Goal: Information Seeking & Learning: Learn about a topic

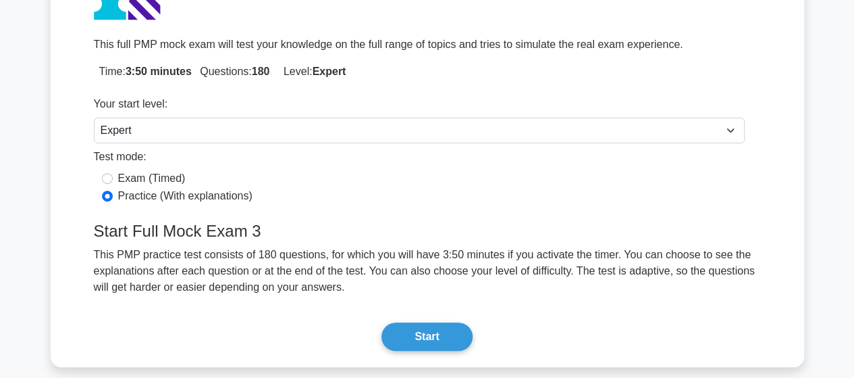
scroll to position [270, 0]
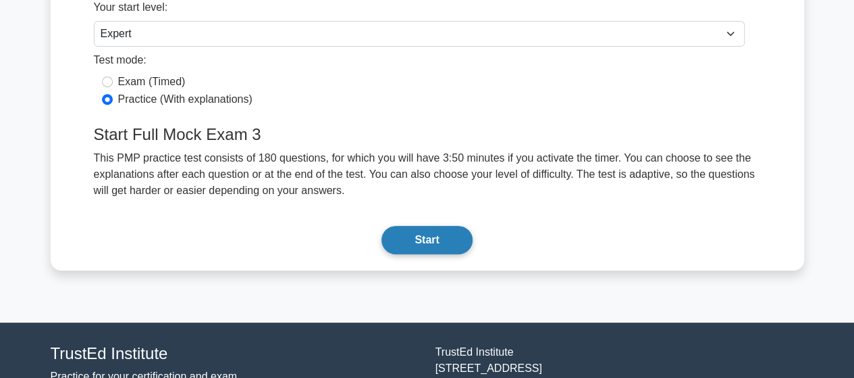
click at [422, 240] on button "Start" at bounding box center [427, 240] width 90 height 28
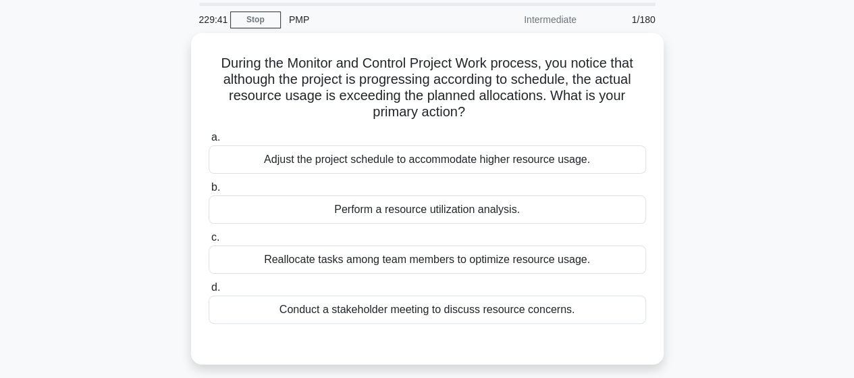
scroll to position [68, 0]
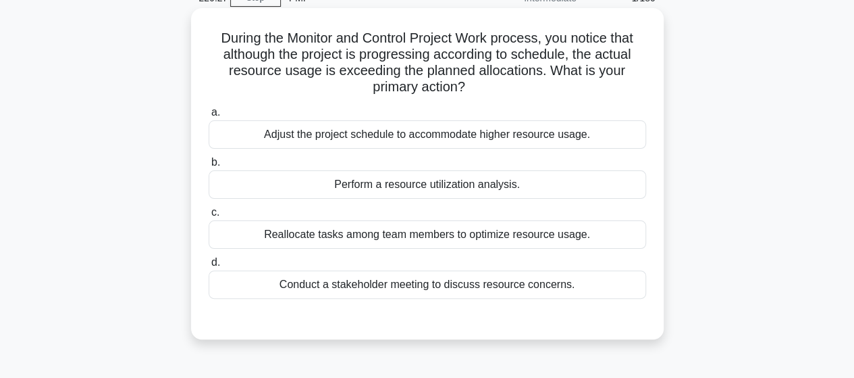
click at [397, 190] on div "Perform a resource utilization analysis." at bounding box center [428, 184] width 438 height 28
click at [209, 167] on input "b. Perform a resource utilization analysis." at bounding box center [209, 162] width 0 height 9
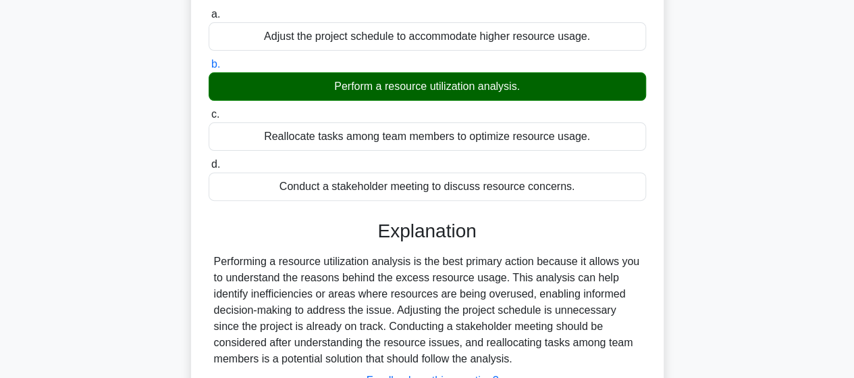
scroll to position [338, 0]
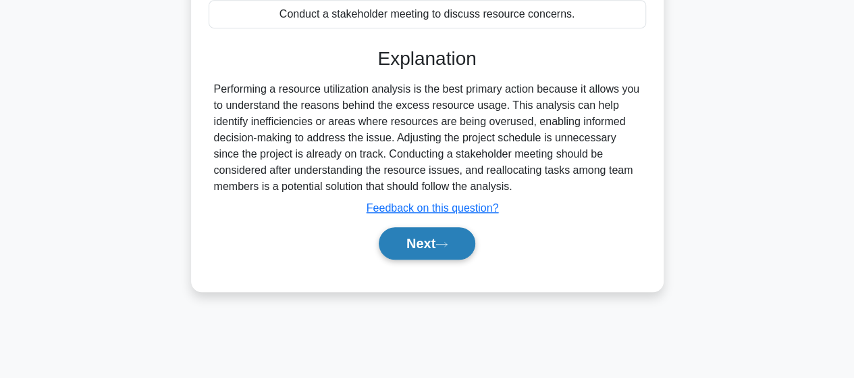
click at [424, 252] on button "Next" at bounding box center [427, 243] width 97 height 32
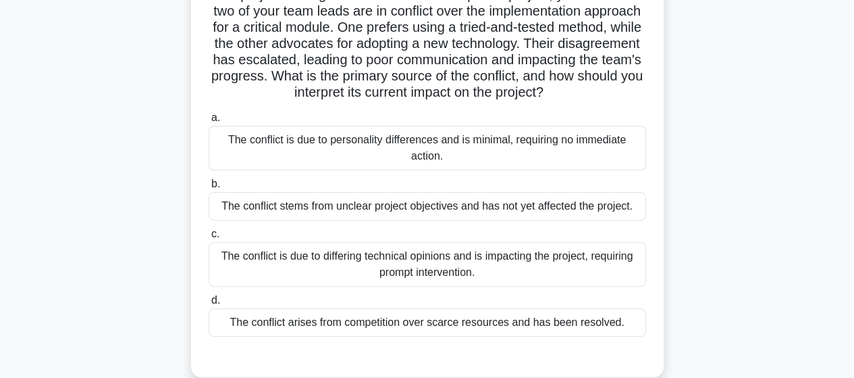
scroll to position [135, 0]
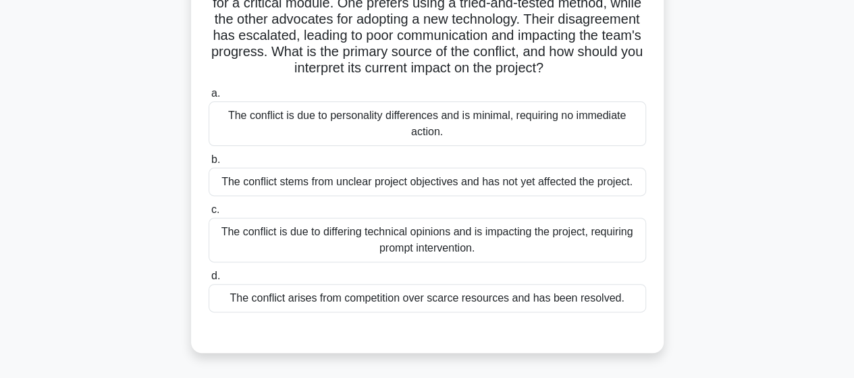
drag, startPoint x: 325, startPoint y: 261, endPoint x: 312, endPoint y: 260, distance: 12.8
click at [326, 261] on div "The conflict is due to differing technical opinions and is impacting the projec…" at bounding box center [428, 239] width 438 height 45
click at [209, 214] on input "c. The conflict is due to differing technical opinions and is impacting the pro…" at bounding box center [209, 209] width 0 height 9
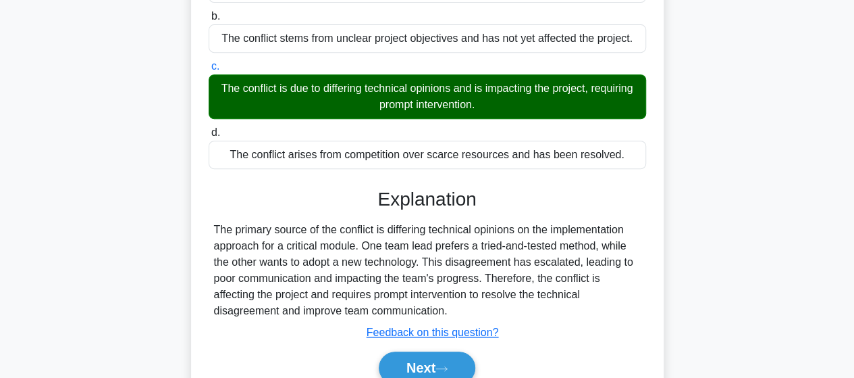
scroll to position [356, 0]
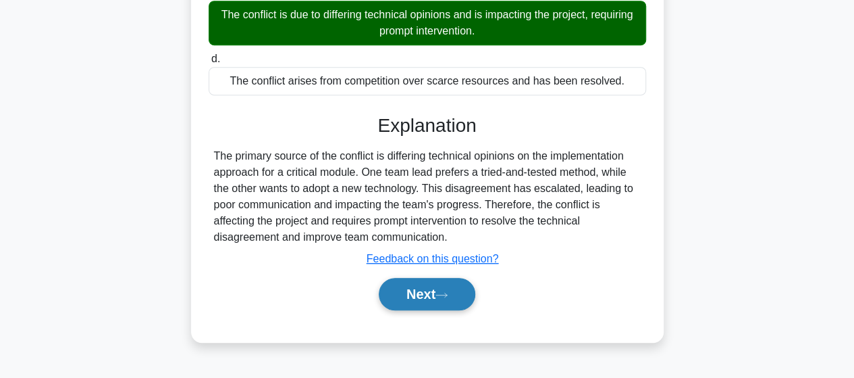
click at [462, 303] on button "Next" at bounding box center [427, 294] width 97 height 32
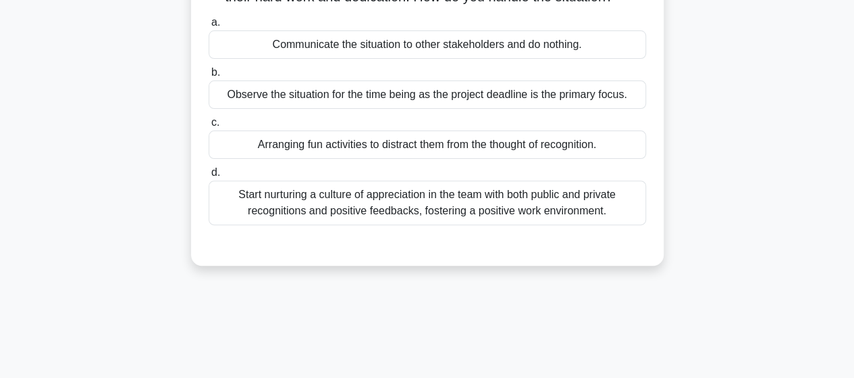
scroll to position [82, 0]
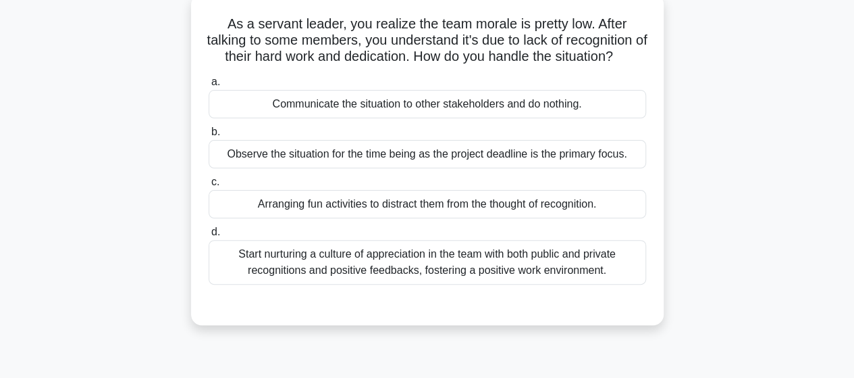
click at [440, 283] on div "Start nurturing a culture of appreciation in the team with both public and priv…" at bounding box center [428, 262] width 438 height 45
click at [209, 236] on input "d. Start nurturing a culture of appreciation in the team with both public and p…" at bounding box center [209, 232] width 0 height 9
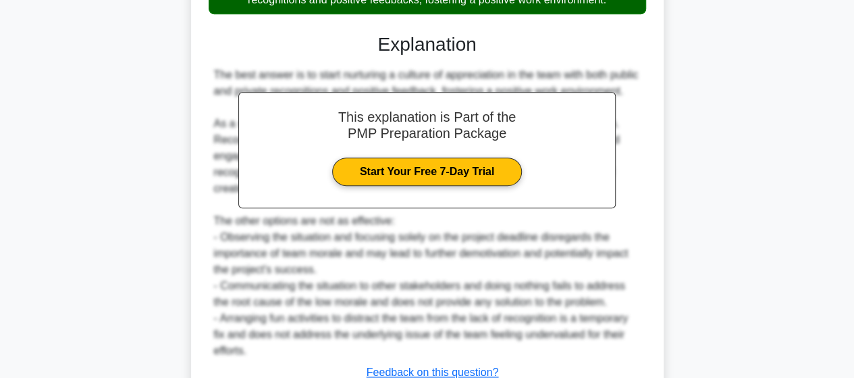
scroll to position [486, 0]
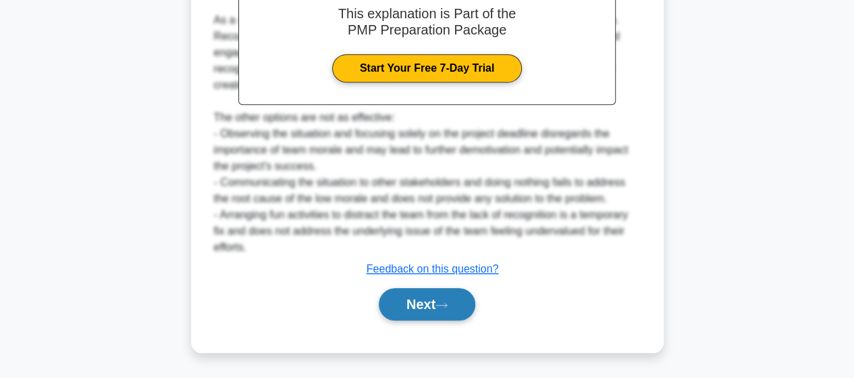
click at [409, 307] on button "Next" at bounding box center [427, 304] width 97 height 32
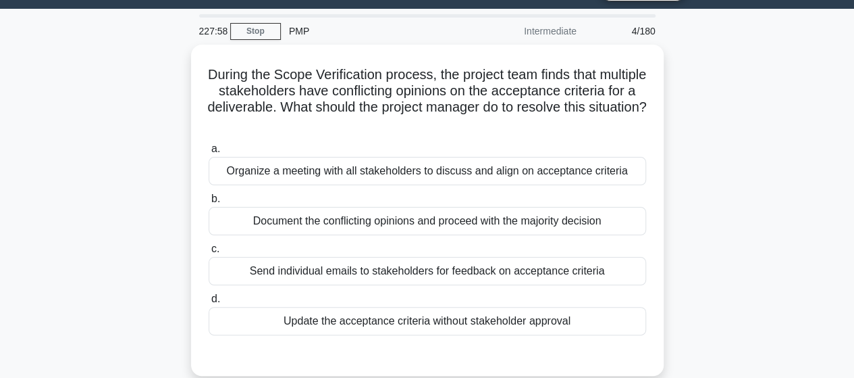
scroll to position [14, 0]
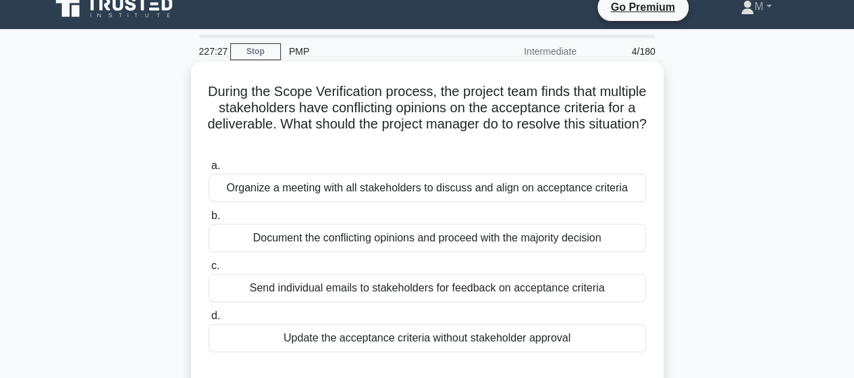
click at [327, 195] on div "Organize a meeting with all stakeholders to discuss and align on acceptance cri…" at bounding box center [428, 188] width 438 height 28
click at [209, 170] on input "a. Organize a meeting with all stakeholders to discuss and align on acceptance …" at bounding box center [209, 165] width 0 height 9
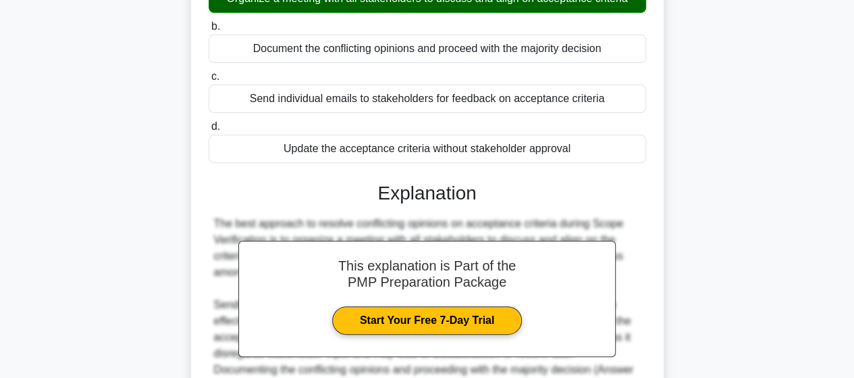
scroll to position [352, 0]
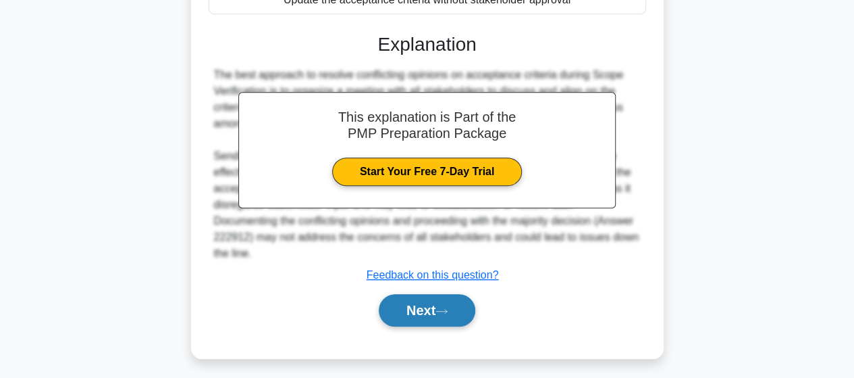
click at [394, 302] on button "Next" at bounding box center [427, 310] width 97 height 32
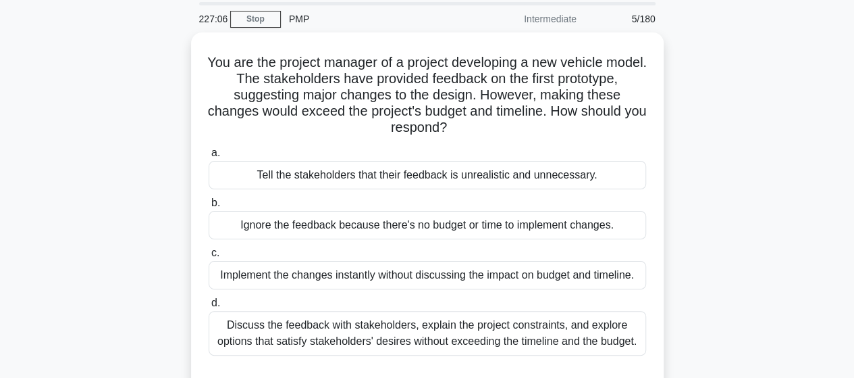
scroll to position [68, 0]
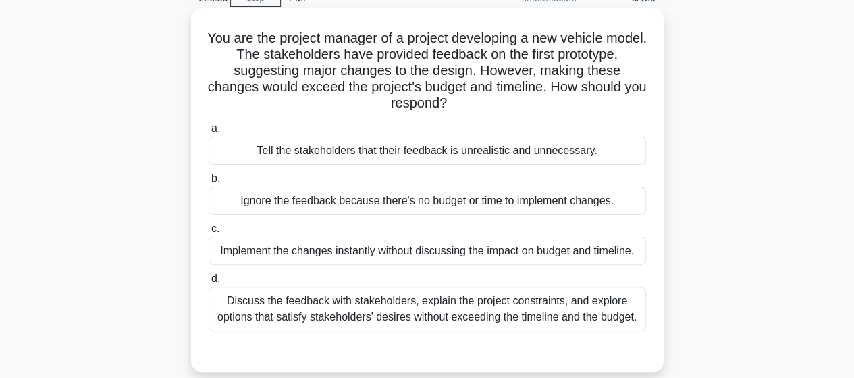
click at [411, 317] on div "Discuss the feedback with stakeholders, explain the project constraints, and ex…" at bounding box center [428, 308] width 438 height 45
click at [209, 283] on input "d. Discuss the feedback with stakeholders, explain the project constraints, and…" at bounding box center [209, 278] width 0 height 9
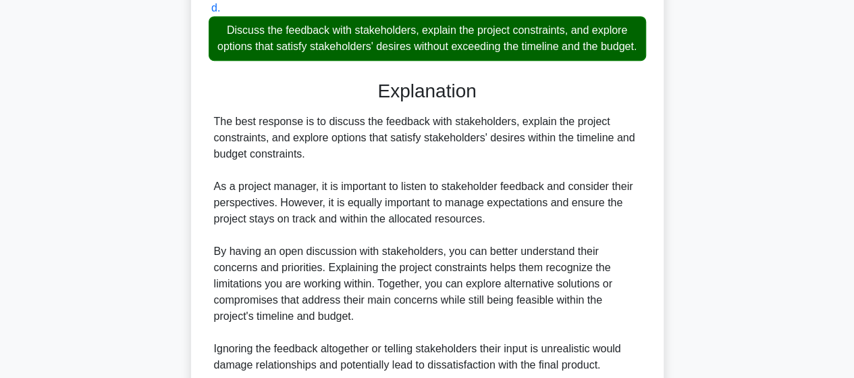
scroll to position [567, 0]
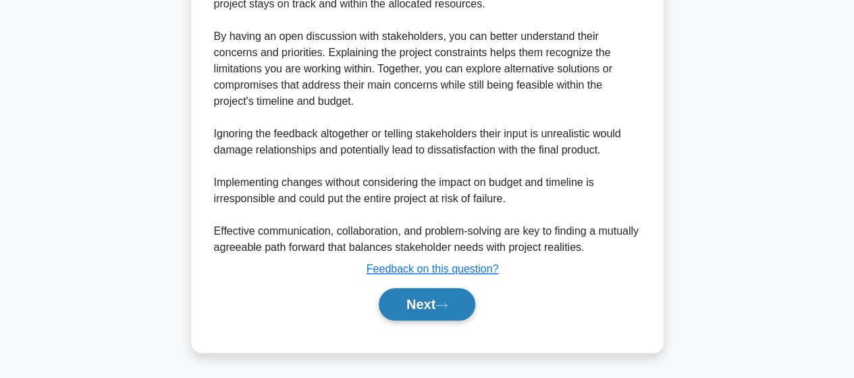
click at [429, 317] on button "Next" at bounding box center [427, 304] width 97 height 32
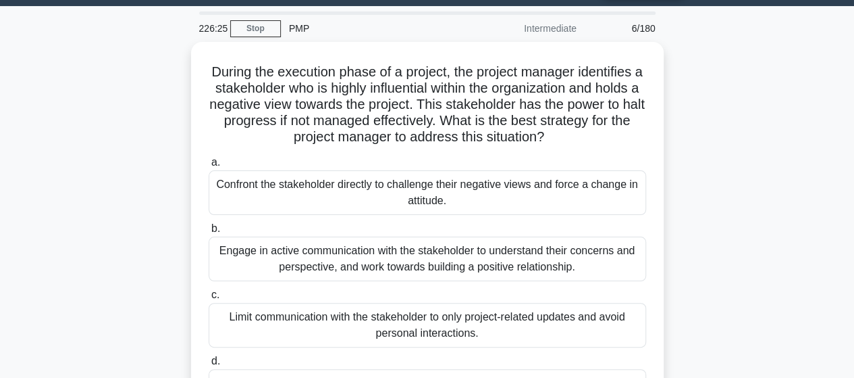
scroll to position [68, 0]
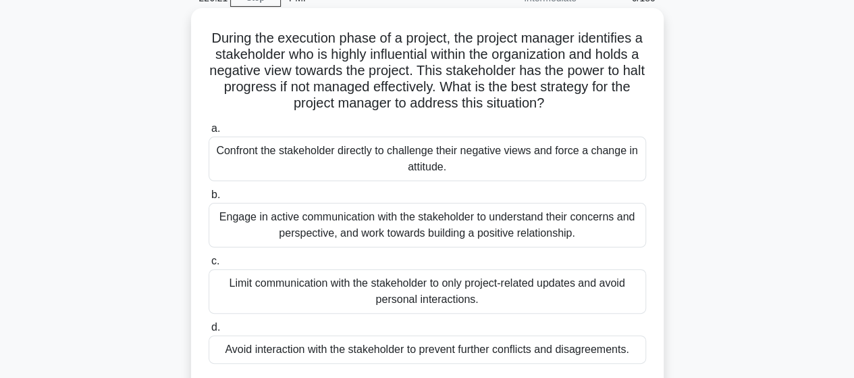
click at [273, 229] on div "Engage in active communication with the stakeholder to understand their concern…" at bounding box center [428, 225] width 438 height 45
click at [209, 199] on input "b. Engage in active communication with the stakeholder to understand their conc…" at bounding box center [209, 194] width 0 height 9
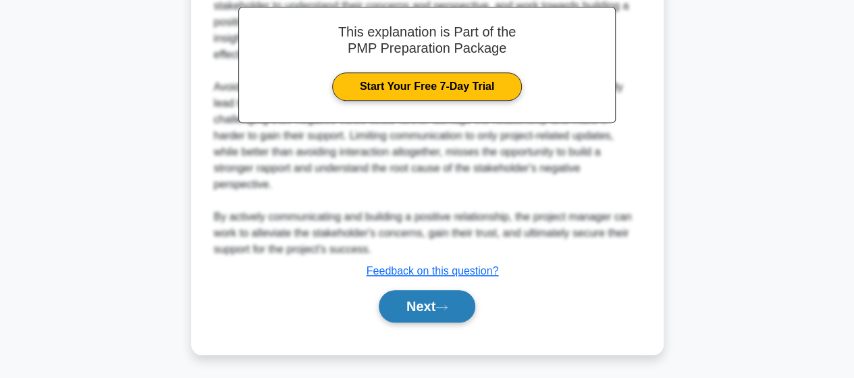
click at [430, 309] on button "Next" at bounding box center [427, 306] width 97 height 32
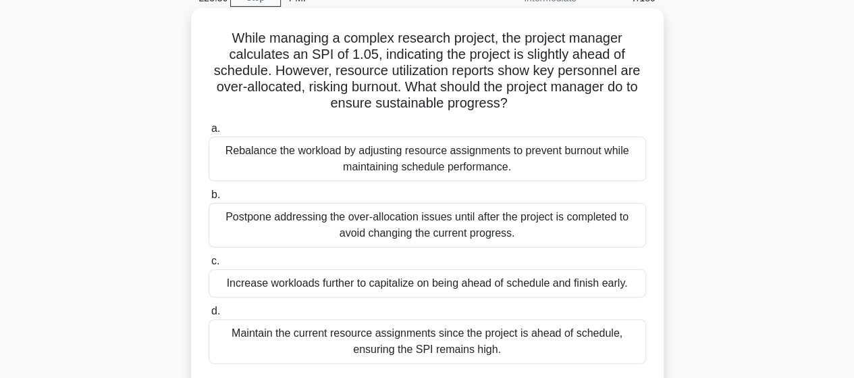
click at [338, 137] on div "Rebalance the workload by adjusting resource assignments to prevent burnout whi…" at bounding box center [428, 158] width 438 height 45
click at [209, 133] on input "a. Rebalance the workload by adjusting resource assignments to prevent burnout …" at bounding box center [209, 128] width 0 height 9
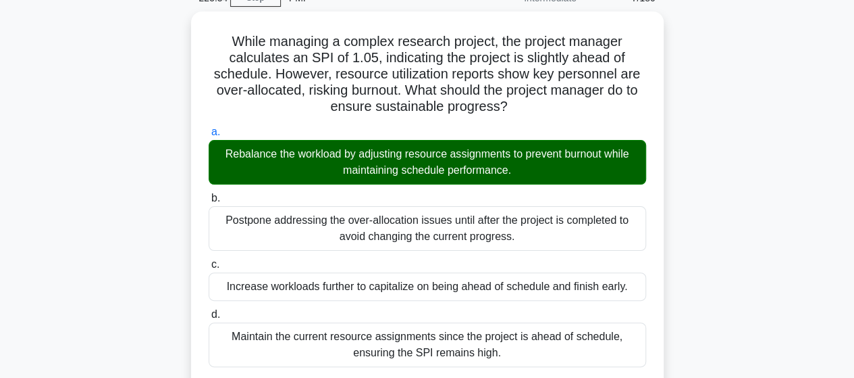
scroll to position [388, 0]
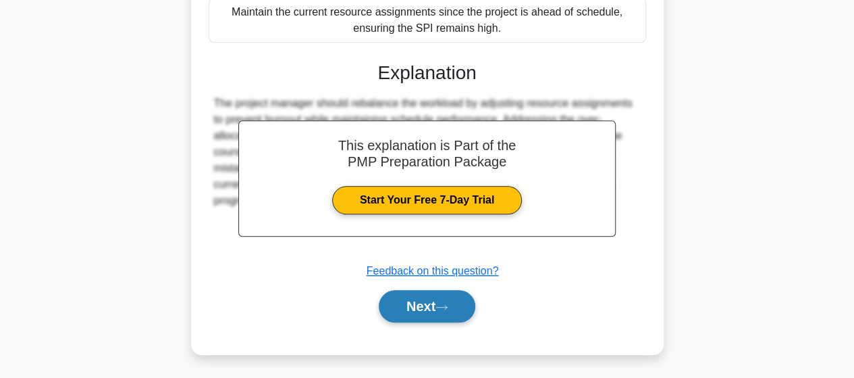
click at [402, 302] on button "Next" at bounding box center [427, 306] width 97 height 32
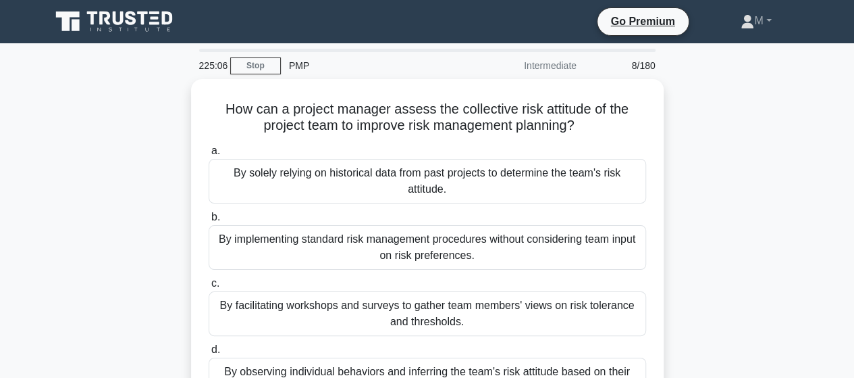
scroll to position [68, 0]
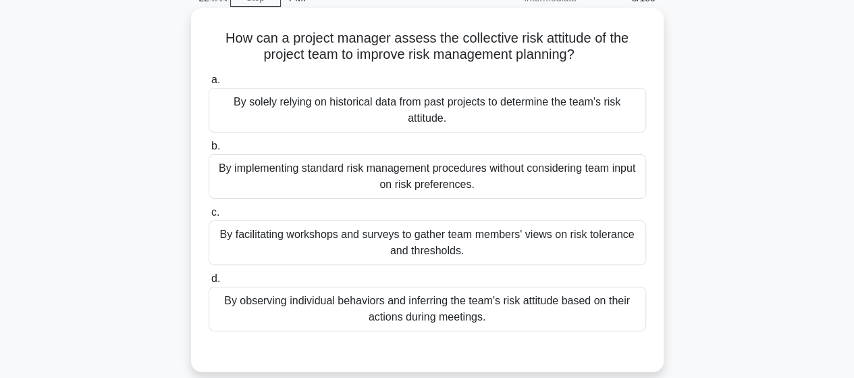
click at [341, 245] on div "By facilitating workshops and surveys to gather team members' views on risk tol…" at bounding box center [428, 242] width 438 height 45
click at [209, 217] on input "c. By facilitating workshops and surveys to gather team members' views on risk …" at bounding box center [209, 212] width 0 height 9
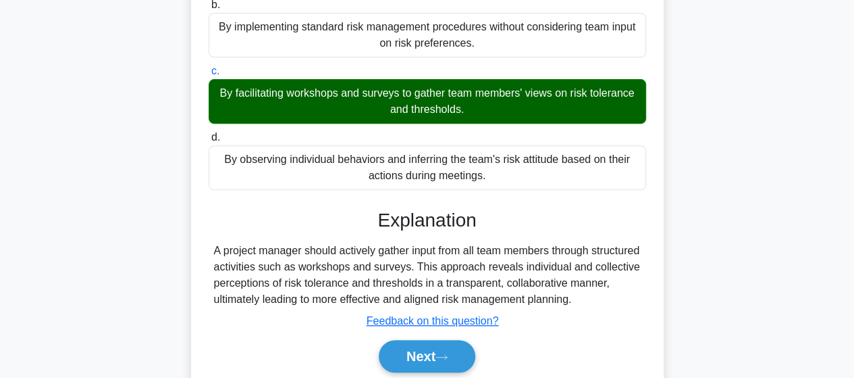
scroll to position [284, 0]
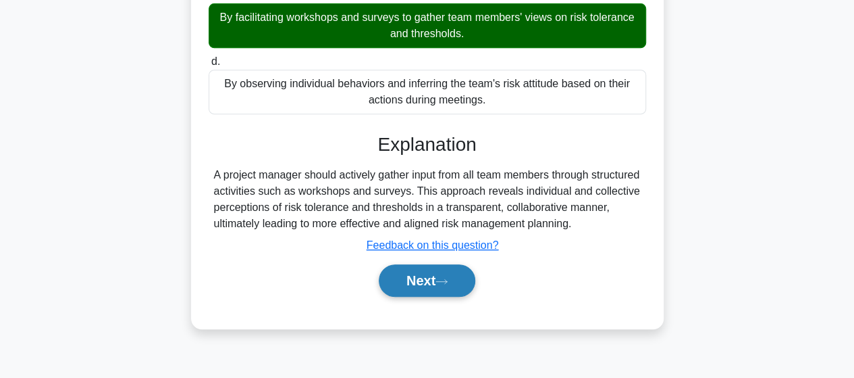
click at [425, 288] on button "Next" at bounding box center [427, 280] width 97 height 32
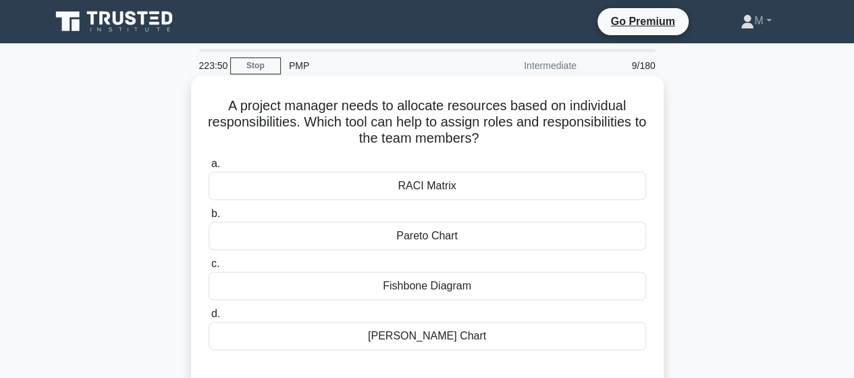
scroll to position [68, 0]
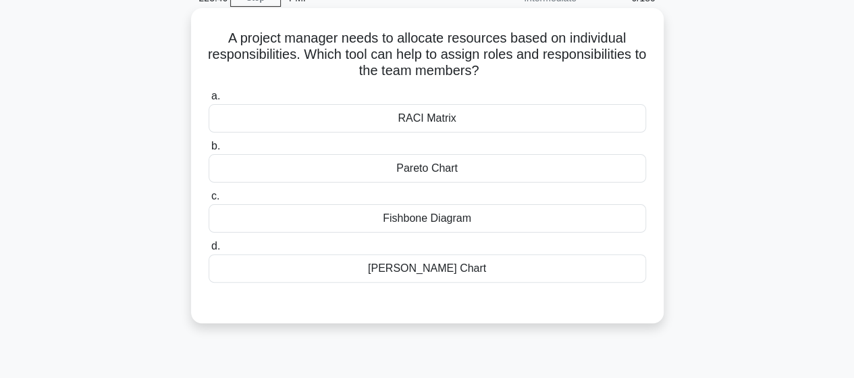
click at [431, 278] on div "Gantt Chart" at bounding box center [428, 268] width 438 height 28
click at [209, 251] on input "d. Gantt Chart" at bounding box center [209, 246] width 0 height 9
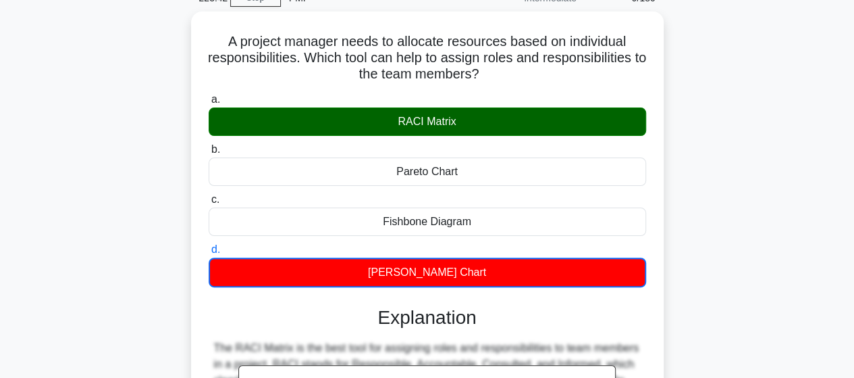
scroll to position [0, 0]
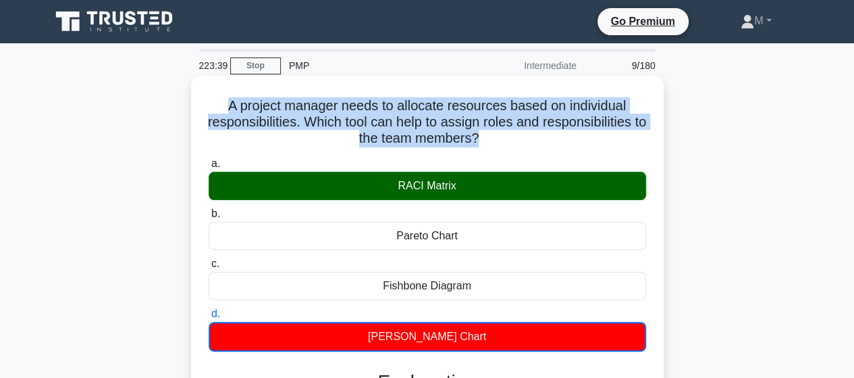
drag, startPoint x: 224, startPoint y: 107, endPoint x: 486, endPoint y: 134, distance: 264.2
click at [486, 134] on h5 "A project manager needs to allocate resources based on individual responsibilit…" at bounding box center [427, 122] width 440 height 50
copy h5 "A project manager needs to allocate resources based on individual responsibilit…"
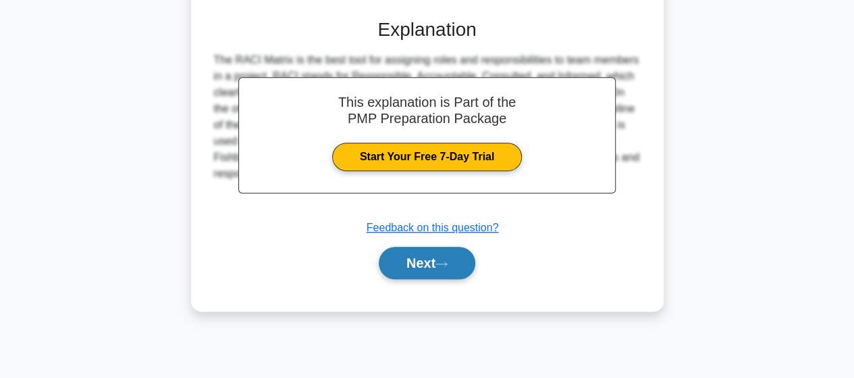
click at [442, 259] on button "Next" at bounding box center [427, 262] width 97 height 32
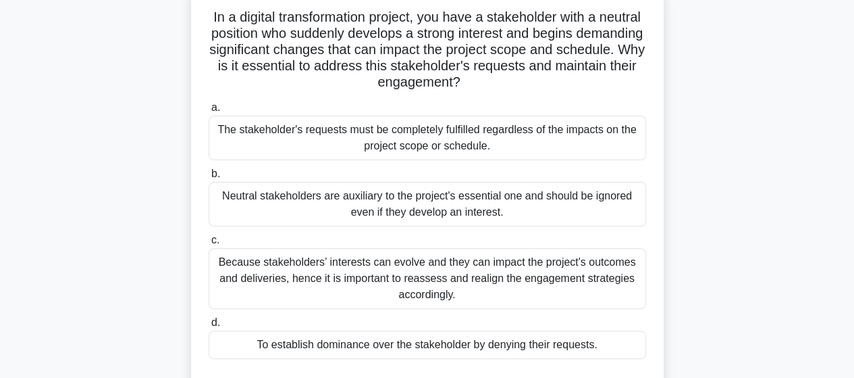
scroll to position [149, 0]
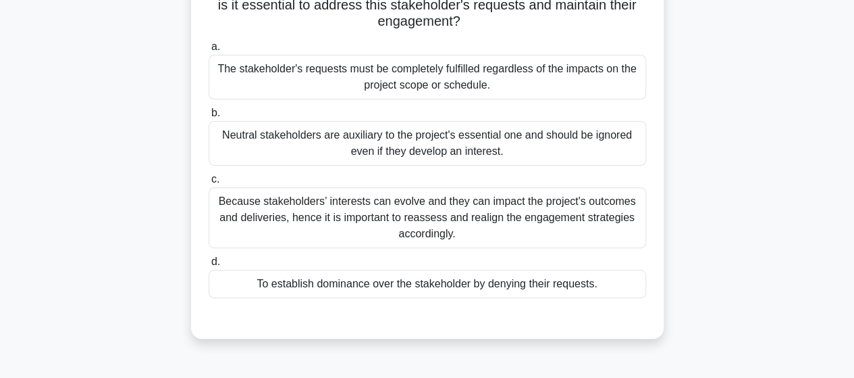
click at [344, 220] on div "Because stakeholders’ interests can evolve and they can impact the project's ou…" at bounding box center [428, 217] width 438 height 61
click at [209, 184] on input "c. Because stakeholders’ interests can evolve and they can impact the project's…" at bounding box center [209, 179] width 0 height 9
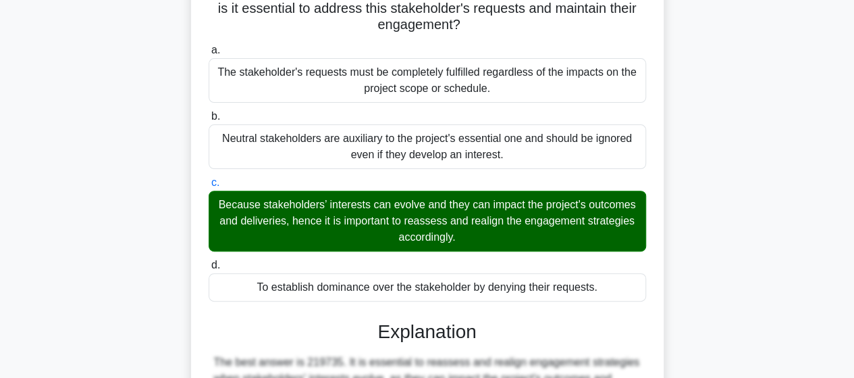
scroll to position [469, 0]
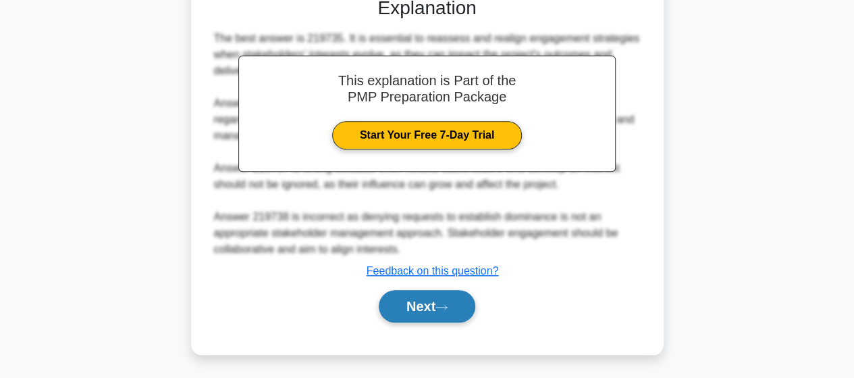
click at [426, 307] on button "Next" at bounding box center [427, 306] width 97 height 32
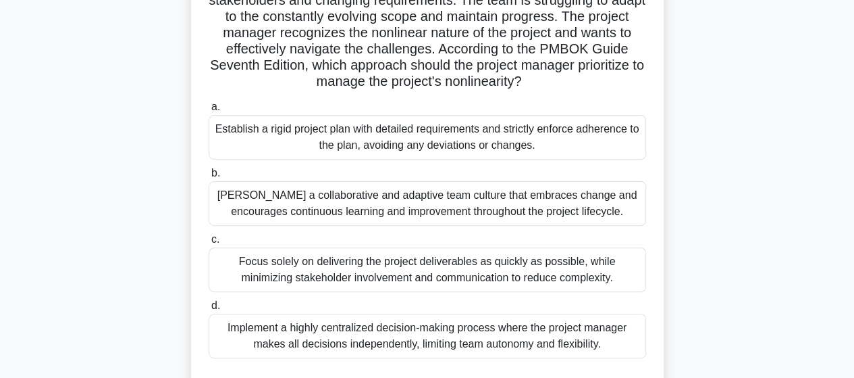
scroll to position [135, 0]
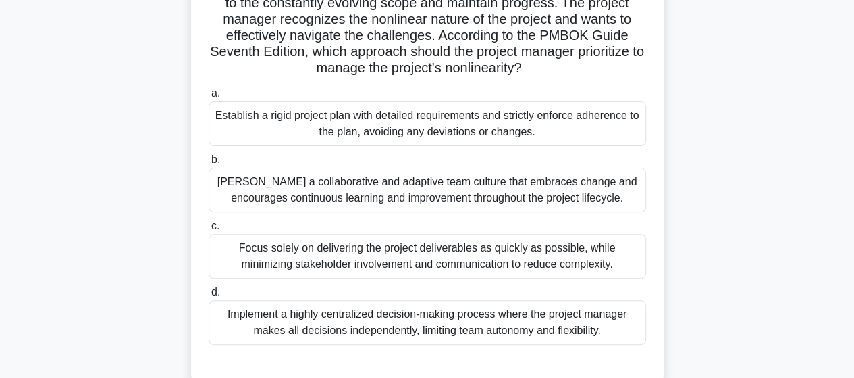
click at [319, 194] on div "Foster a collaborative and adaptive team culture that embraces change and encou…" at bounding box center [428, 189] width 438 height 45
click at [209, 164] on input "b. Foster a collaborative and adaptive team culture that embraces change and en…" at bounding box center [209, 159] width 0 height 9
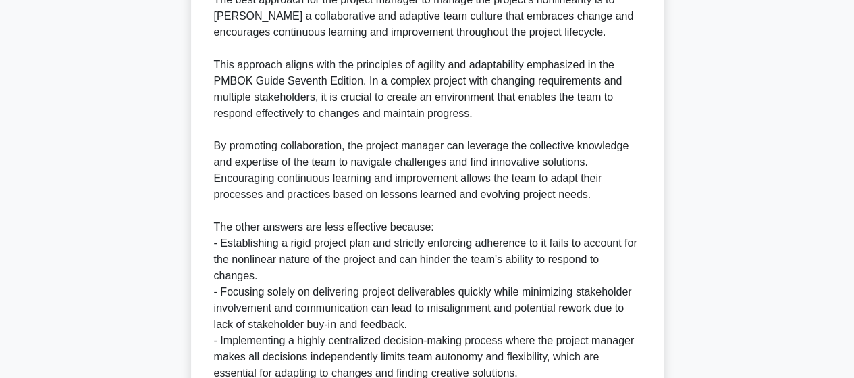
scroll to position [405, 0]
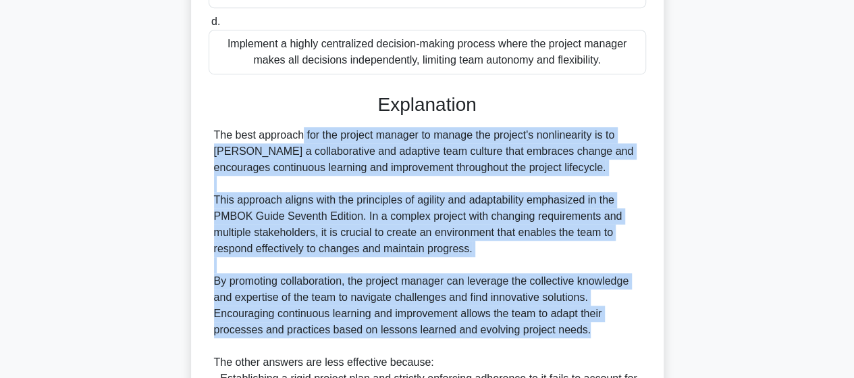
drag, startPoint x: 215, startPoint y: 136, endPoint x: 588, endPoint y: 330, distance: 421.1
click at [588, 330] on div "The best approach for the project manager to manage the project's nonlinearity …" at bounding box center [427, 321] width 427 height 389
copy div "The best approach for the project manager to manage the project's nonlinearity …"
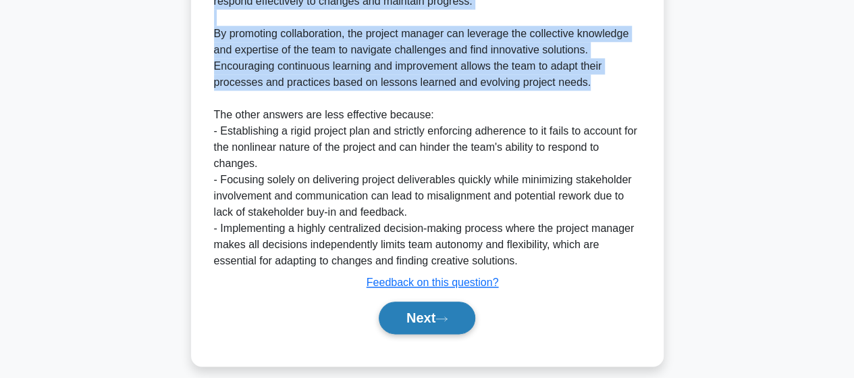
scroll to position [664, 0]
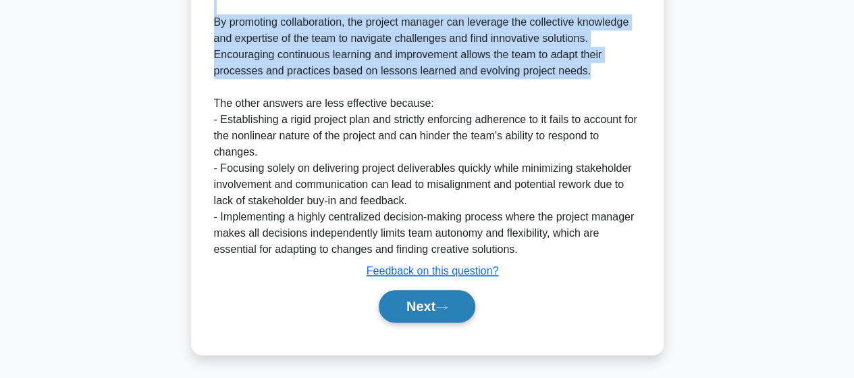
click at [419, 301] on button "Next" at bounding box center [427, 306] width 97 height 32
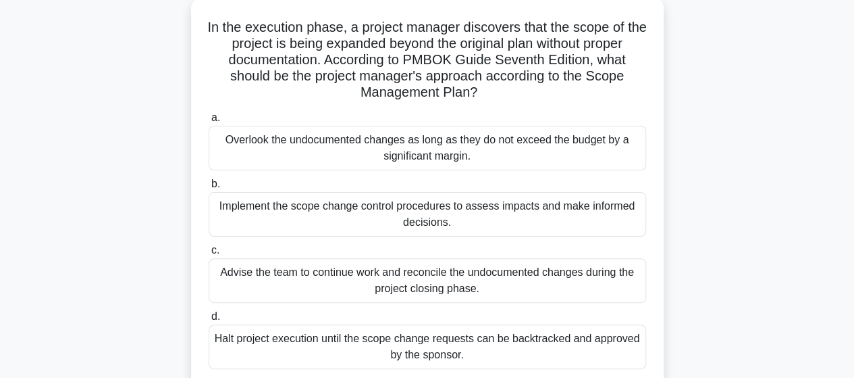
scroll to position [14, 0]
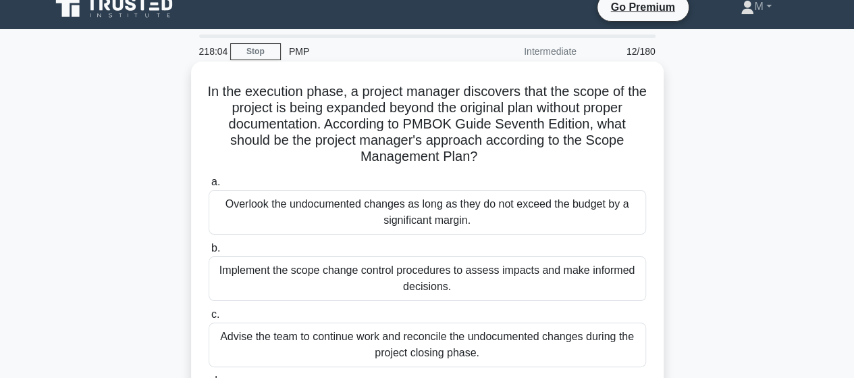
click at [414, 281] on div "Implement the scope change control procedures to assess impacts and make inform…" at bounding box center [428, 278] width 438 height 45
click at [209, 253] on input "b. Implement the scope change control procedures to assess impacts and make inf…" at bounding box center [209, 248] width 0 height 9
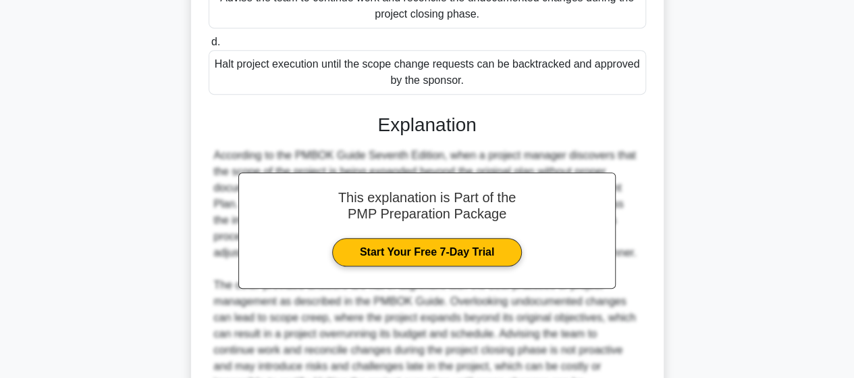
scroll to position [534, 0]
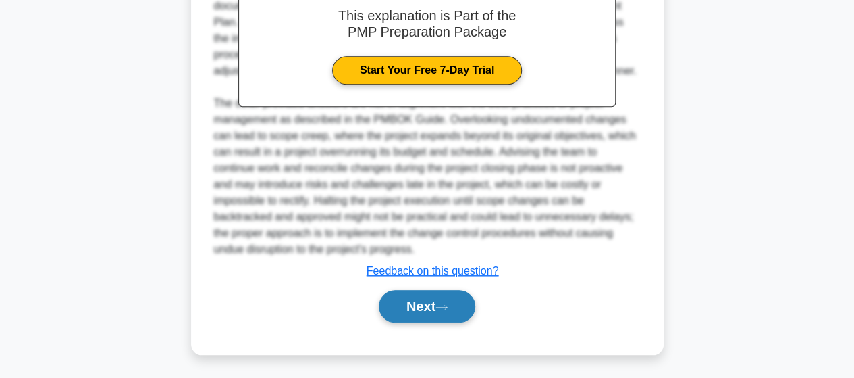
click at [420, 313] on button "Next" at bounding box center [427, 306] width 97 height 32
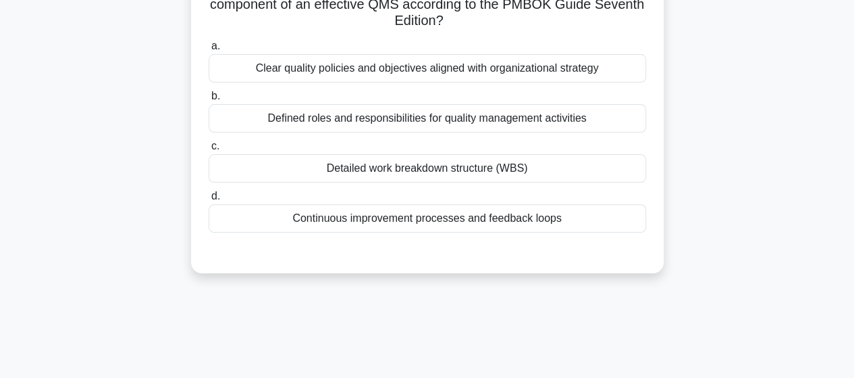
scroll to position [135, 0]
click at [390, 165] on div "Detailed work breakdown structure (WBS)" at bounding box center [428, 167] width 438 height 28
click at [209, 149] on input "c. Detailed work breakdown structure (WBS)" at bounding box center [209, 144] width 0 height 9
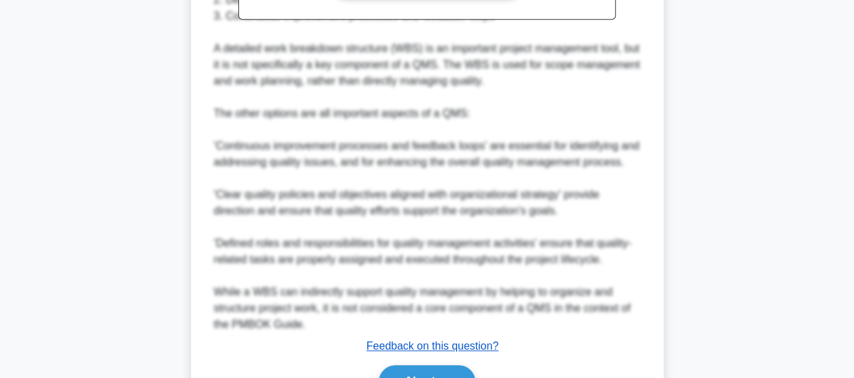
scroll to position [615, 0]
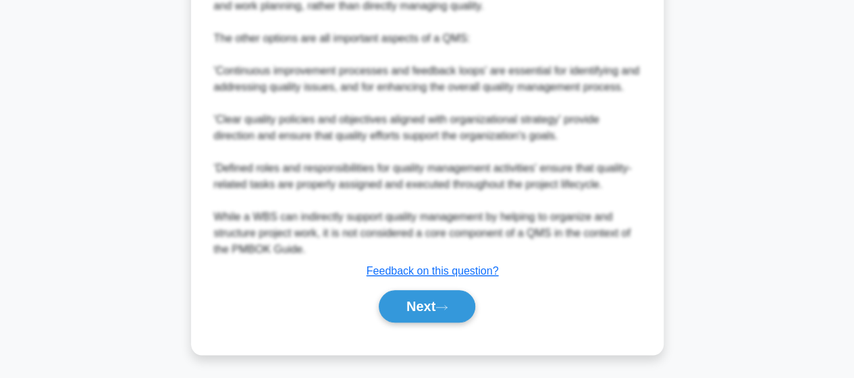
drag, startPoint x: 423, startPoint y: 303, endPoint x: 343, endPoint y: 292, distance: 81.1
click at [424, 303] on button "Next" at bounding box center [427, 306] width 97 height 32
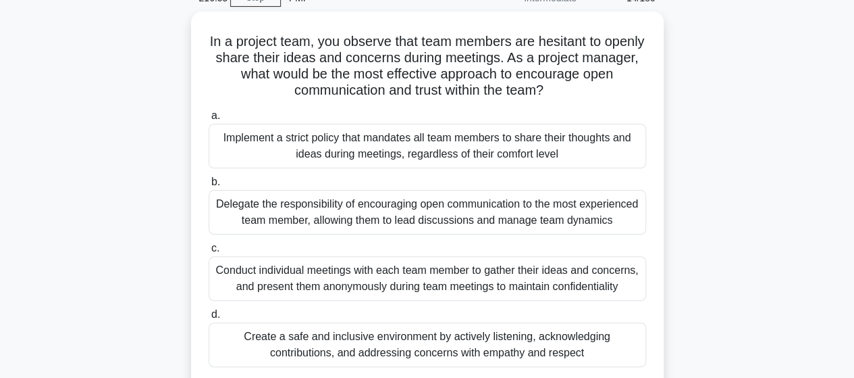
scroll to position [135, 0]
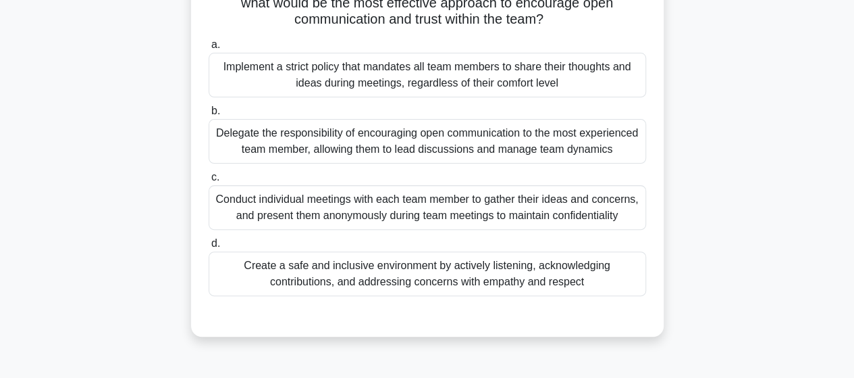
click at [397, 268] on div "Create a safe and inclusive environment by actively listening, acknowledging co…" at bounding box center [428, 273] width 438 height 45
click at [209, 248] on input "d. Create a safe and inclusive environment by actively listening, acknowledging…" at bounding box center [209, 243] width 0 height 9
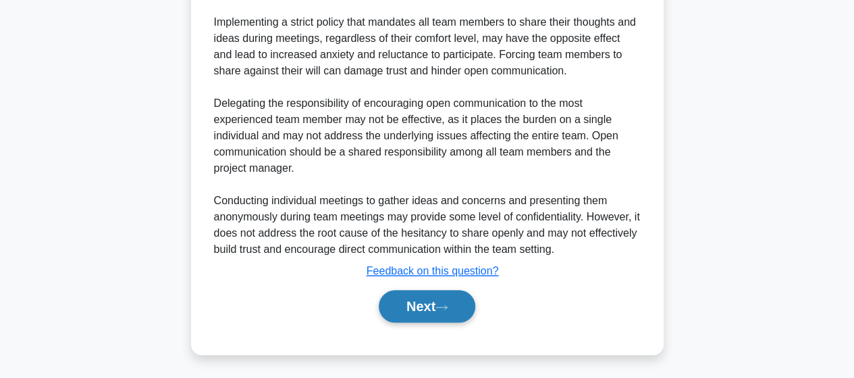
click at [409, 314] on button "Next" at bounding box center [427, 306] width 97 height 32
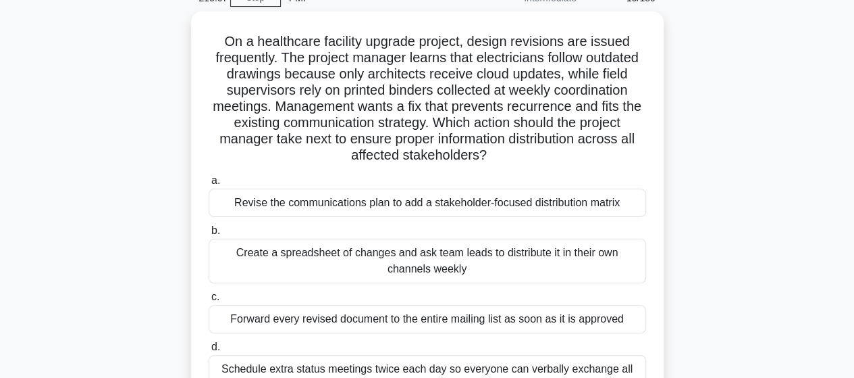
scroll to position [0, 0]
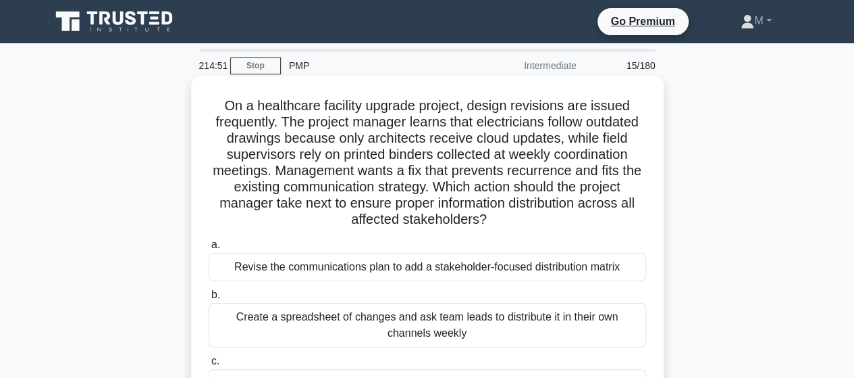
click at [338, 275] on div "Revise the communications plan to add a stakeholder-focused distribution matrix" at bounding box center [428, 267] width 438 height 28
click at [209, 249] on input "a. Revise the communications plan to add a stakeholder-focused distribution mat…" at bounding box center [209, 244] width 0 height 9
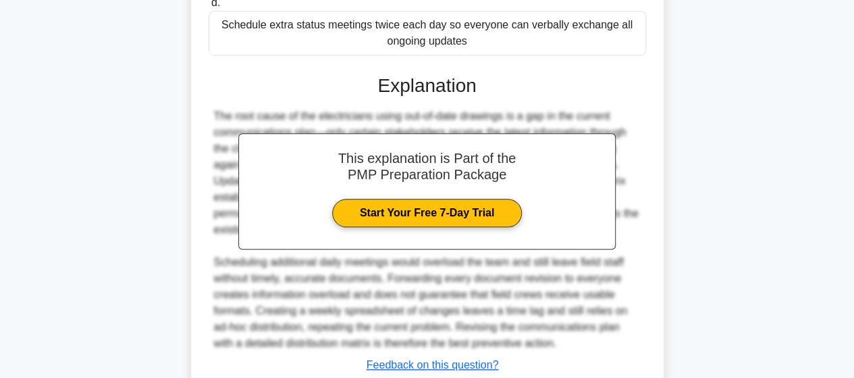
scroll to position [502, 0]
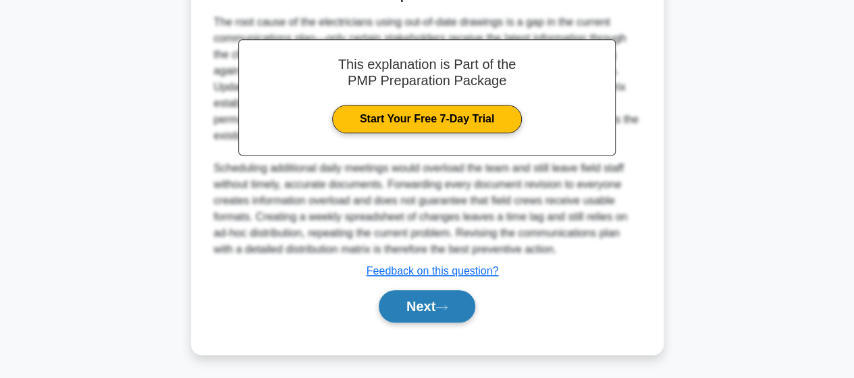
click at [394, 301] on button "Next" at bounding box center [427, 306] width 97 height 32
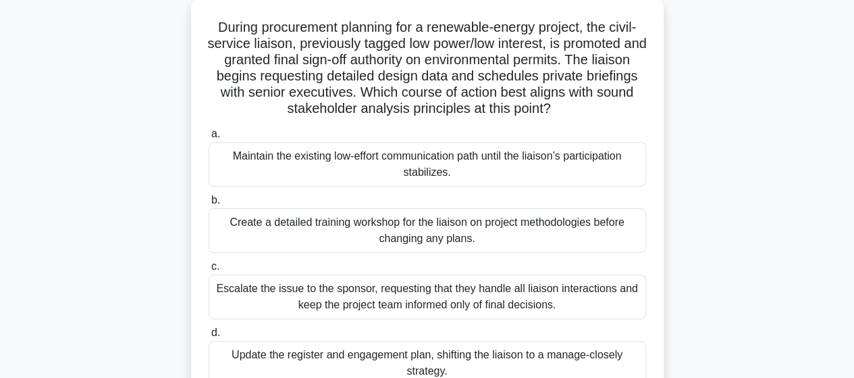
scroll to position [149, 0]
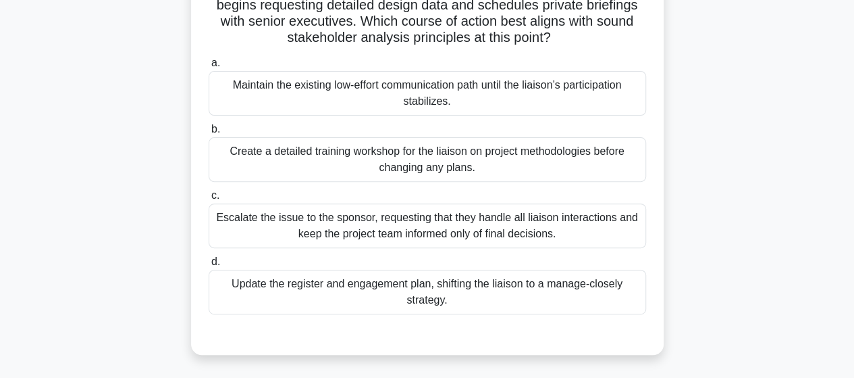
click at [404, 299] on div "Update the register and engagement plan, shifting the liaison to a manage-close…" at bounding box center [428, 291] width 438 height 45
click at [209, 266] on input "d. Update the register and engagement plan, shifting the liaison to a manage-cl…" at bounding box center [209, 261] width 0 height 9
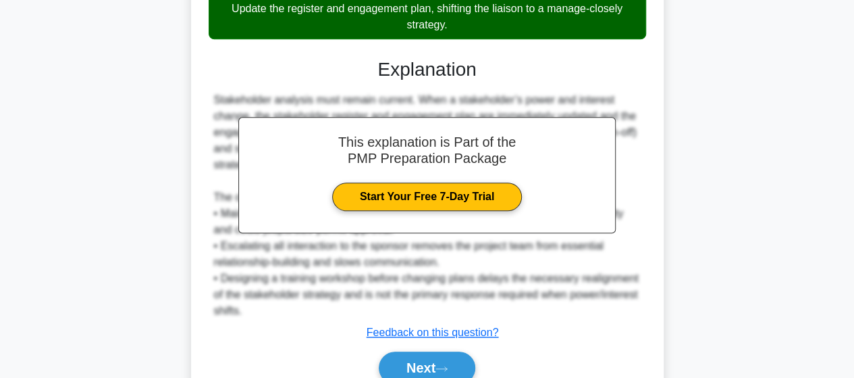
scroll to position [486, 0]
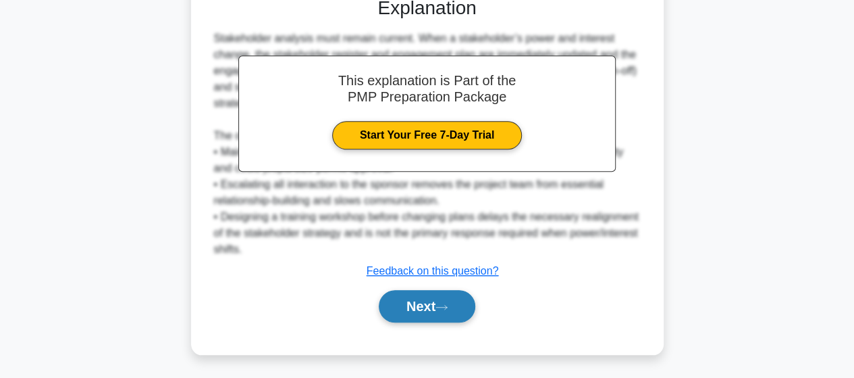
click at [417, 308] on button "Next" at bounding box center [427, 306] width 97 height 32
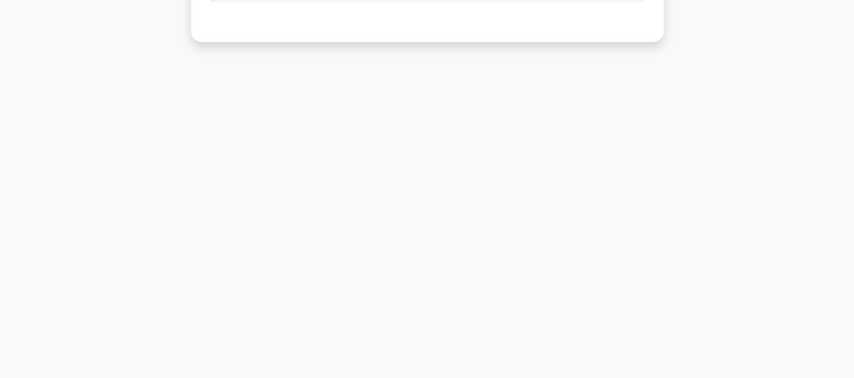
scroll to position [0, 0]
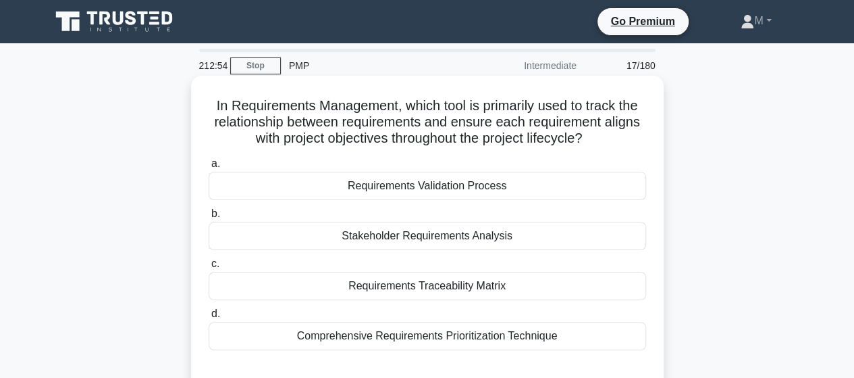
click at [348, 286] on div "Requirements Traceability Matrix" at bounding box center [428, 285] width 438 height 28
click at [209, 268] on input "c. Requirements Traceability Matrix" at bounding box center [209, 263] width 0 height 9
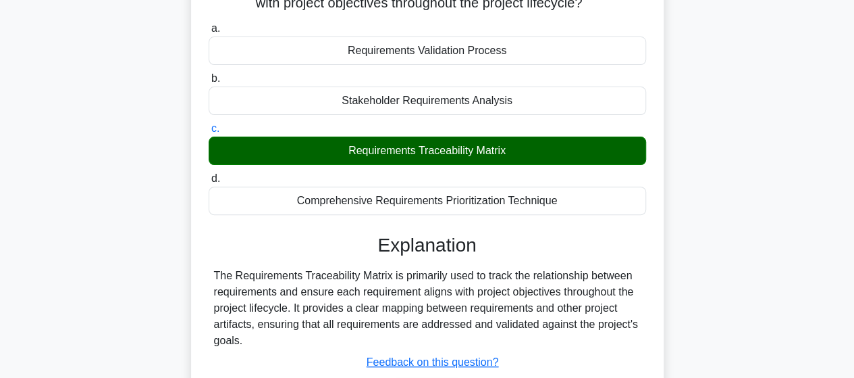
scroll to position [270, 0]
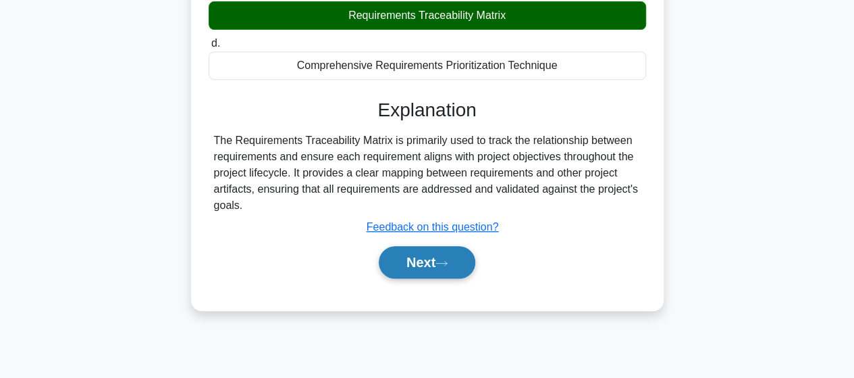
click at [411, 261] on button "Next" at bounding box center [427, 262] width 97 height 32
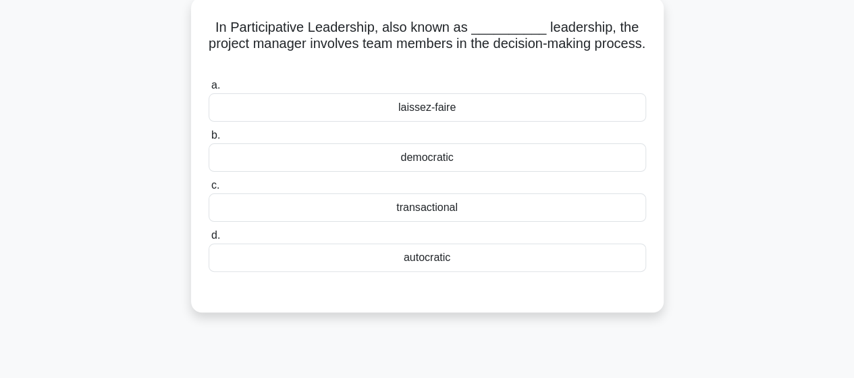
scroll to position [0, 0]
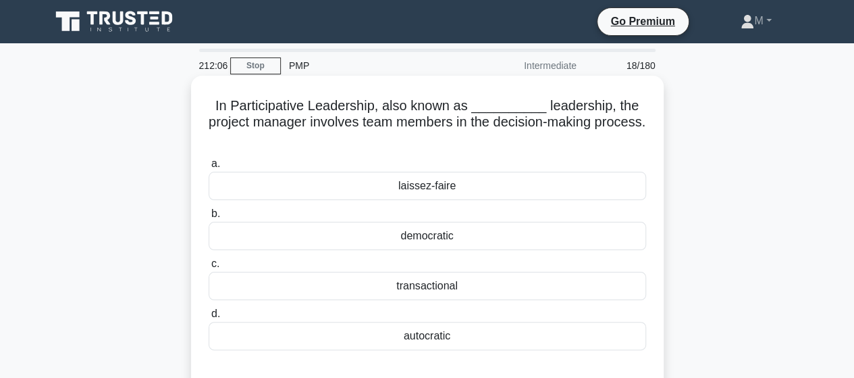
click at [429, 235] on div "democratic" at bounding box center [428, 236] width 438 height 28
click at [209, 218] on input "b. democratic" at bounding box center [209, 213] width 0 height 9
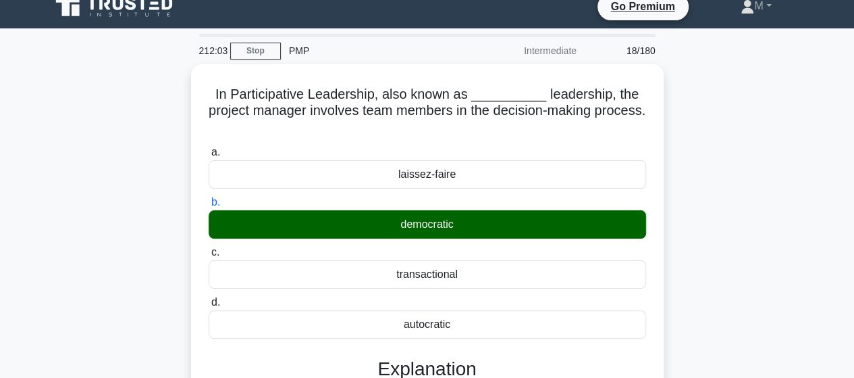
scroll to position [14, 0]
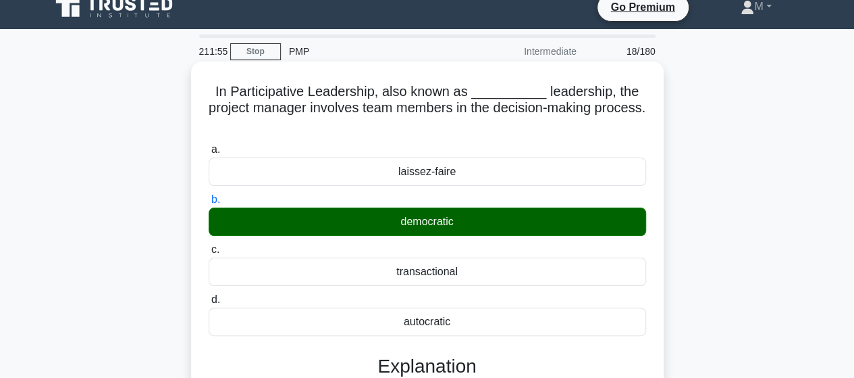
drag, startPoint x: 402, startPoint y: 325, endPoint x: 459, endPoint y: 329, distance: 56.9
click at [459, 329] on div "autocratic" at bounding box center [428, 321] width 438 height 28
copy div "autocratic"
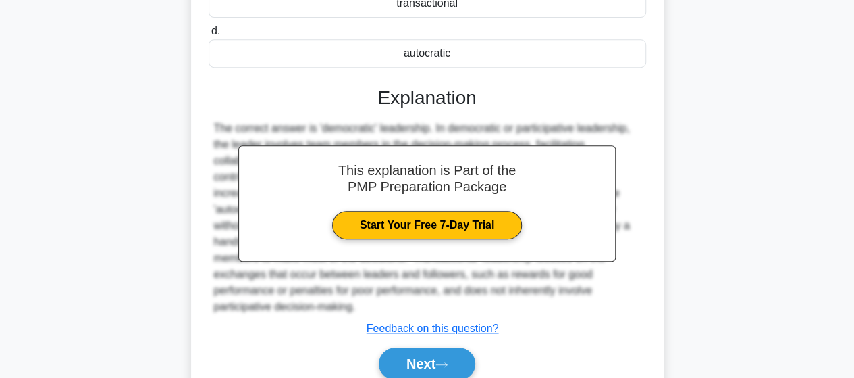
scroll to position [352, 0]
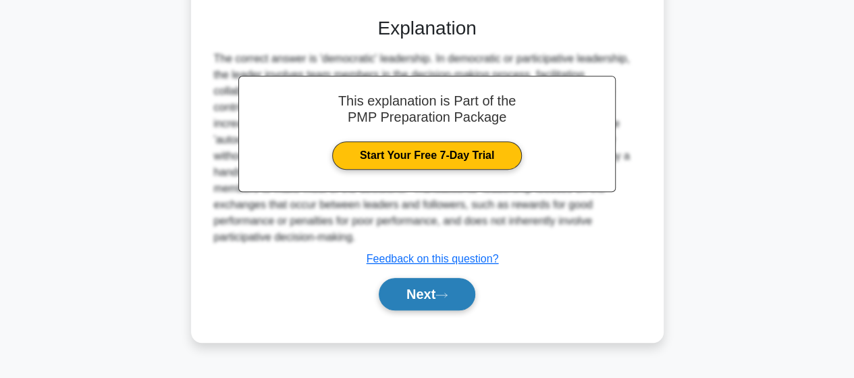
click at [436, 294] on button "Next" at bounding box center [427, 294] width 97 height 32
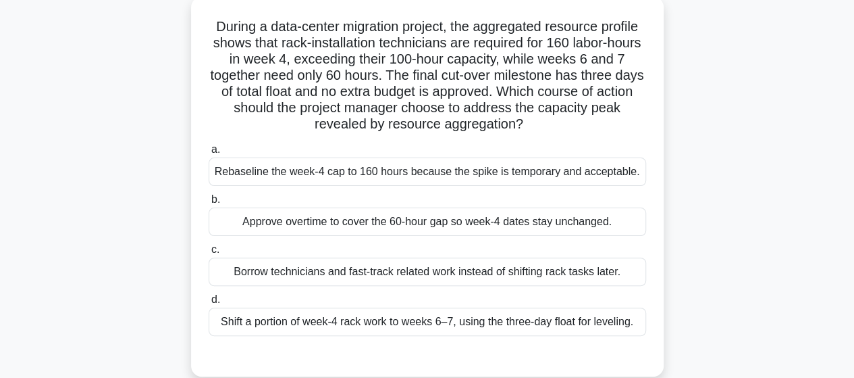
scroll to position [82, 0]
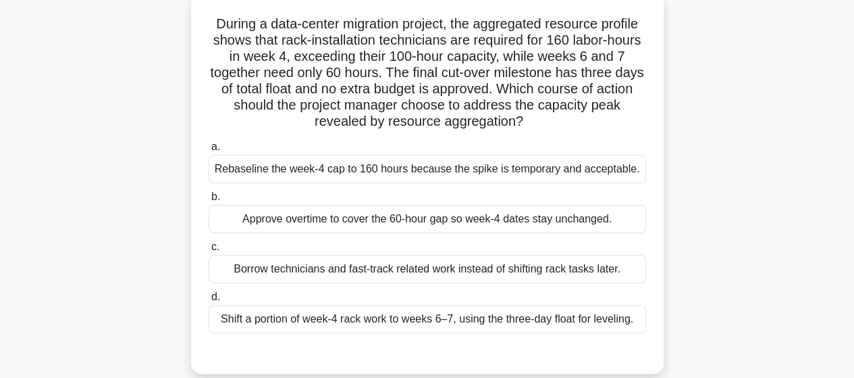
click at [297, 326] on div "Shift a portion of week-4 rack work to weeks 6–7, using the three-day float for…" at bounding box center [428, 319] width 438 height 28
click at [209, 301] on input "d. Shift a portion of week-4 rack work to weeks 6–7, using the three-day float …" at bounding box center [209, 296] width 0 height 9
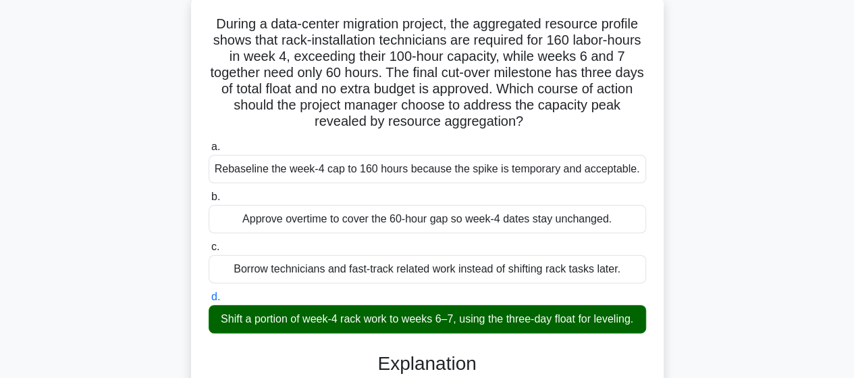
drag, startPoint x: 210, startPoint y: 24, endPoint x: 527, endPoint y: 125, distance: 332.5
click at [527, 125] on h5 "During a data-center migration project, the aggregated resource profile shows t…" at bounding box center [427, 73] width 440 height 115
copy h5 "During a data-center migration project, the aggregated resource profile shows t…"
click at [655, 194] on div "During a data-center migration project, the aggregated resource profile shows t…" at bounding box center [428, 319] width 462 height 640
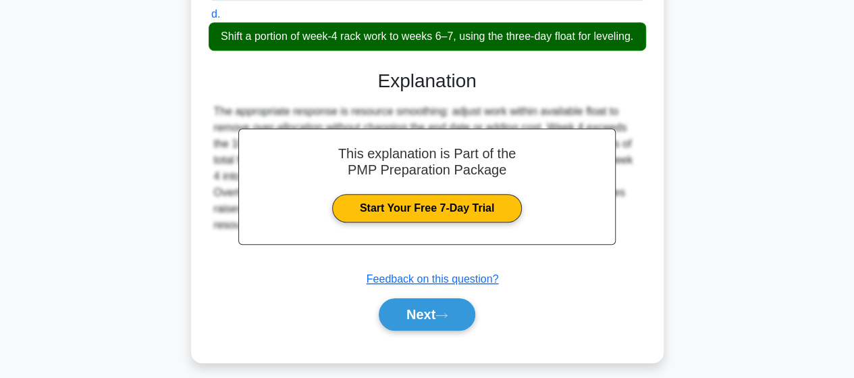
scroll to position [388, 0]
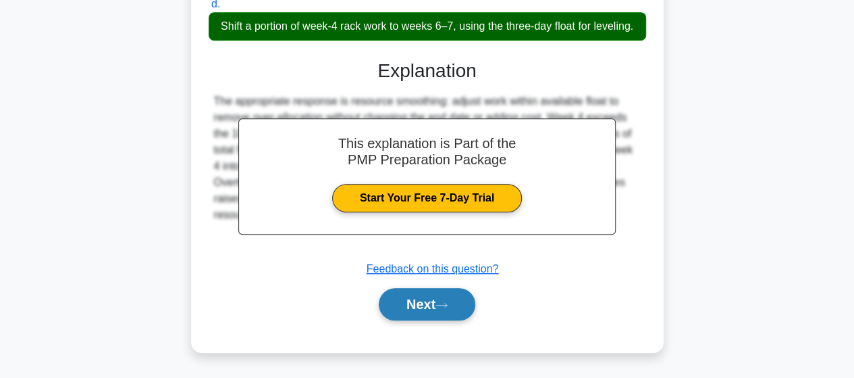
click at [419, 306] on button "Next" at bounding box center [427, 304] width 97 height 32
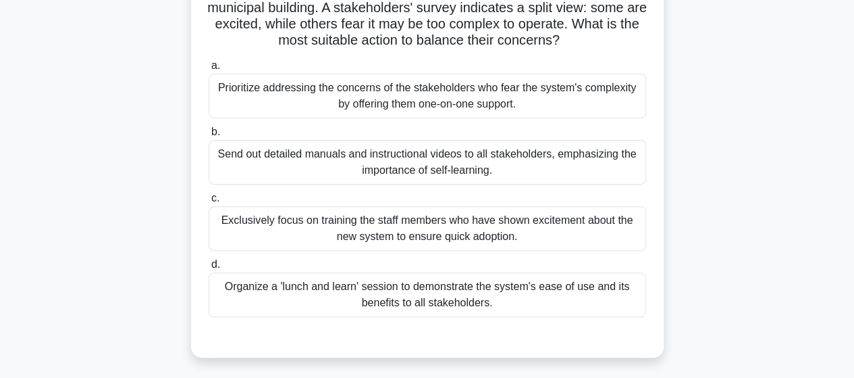
scroll to position [14, 0]
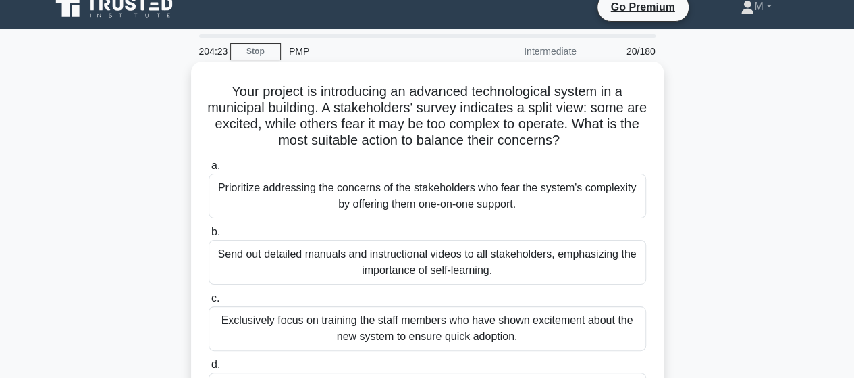
click at [241, 105] on h5 "Your project is introducing an advanced technological system in a municipal bui…" at bounding box center [427, 116] width 440 height 66
copy h5 "municipal"
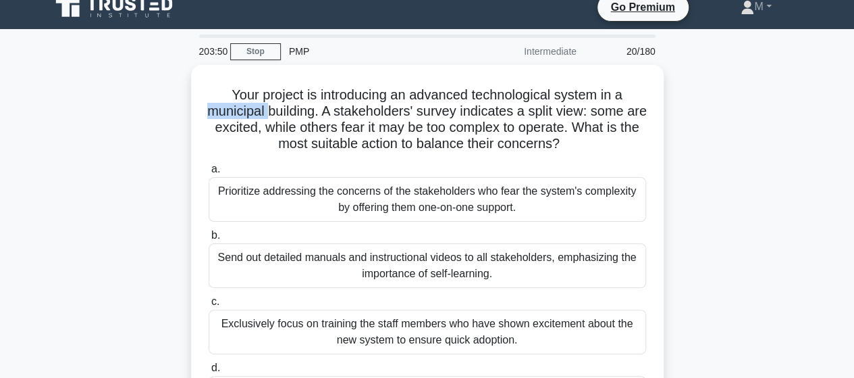
scroll to position [82, 0]
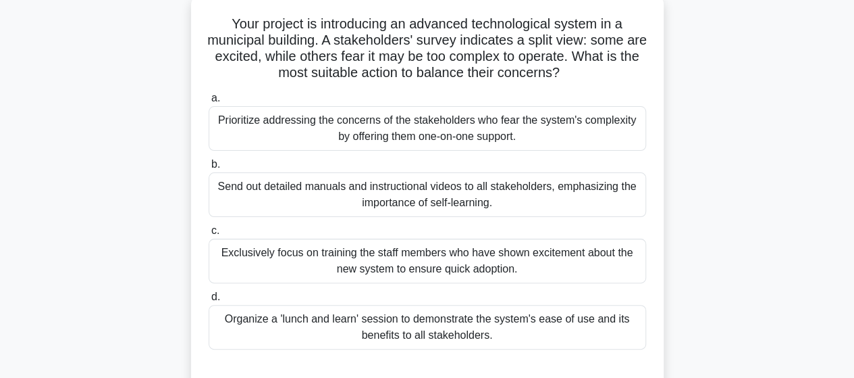
click at [289, 326] on div "Organize a 'lunch and learn' session to demonstrate the system's ease of use an…" at bounding box center [428, 327] width 438 height 45
click at [209, 301] on input "d. Organize a 'lunch and learn' session to demonstrate the system's ease of use…" at bounding box center [209, 296] width 0 height 9
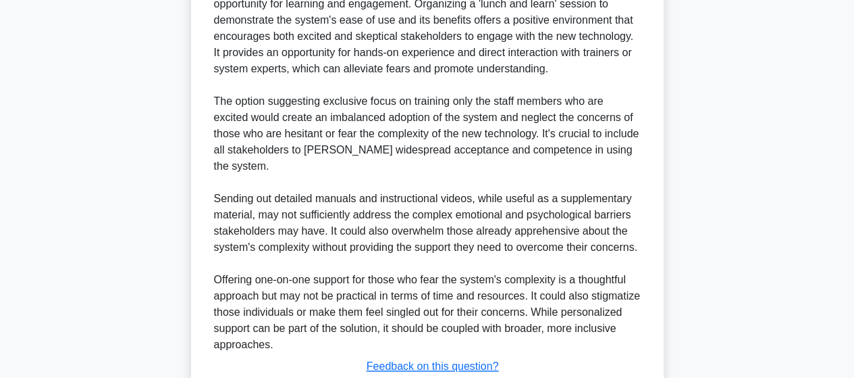
scroll to position [615, 0]
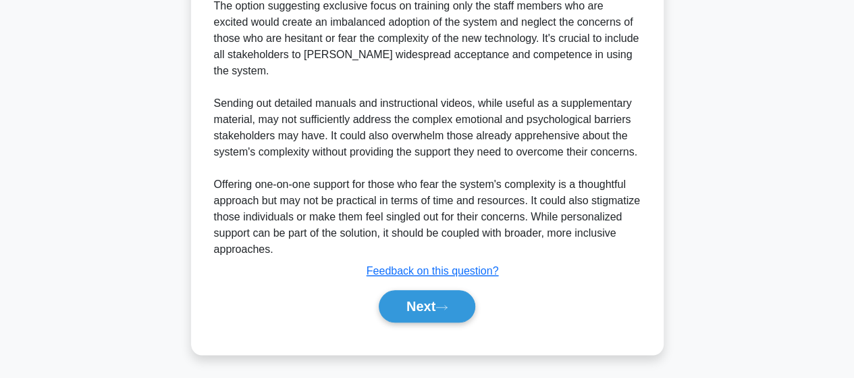
click at [431, 311] on button "Next" at bounding box center [427, 306] width 97 height 32
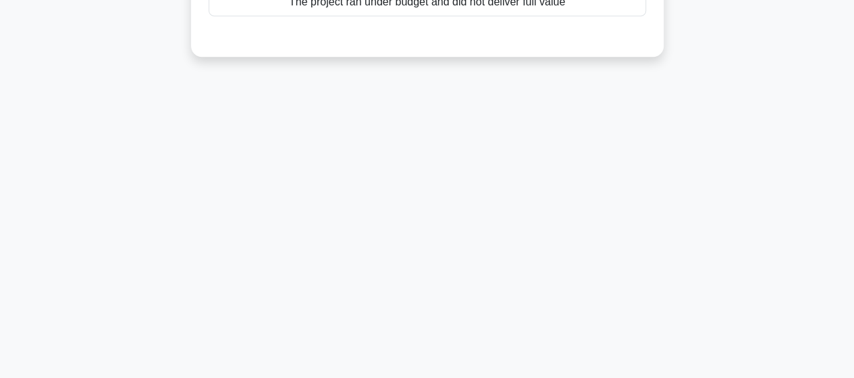
scroll to position [0, 0]
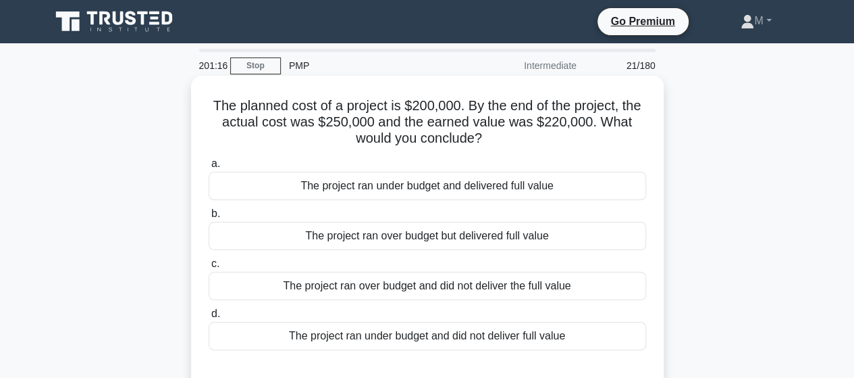
click at [390, 240] on div "The project ran over budget but delivered full value" at bounding box center [428, 236] width 438 height 28
click at [209, 218] on input "b. The project ran over budget but delivered full value" at bounding box center [209, 213] width 0 height 9
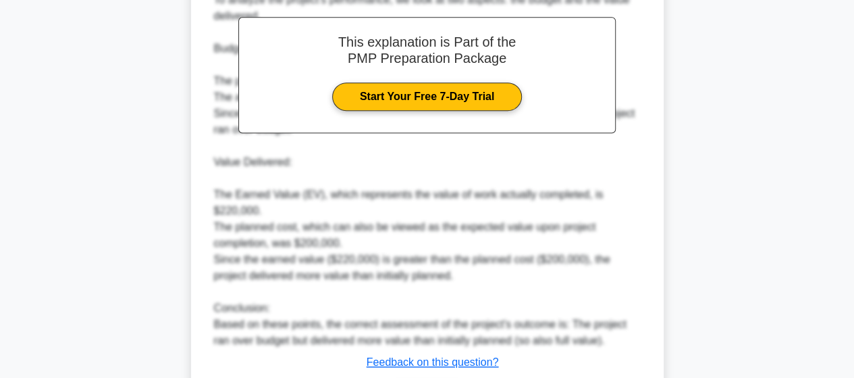
scroll to position [502, 0]
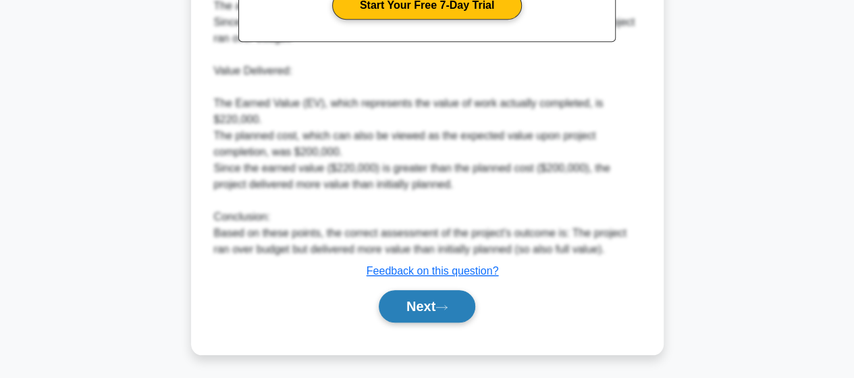
click at [405, 311] on button "Next" at bounding box center [427, 306] width 97 height 32
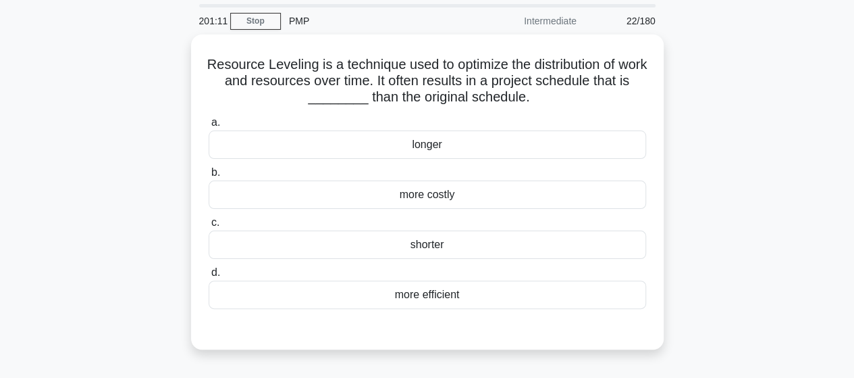
scroll to position [0, 0]
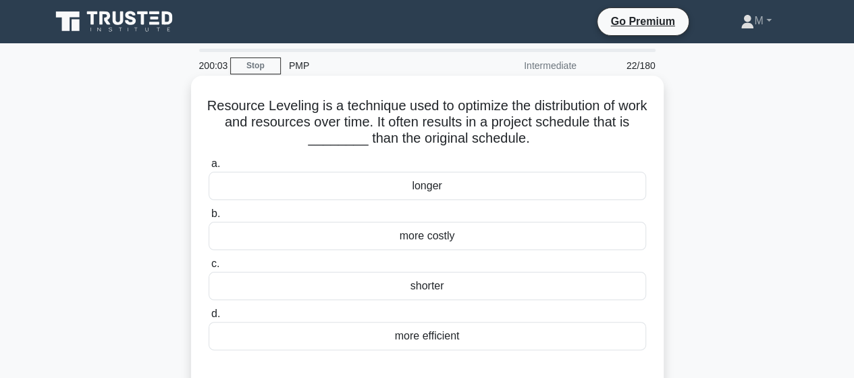
click at [421, 194] on div "longer" at bounding box center [428, 186] width 438 height 28
click at [209, 168] on input "a. longer" at bounding box center [209, 163] width 0 height 9
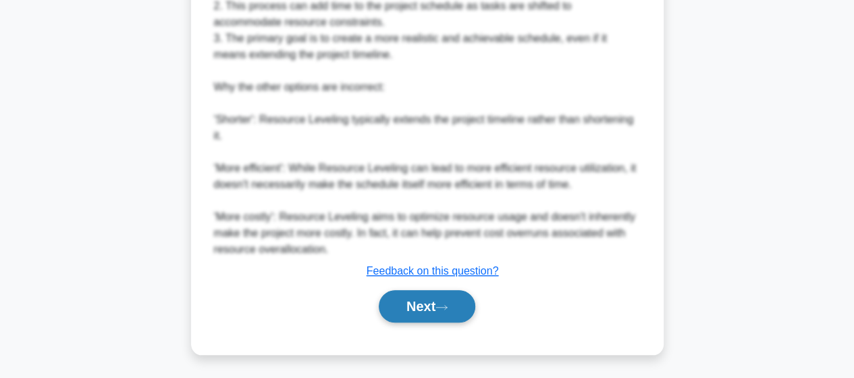
click at [427, 304] on button "Next" at bounding box center [427, 306] width 97 height 32
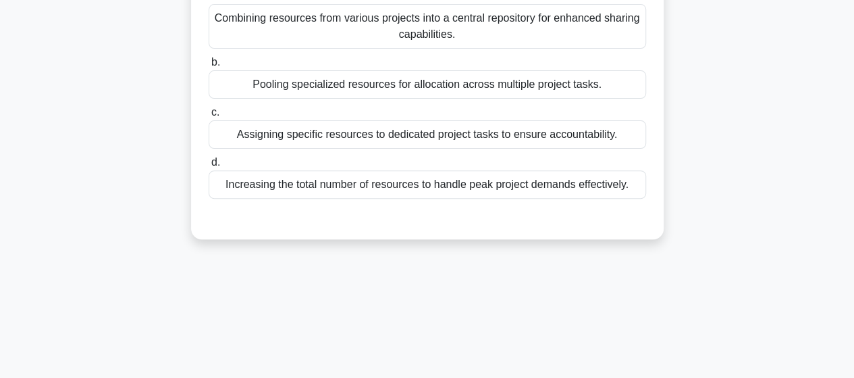
scroll to position [68, 0]
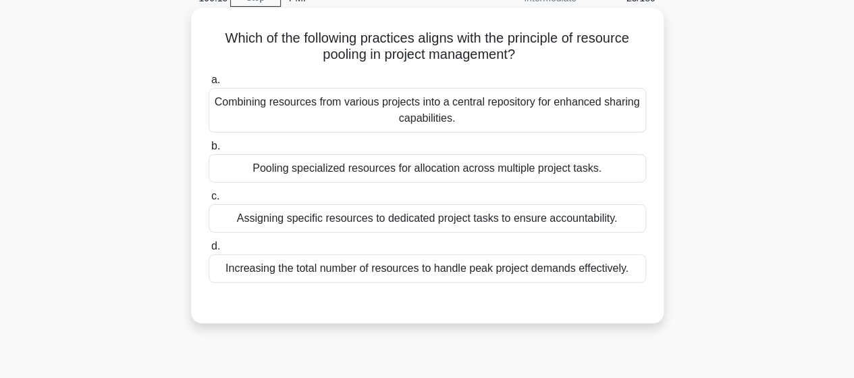
click at [373, 119] on div "Combining resources from various projects into a central repository for enhance…" at bounding box center [428, 110] width 438 height 45
click at [209, 84] on input "a. Combining resources from various projects into a central repository for enha…" at bounding box center [209, 80] width 0 height 9
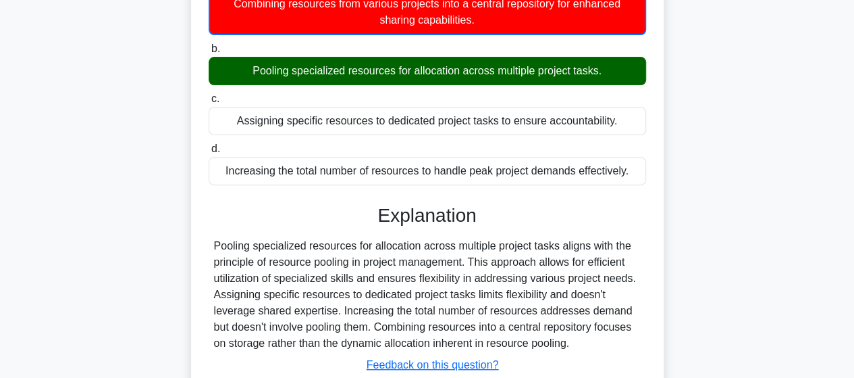
scroll to position [270, 0]
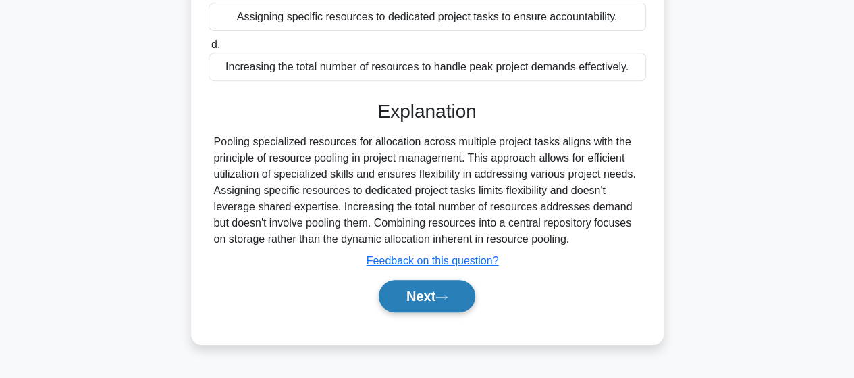
click at [436, 300] on button "Next" at bounding box center [427, 296] width 97 height 32
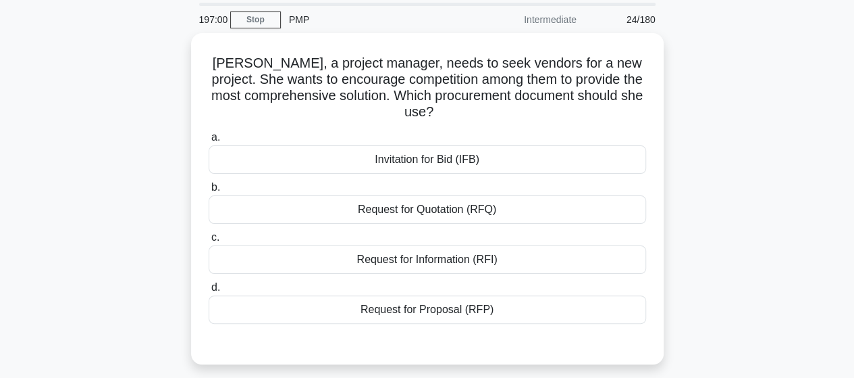
scroll to position [68, 0]
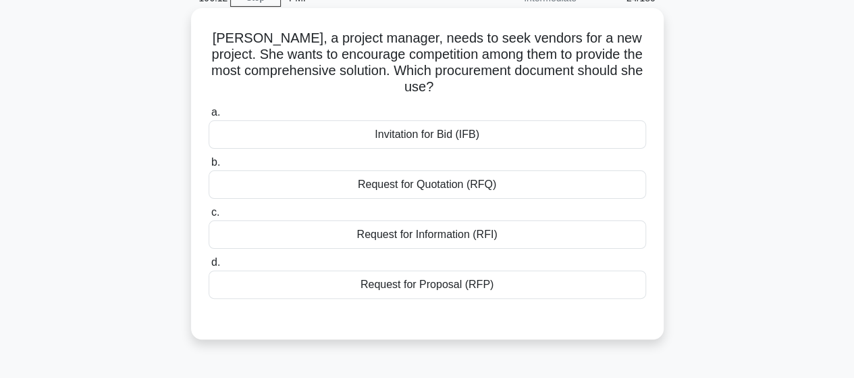
click at [419, 136] on div "Invitation for Bid (IFB)" at bounding box center [428, 134] width 438 height 28
click at [209, 117] on input "a. Invitation for Bid (IFB)" at bounding box center [209, 112] width 0 height 9
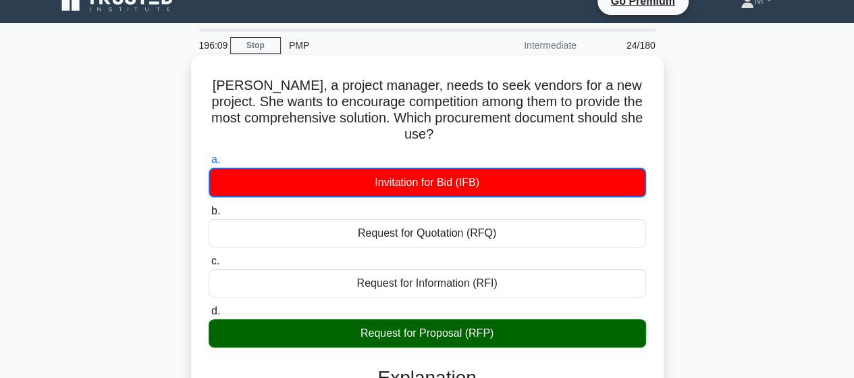
scroll to position [0, 0]
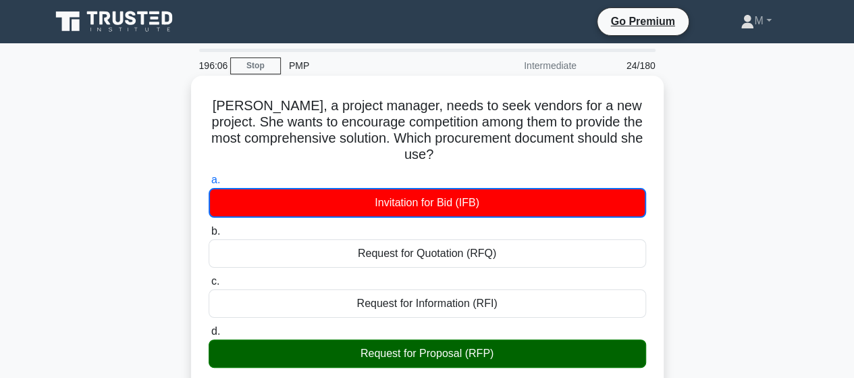
drag, startPoint x: 216, startPoint y: 107, endPoint x: 494, endPoint y: 352, distance: 370.4
click at [494, 352] on div "Jane, a project manager, needs to seek vendors for a new project. She wants to …" at bounding box center [428, 377] width 462 height 592
copy div "Jane, a project manager, needs to seek vendors for a new project. She wants to …"
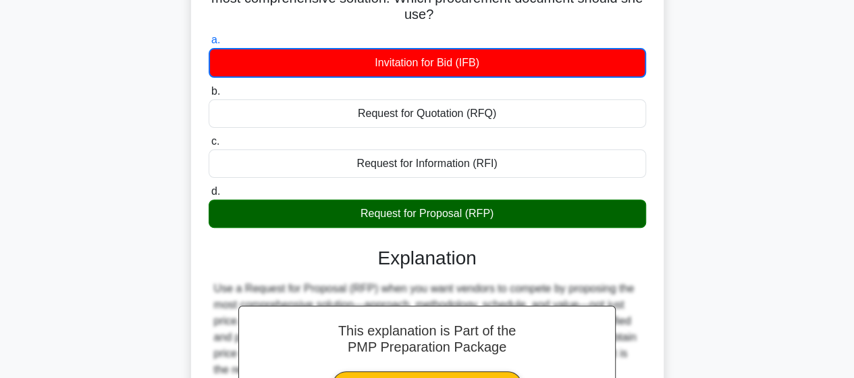
scroll to position [352, 0]
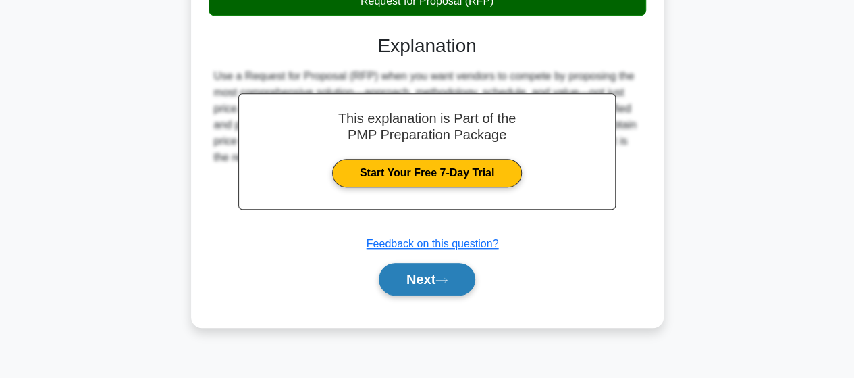
click at [399, 276] on button "Next" at bounding box center [427, 279] width 97 height 32
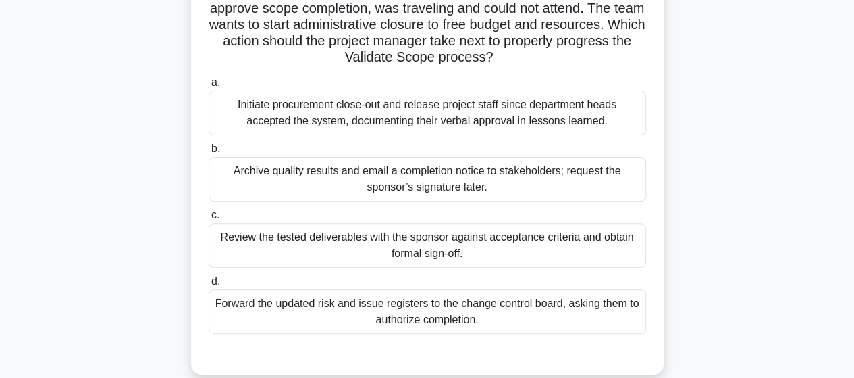
scroll to position [82, 0]
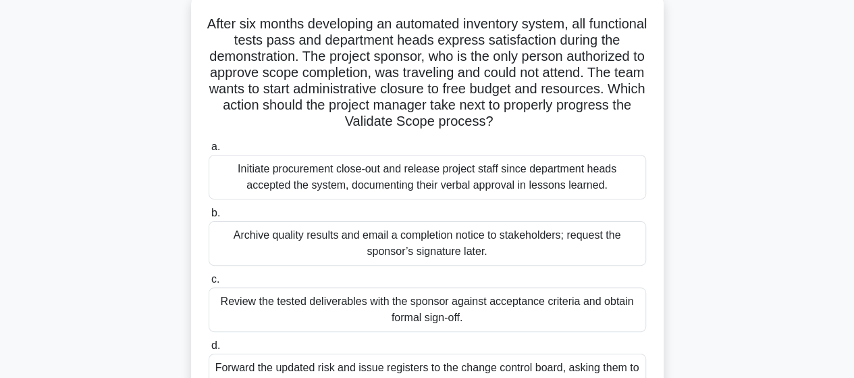
click at [330, 306] on div "Review the tested deliverables with the sponsor against acceptance criteria and…" at bounding box center [428, 309] width 438 height 45
click at [209, 284] on input "c. Review the tested deliverables with the sponsor against acceptance criteria …" at bounding box center [209, 279] width 0 height 9
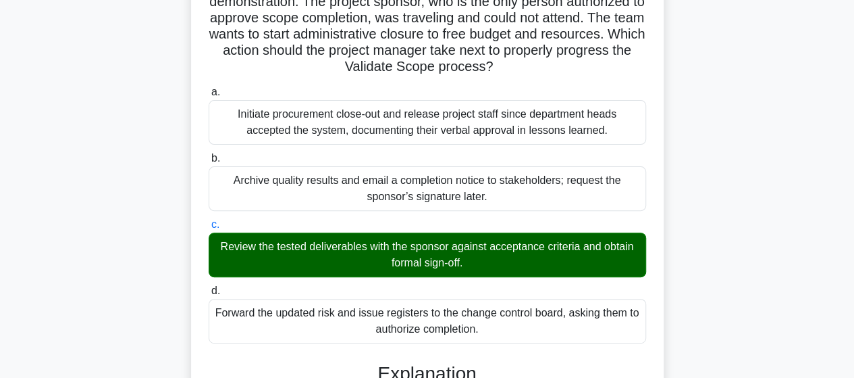
scroll to position [217, 0]
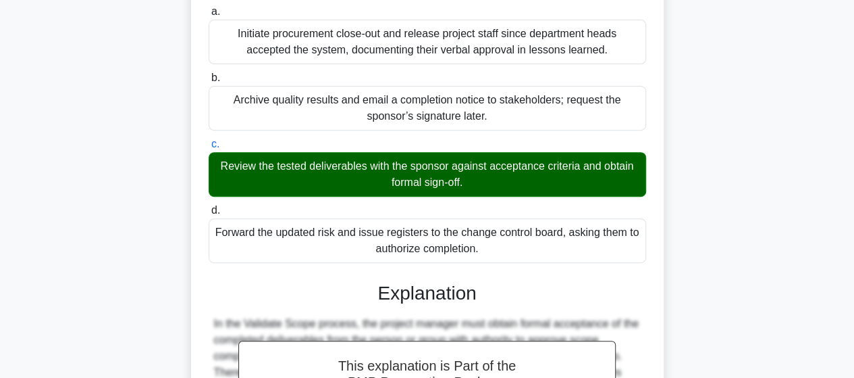
drag, startPoint x: 469, startPoint y: 181, endPoint x: 217, endPoint y: 165, distance: 252.4
click at [217, 165] on div "Review the tested deliverables with the sponsor against acceptance criteria and…" at bounding box center [428, 174] width 438 height 45
copy div "Review the tested deliverables with the sponsor against acceptance criteria and…"
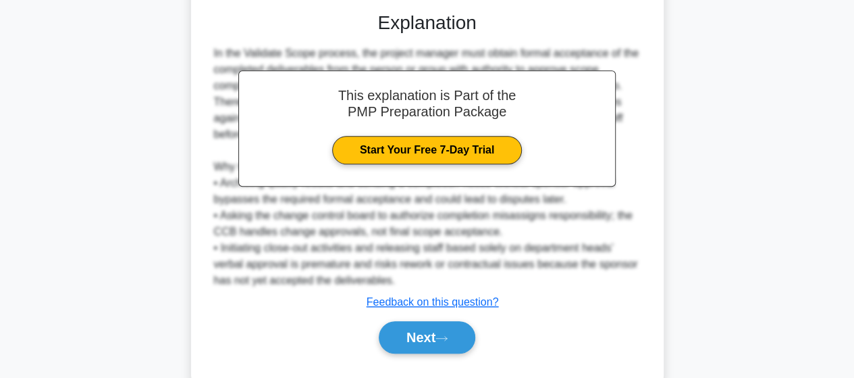
scroll to position [518, 0]
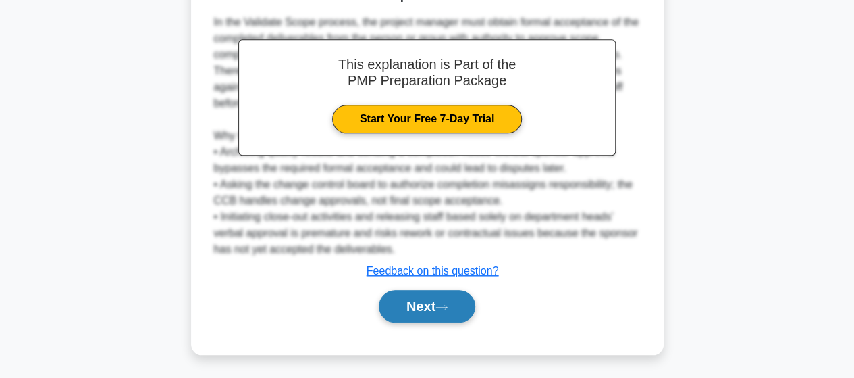
click at [394, 309] on button "Next" at bounding box center [427, 306] width 97 height 32
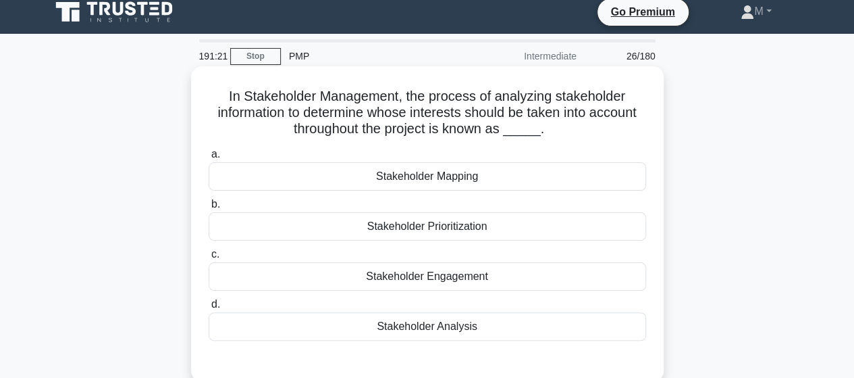
scroll to position [0, 0]
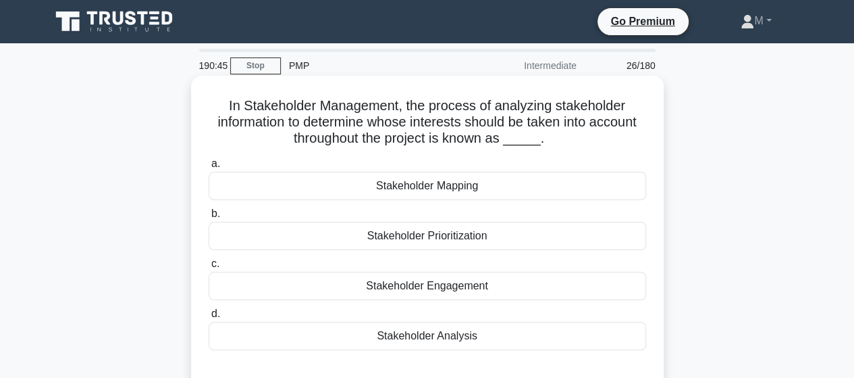
click at [438, 340] on div "Stakeholder Analysis" at bounding box center [428, 335] width 438 height 28
click at [209, 318] on input "d. Stakeholder Analysis" at bounding box center [209, 313] width 0 height 9
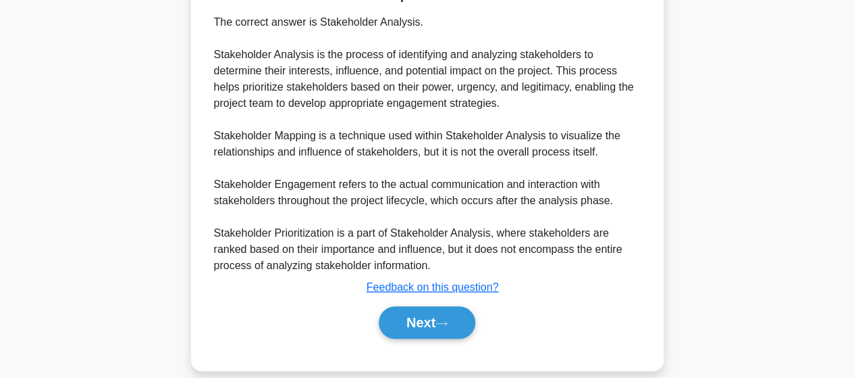
scroll to position [405, 0]
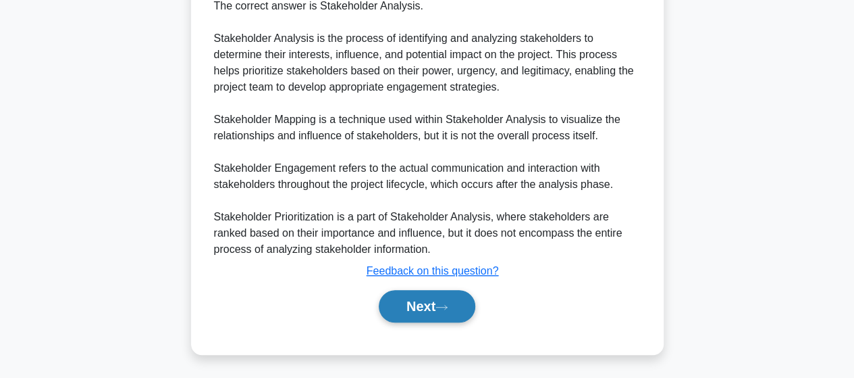
click at [409, 298] on button "Next" at bounding box center [427, 306] width 97 height 32
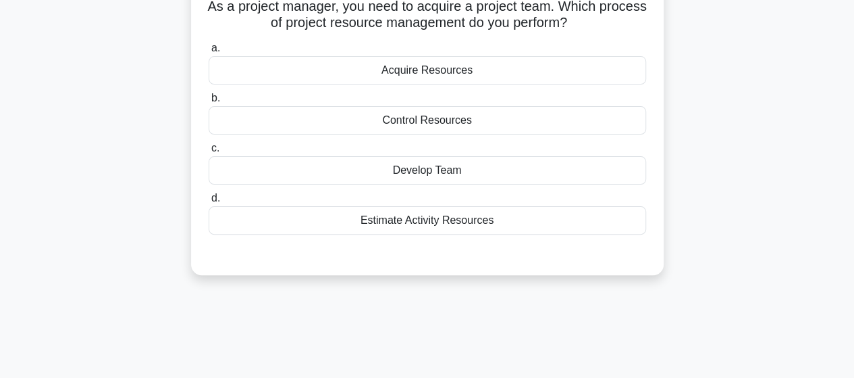
scroll to position [14, 0]
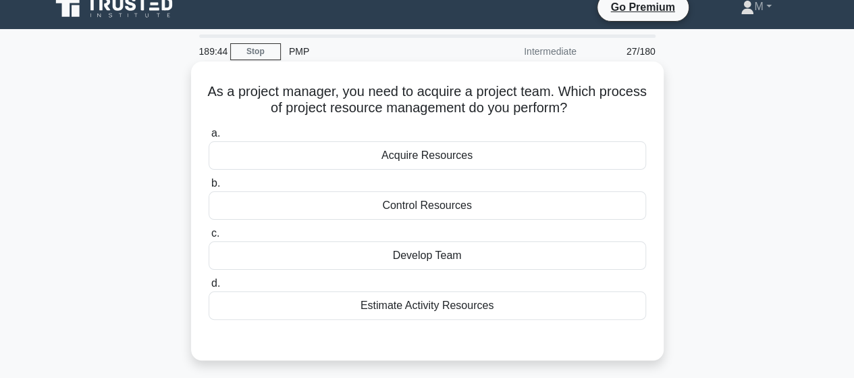
click at [382, 251] on div "Develop Team" at bounding box center [428, 255] width 438 height 28
click at [209, 238] on input "c. Develop Team" at bounding box center [209, 233] width 0 height 9
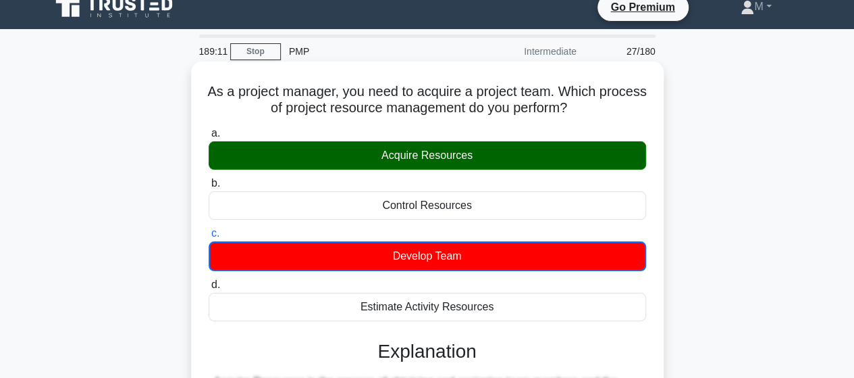
drag, startPoint x: 231, startPoint y: 92, endPoint x: 465, endPoint y: 254, distance: 284.4
click at [465, 254] on div "As a project manager, you need to acquire a project team. Which process of proj…" at bounding box center [428, 347] width 462 height 560
copy div "As a project manager, you need to acquire a project team. Which process of proj…"
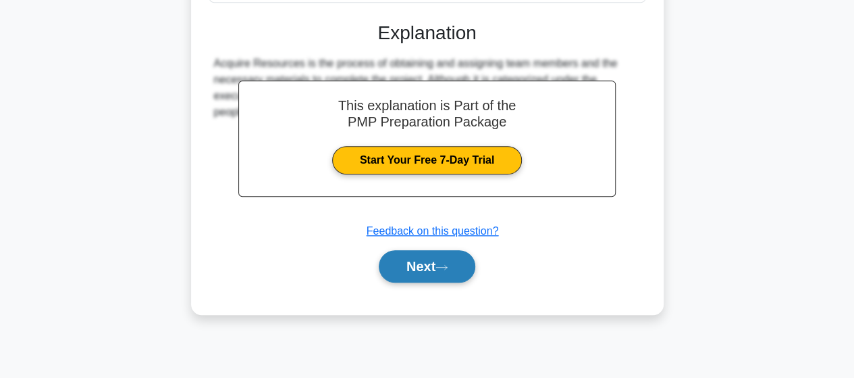
scroll to position [352, 0]
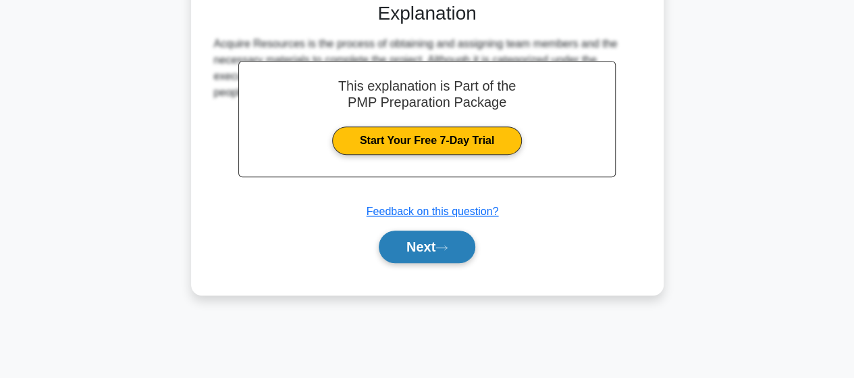
click at [423, 241] on button "Next" at bounding box center [427, 246] width 97 height 32
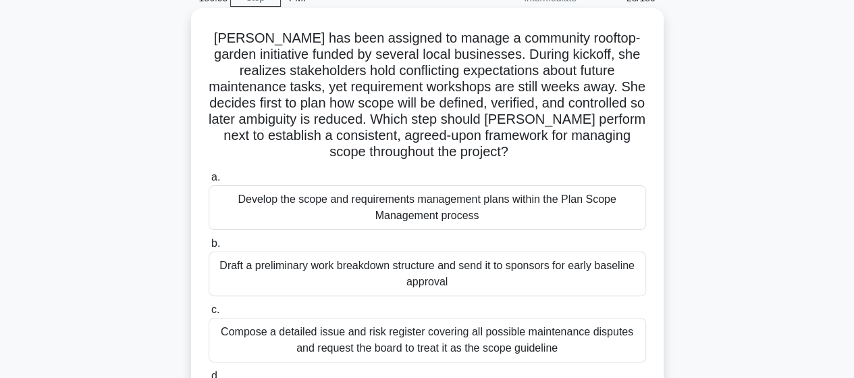
scroll to position [135, 0]
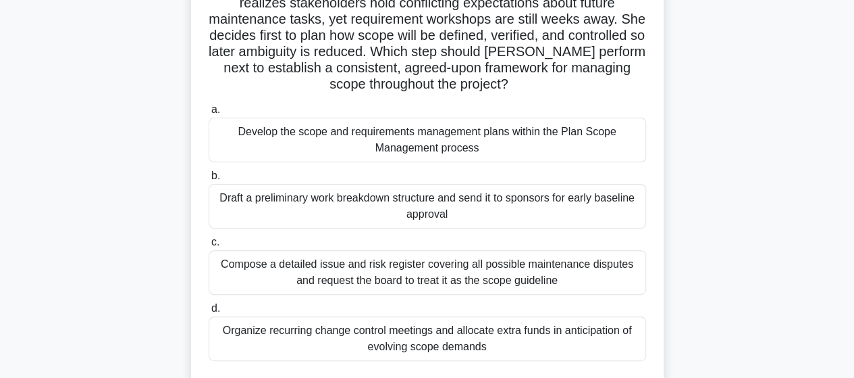
click at [303, 275] on div "Compose a detailed issue and risk register covering all possible maintenance di…" at bounding box center [428, 272] width 438 height 45
click at [209, 246] on input "c. Compose a detailed issue and risk register covering all possible maintenance…" at bounding box center [209, 242] width 0 height 9
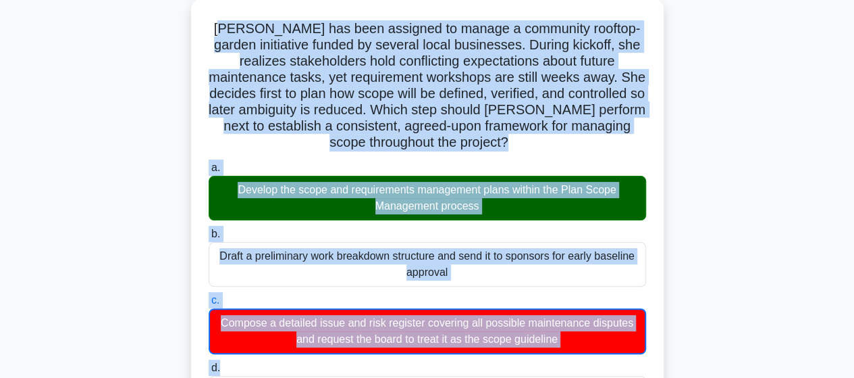
scroll to position [99, 0]
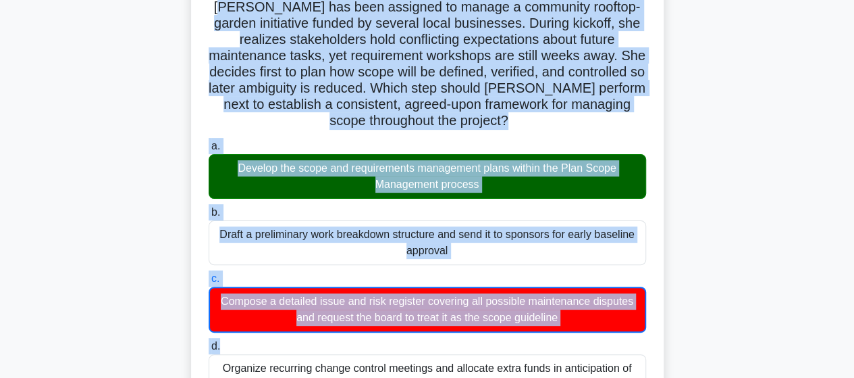
drag, startPoint x: 230, startPoint y: 105, endPoint x: 563, endPoint y: 323, distance: 397.8
copy div "lena has been assigned to manage a community rooftop-garden initiative funded b…"
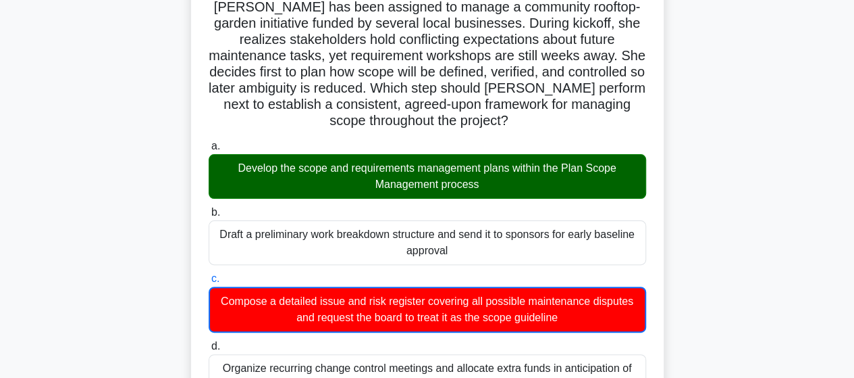
scroll to position [571, 0]
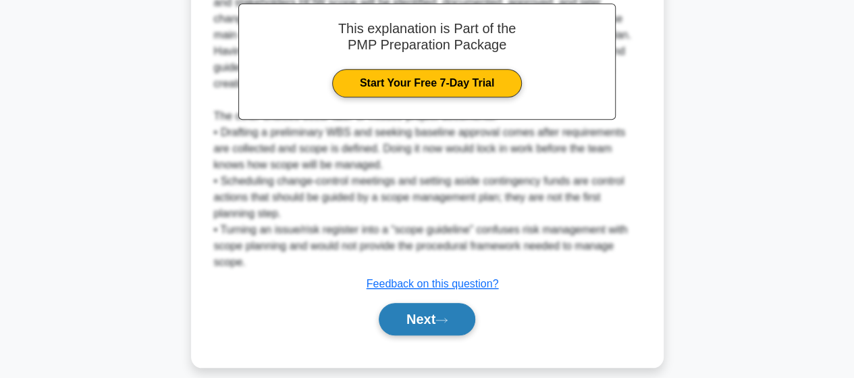
click at [431, 322] on button "Next" at bounding box center [427, 319] width 97 height 32
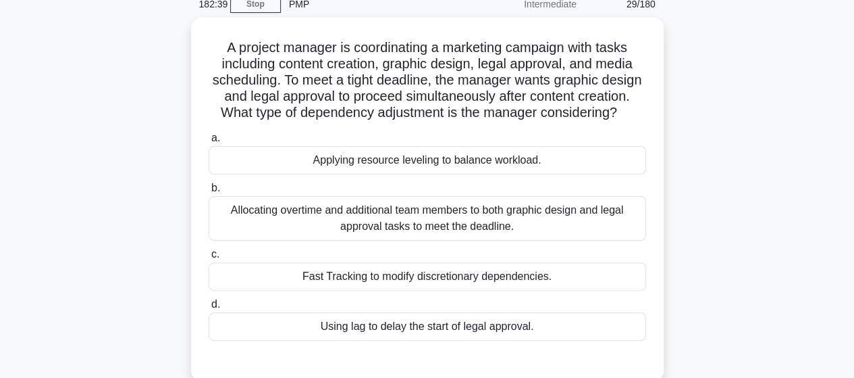
scroll to position [82, 0]
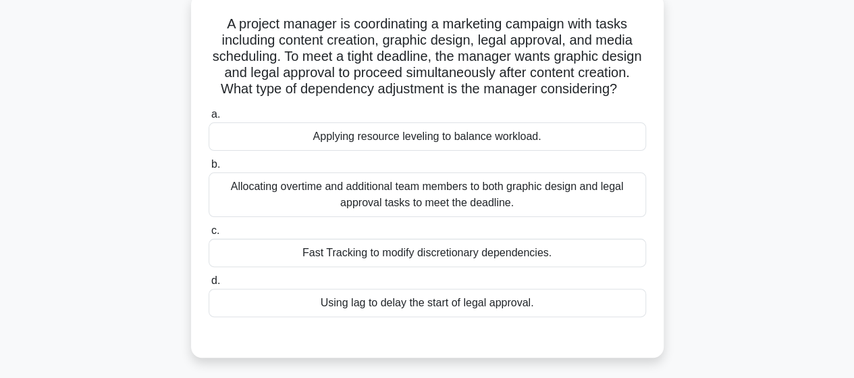
click at [362, 267] on div "Fast Tracking to modify discretionary dependencies." at bounding box center [428, 252] width 438 height 28
click at [209, 235] on input "c. Fast Tracking to modify discretionary dependencies." at bounding box center [209, 230] width 0 height 9
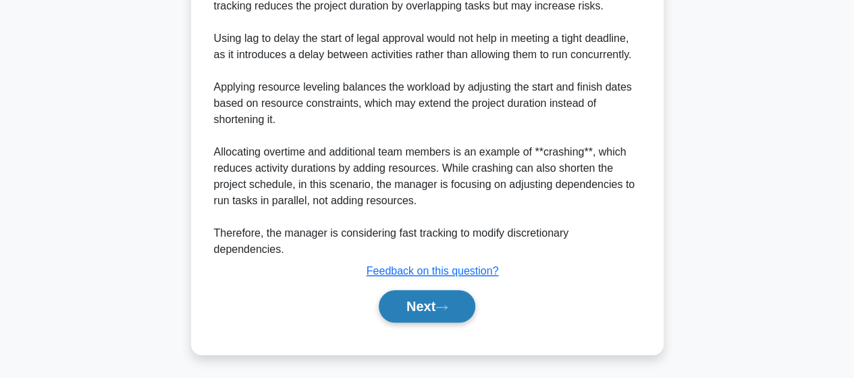
click at [423, 317] on button "Next" at bounding box center [427, 306] width 97 height 32
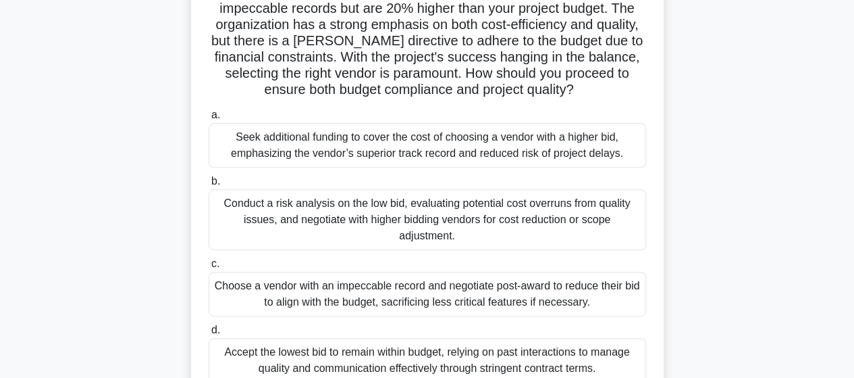
scroll to position [203, 0]
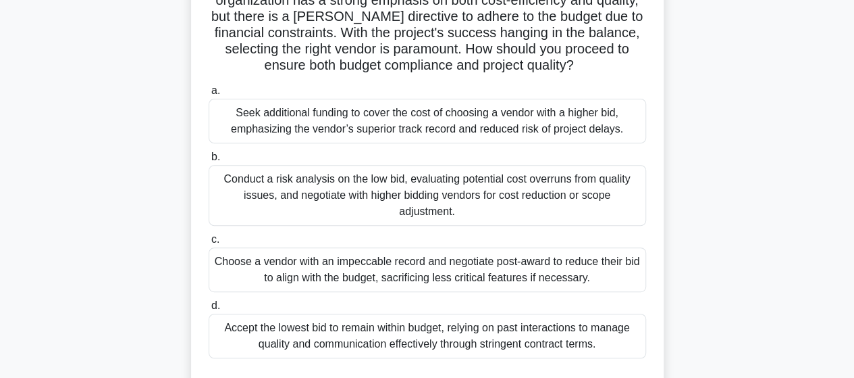
click at [481, 205] on div "Conduct a risk analysis on the low bid, evaluating potential cost overruns from…" at bounding box center [428, 195] width 438 height 61
click at [209, 161] on input "b. Conduct a risk analysis on the low bid, evaluating potential cost overruns f…" at bounding box center [209, 157] width 0 height 9
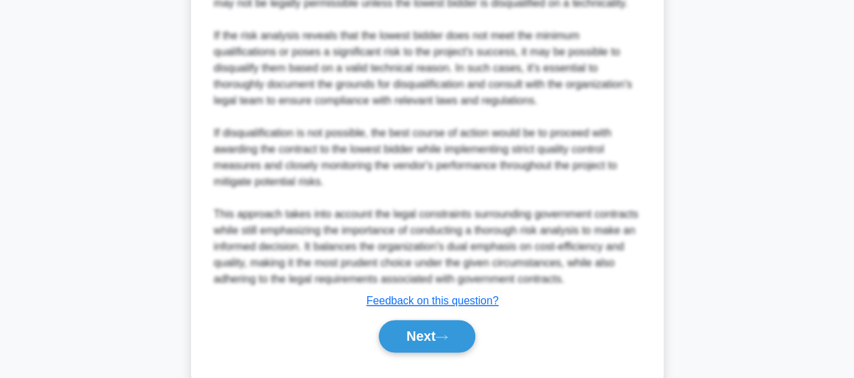
scroll to position [842, 0]
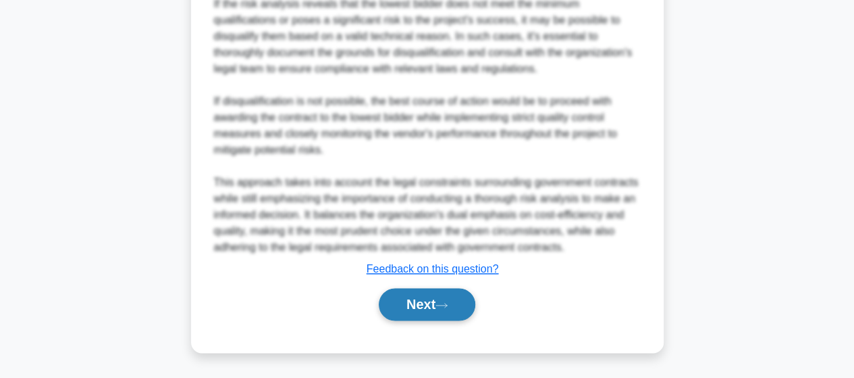
click at [412, 303] on button "Next" at bounding box center [427, 304] width 97 height 32
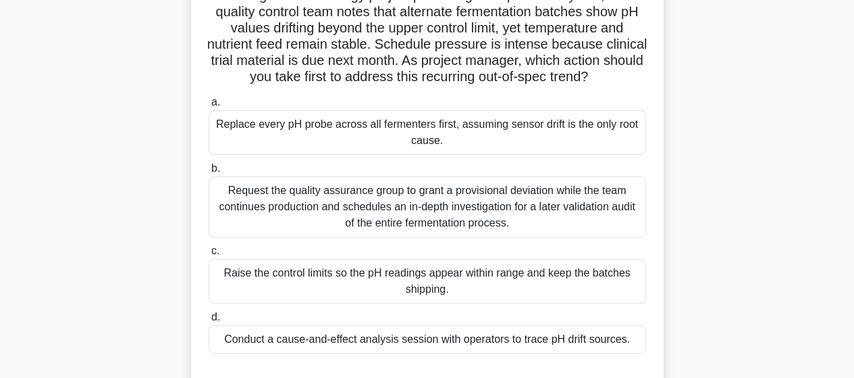
scroll to position [165, 0]
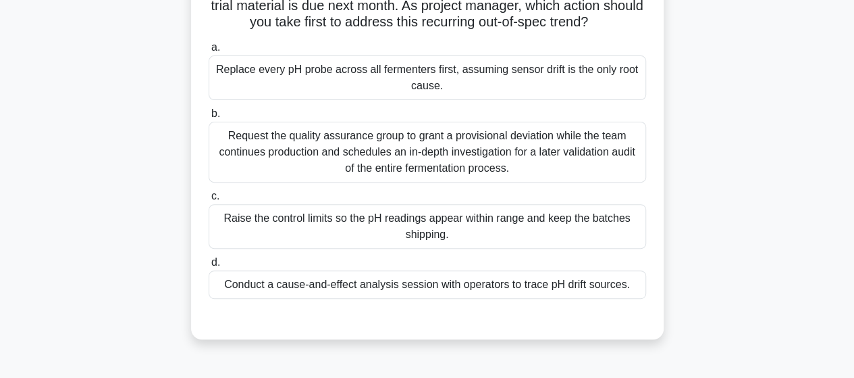
click at [419, 298] on div "Conduct a cause-and-effect analysis session with operators to trace pH drift so…" at bounding box center [428, 284] width 438 height 28
click at [209, 267] on input "d. Conduct a cause-and-effect analysis session with operators to trace pH drift…" at bounding box center [209, 262] width 0 height 9
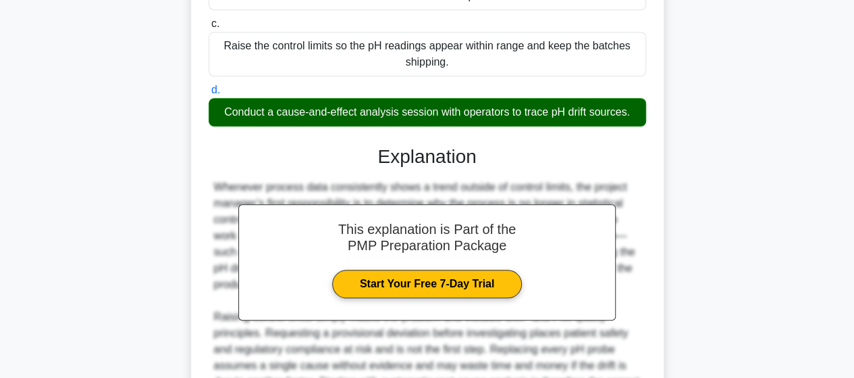
scroll to position [502, 0]
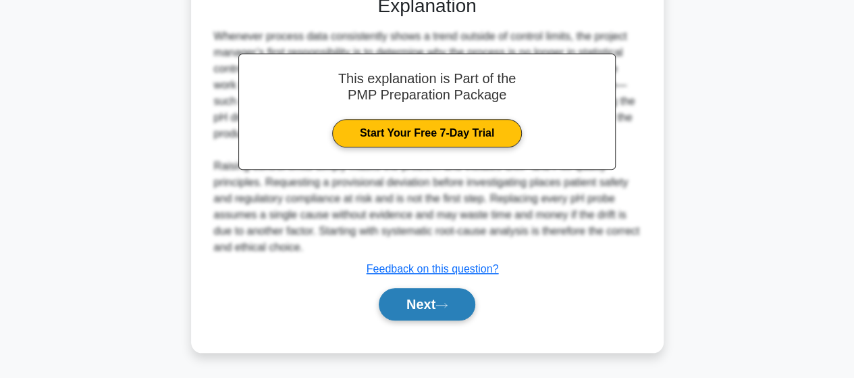
click at [436, 315] on button "Next" at bounding box center [427, 304] width 97 height 32
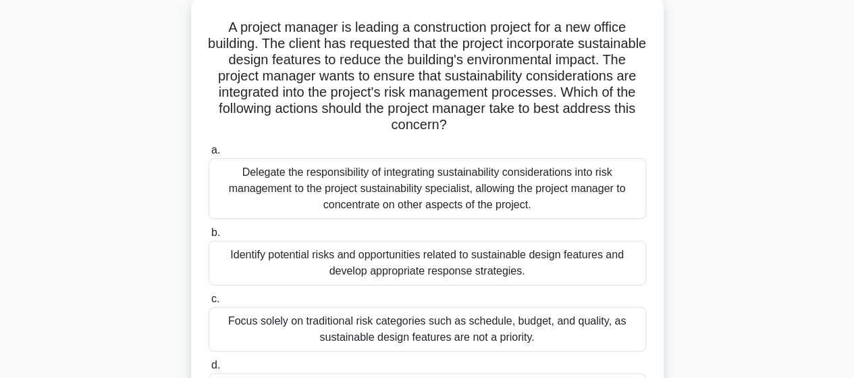
scroll to position [149, 0]
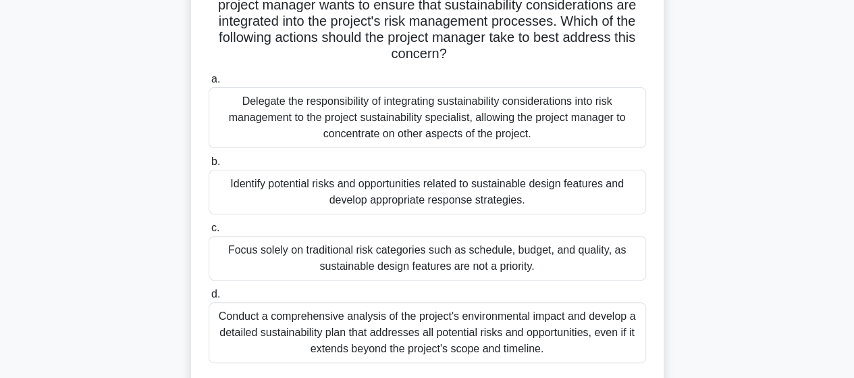
click at [339, 195] on div "Identify potential risks and opportunities related to sustainable design featur…" at bounding box center [428, 192] width 438 height 45
click at [209, 166] on input "b. Identify potential risks and opportunities related to sustainable design fea…" at bounding box center [209, 161] width 0 height 9
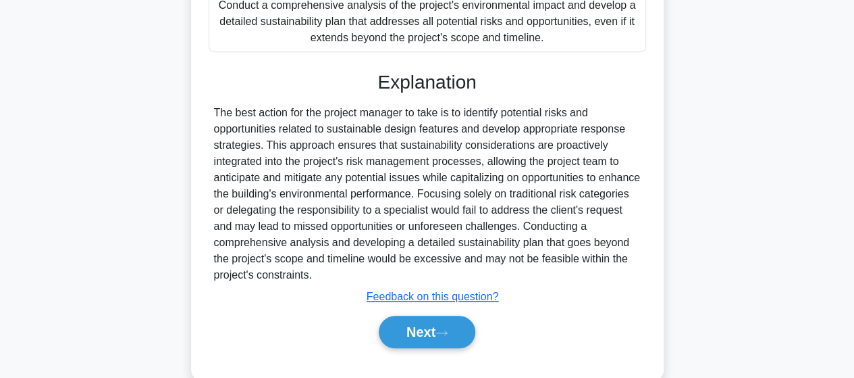
scroll to position [486, 0]
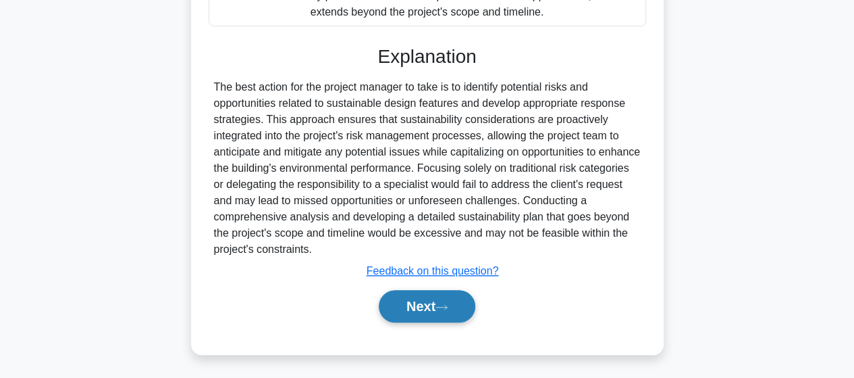
click at [448, 307] on icon at bounding box center [442, 306] width 12 height 7
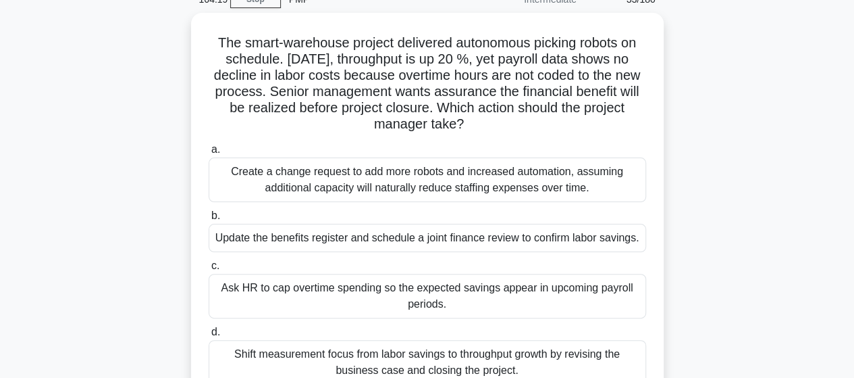
scroll to position [68, 0]
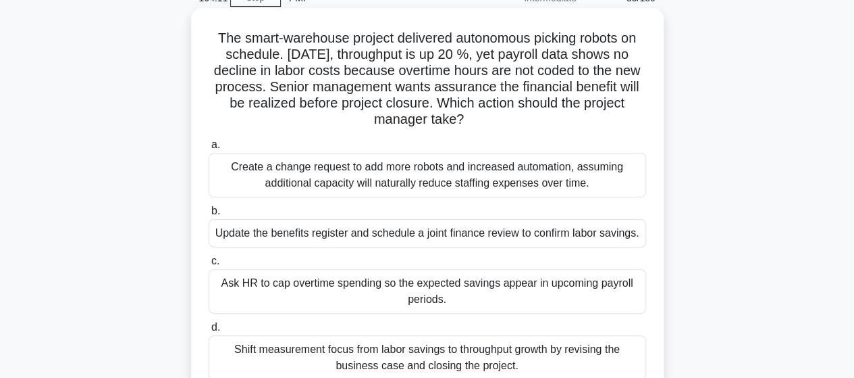
click at [271, 232] on div "Update the benefits register and schedule a joint finance review to confirm lab…" at bounding box center [428, 233] width 438 height 28
click at [209, 215] on input "b. Update the benefits register and schedule a joint finance review to confirm …" at bounding box center [209, 211] width 0 height 9
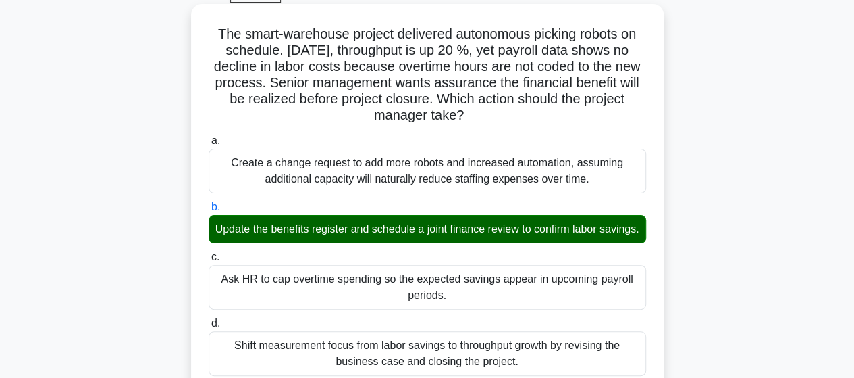
scroll to position [405, 0]
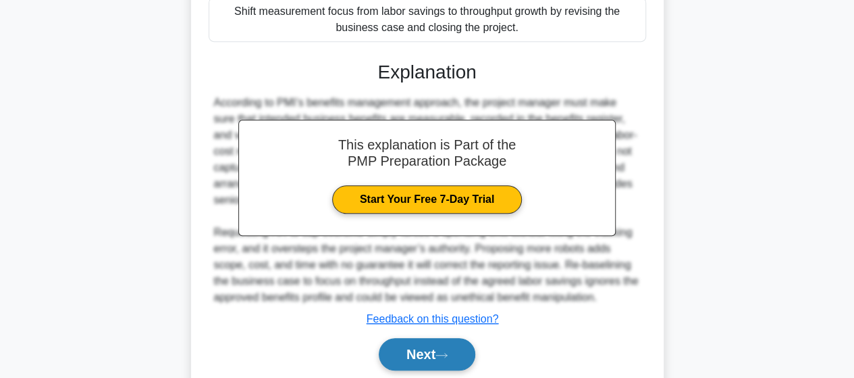
click at [437, 363] on button "Next" at bounding box center [427, 354] width 97 height 32
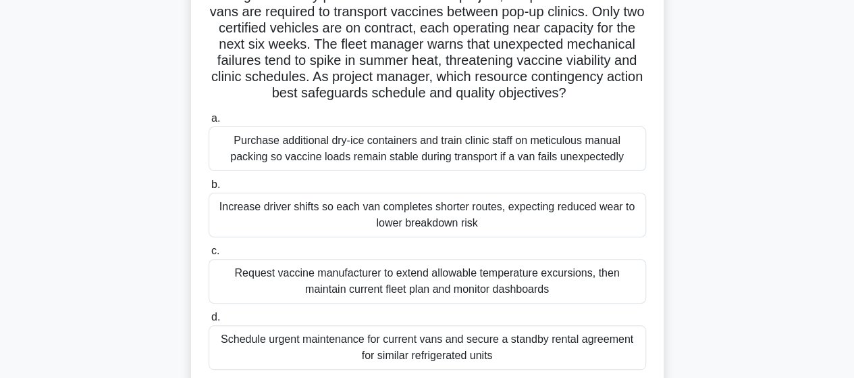
scroll to position [135, 0]
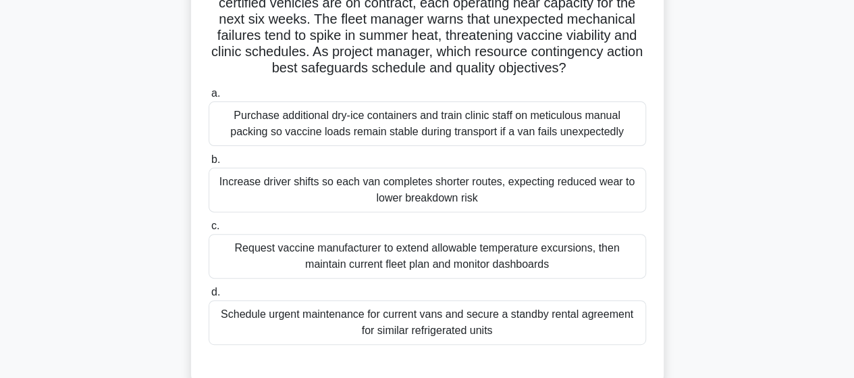
click at [326, 146] on div "Purchase additional dry-ice containers and train clinic staff on meticulous man…" at bounding box center [428, 123] width 438 height 45
click at [209, 98] on input "a. Purchase additional dry-ice containers and train clinic staff on meticulous …" at bounding box center [209, 93] width 0 height 9
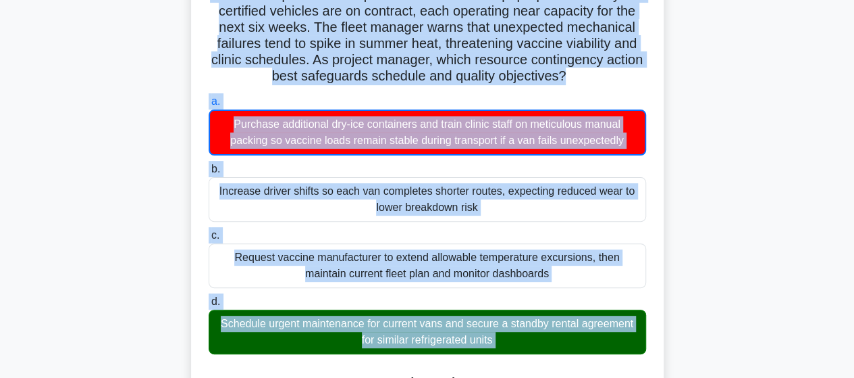
scroll to position [189, 0]
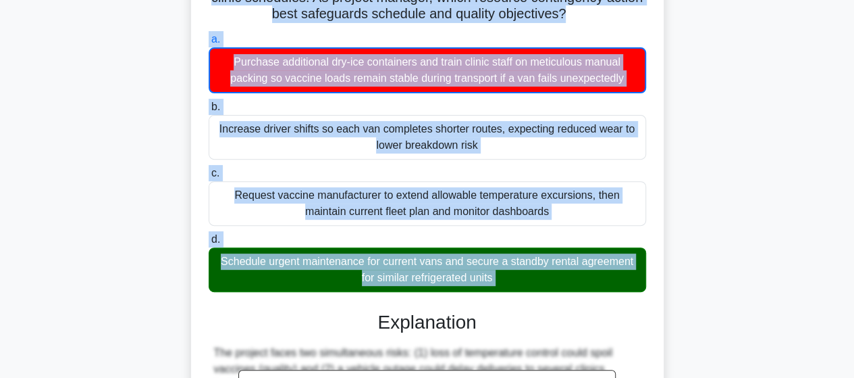
drag, startPoint x: 234, startPoint y: 107, endPoint x: 496, endPoint y: 297, distance: 323.9
click at [496, 297] on div "During a multi-city public health outreach project, temperature-controlled vans…" at bounding box center [428, 293] width 462 height 803
copy div "During a multi-city public health outreach project, temperature-controlled vans…"
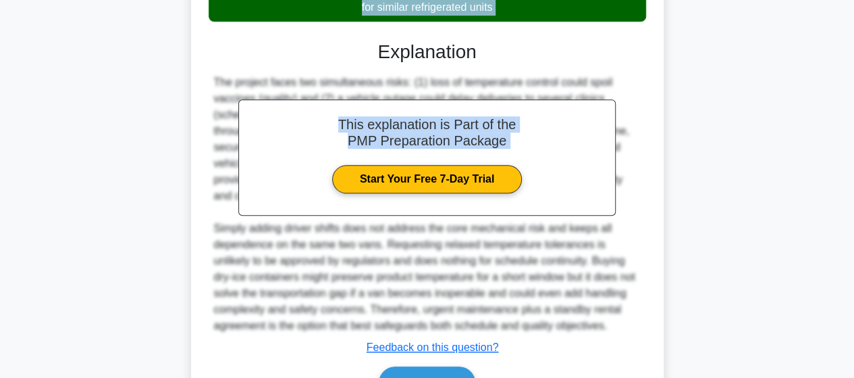
scroll to position [552, 0]
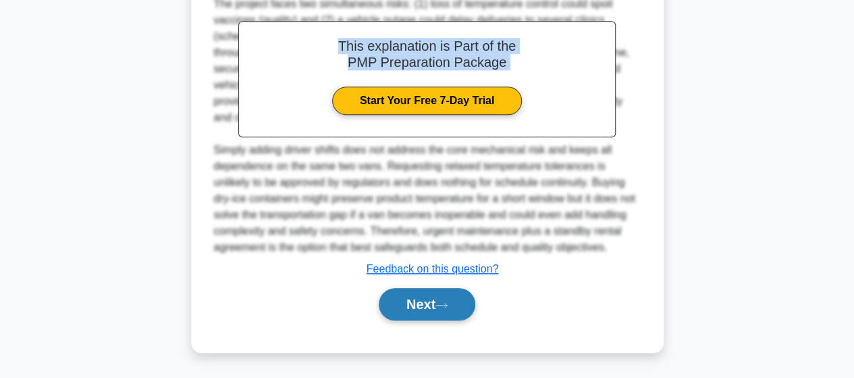
click at [446, 309] on icon at bounding box center [442, 304] width 12 height 7
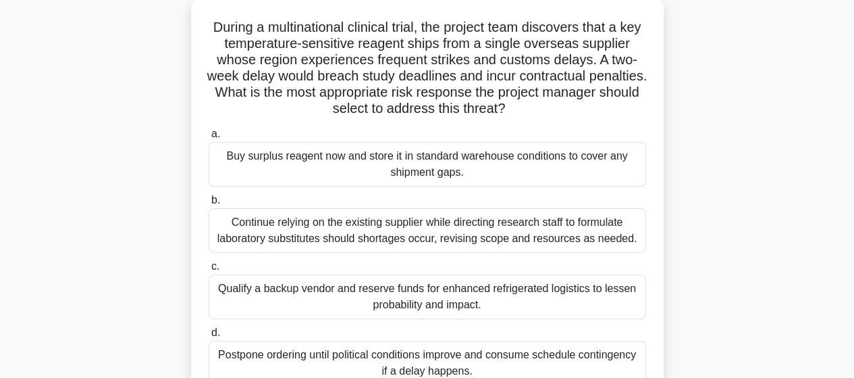
scroll to position [14, 0]
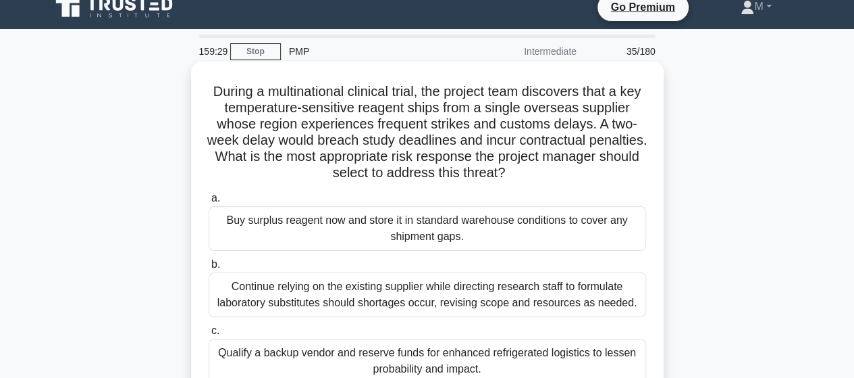
click at [191, 234] on div "During a multinational clinical trial, the project team discovers that a key te…" at bounding box center [427, 275] width 473 height 428
click at [230, 231] on div "Buy surplus reagent now and store it in standard warehouse conditions to cover …" at bounding box center [428, 228] width 438 height 45
click at [209, 203] on input "a. Buy surplus reagent now and store it in standard warehouse conditions to cov…" at bounding box center [209, 198] width 0 height 9
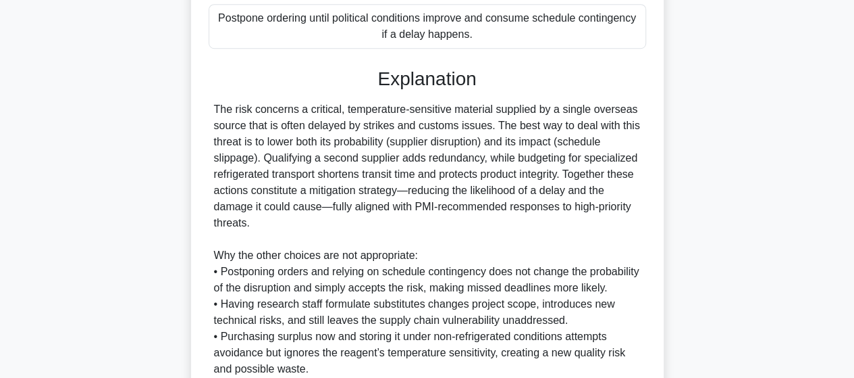
scroll to position [487, 0]
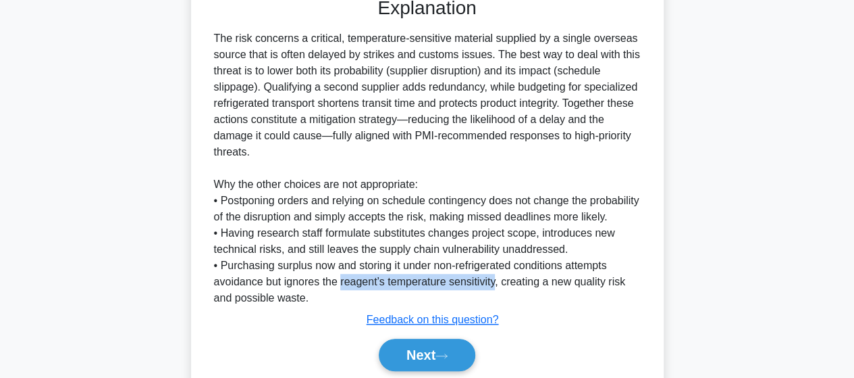
drag, startPoint x: 340, startPoint y: 301, endPoint x: 496, endPoint y: 296, distance: 156.0
click at [496, 296] on div "The risk concerns a critical, temperature-sensitive material supplied by a sing…" at bounding box center [427, 168] width 427 height 276
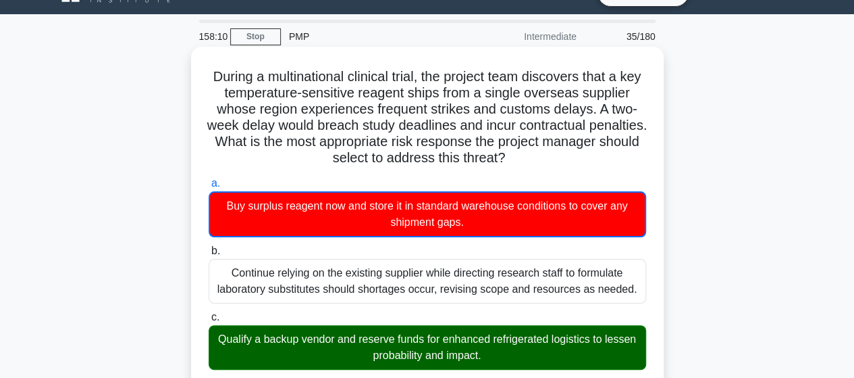
scroll to position [0, 0]
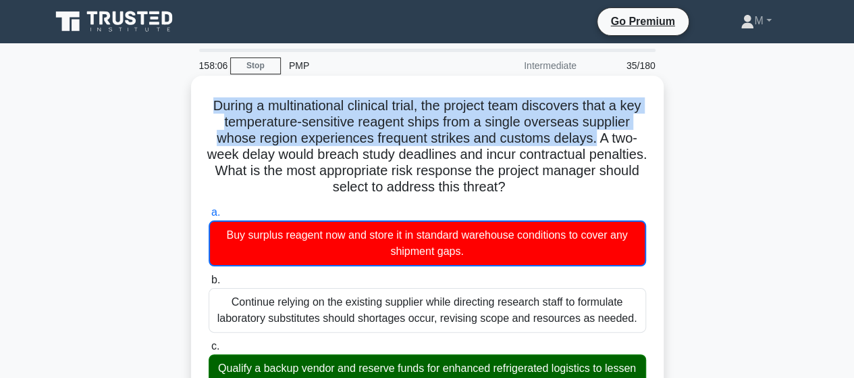
drag, startPoint x: 222, startPoint y: 107, endPoint x: 596, endPoint y: 135, distance: 375.1
click at [596, 135] on h5 "During a multinational clinical trial, the project team discovers that a key te…" at bounding box center [427, 146] width 440 height 99
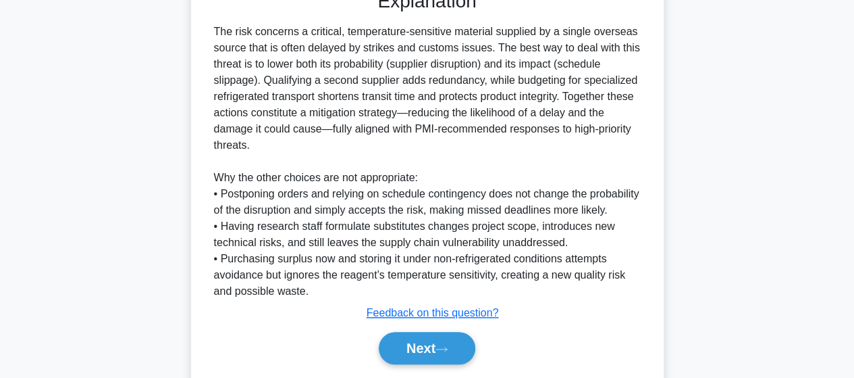
scroll to position [552, 0]
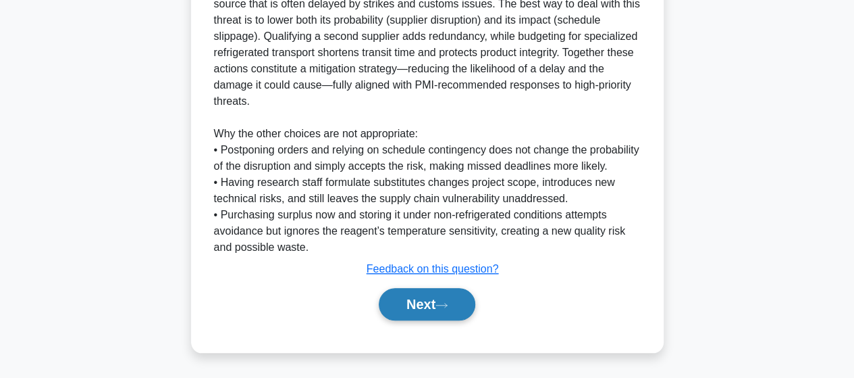
click at [421, 315] on button "Next" at bounding box center [427, 304] width 97 height 32
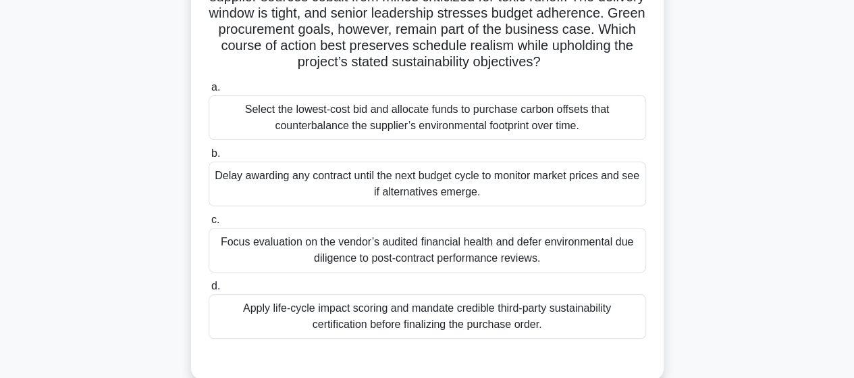
scroll to position [149, 0]
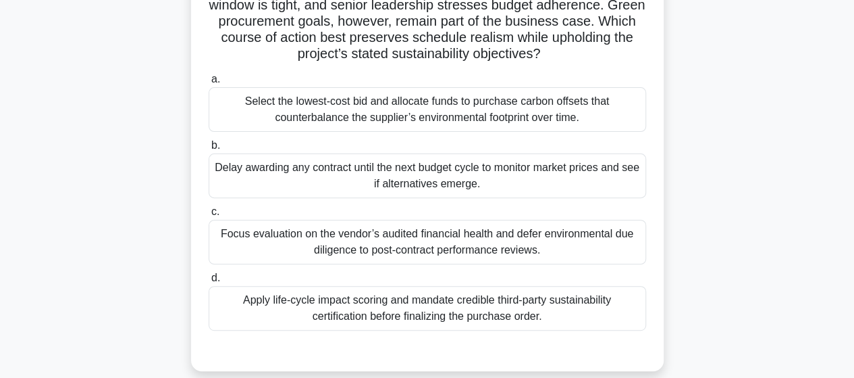
click at [280, 308] on div "Apply life-cycle impact scoring and mandate credible third-party sustainability…" at bounding box center [428, 308] width 438 height 45
click at [209, 282] on input "d. Apply life-cycle impact scoring and mandate credible third-party sustainabil…" at bounding box center [209, 278] width 0 height 9
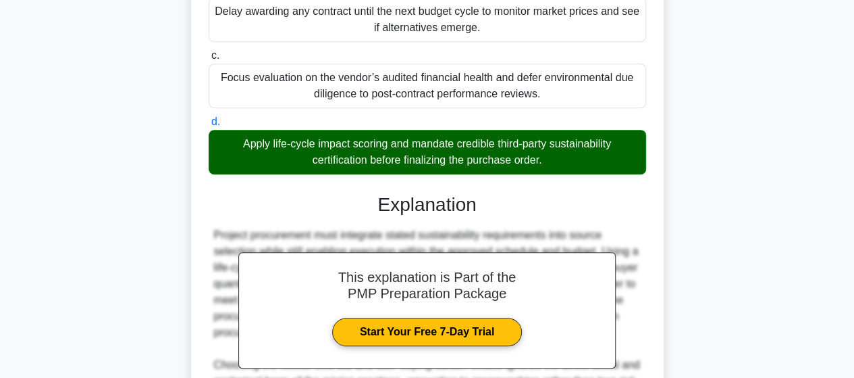
scroll to position [518, 0]
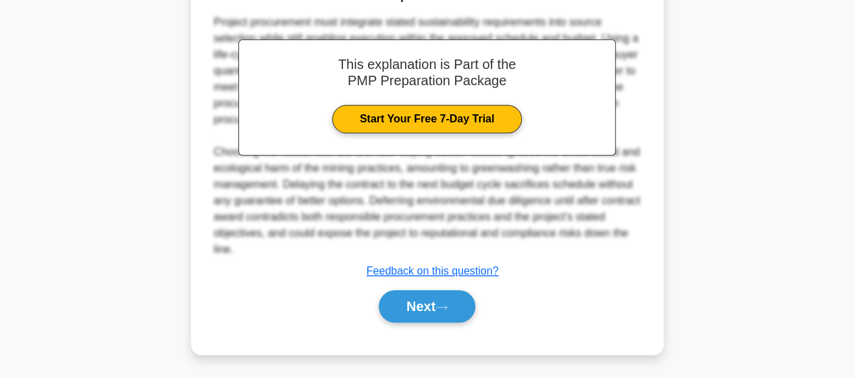
click at [423, 321] on div "Next" at bounding box center [428, 305] width 438 height 43
click at [427, 311] on button "Next" at bounding box center [427, 306] width 97 height 32
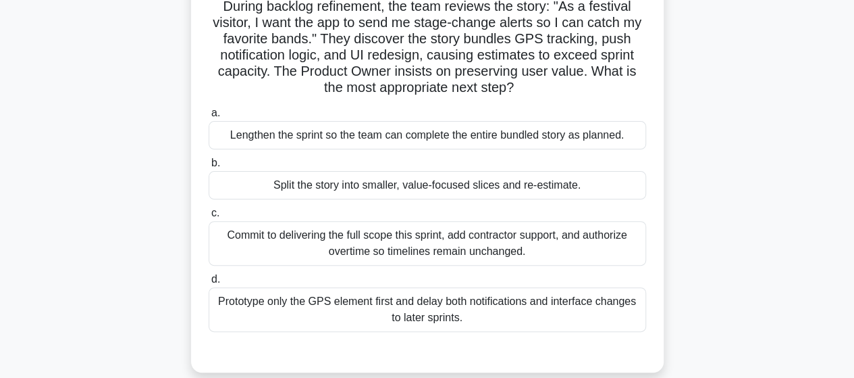
scroll to position [82, 0]
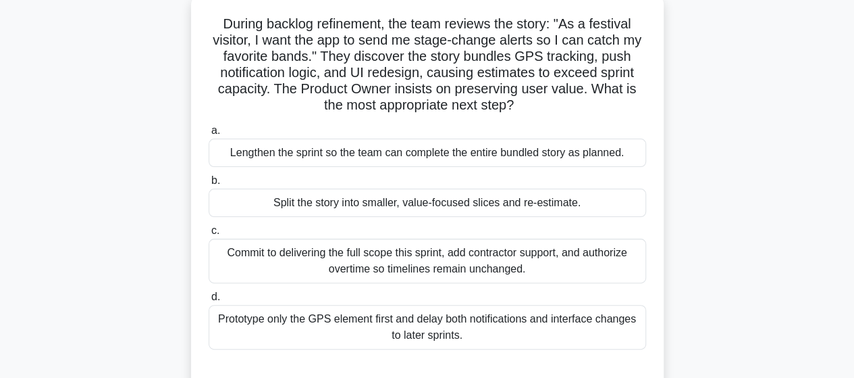
click at [286, 260] on div "Commit to delivering the full scope this sprint, add contractor support, and au…" at bounding box center [428, 260] width 438 height 45
click at [209, 235] on input "c. Commit to delivering the full scope this sprint, add contractor support, and…" at bounding box center [209, 230] width 0 height 9
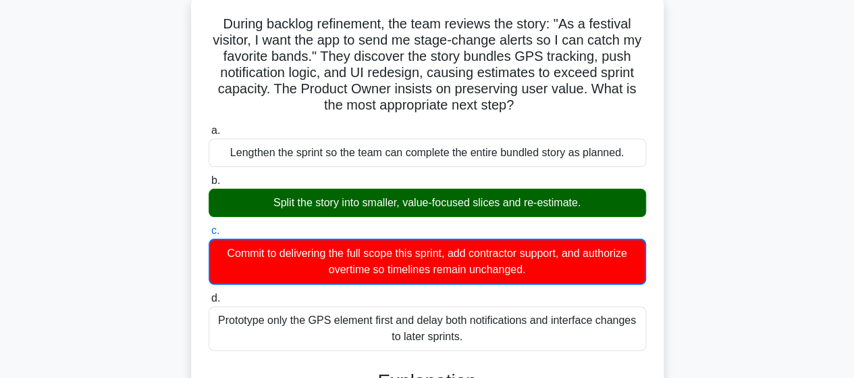
drag, startPoint x: 220, startPoint y: 25, endPoint x: 516, endPoint y: 91, distance: 303.1
click at [532, 109] on h5 "During backlog refinement, the team reviews the story: "As a festival visitor, …" at bounding box center [427, 65] width 440 height 99
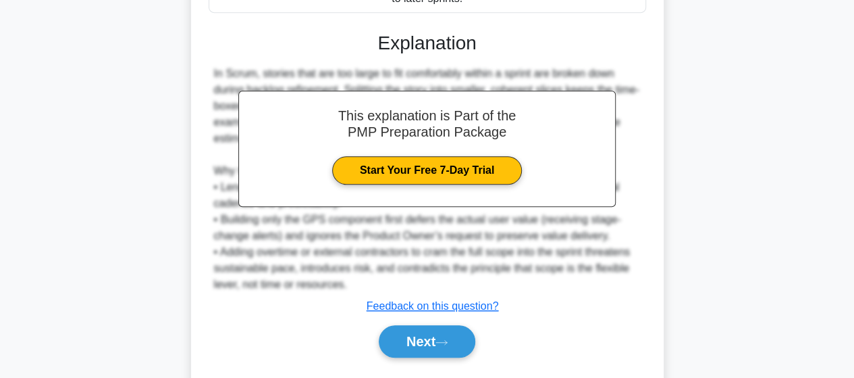
scroll to position [455, 0]
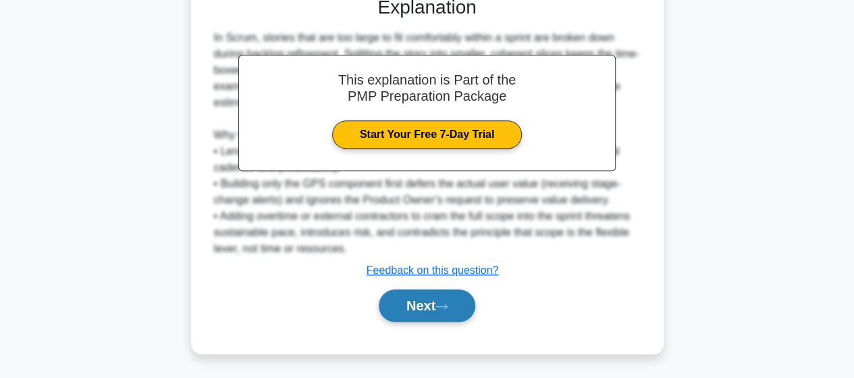
click at [410, 305] on button "Next" at bounding box center [427, 305] width 97 height 32
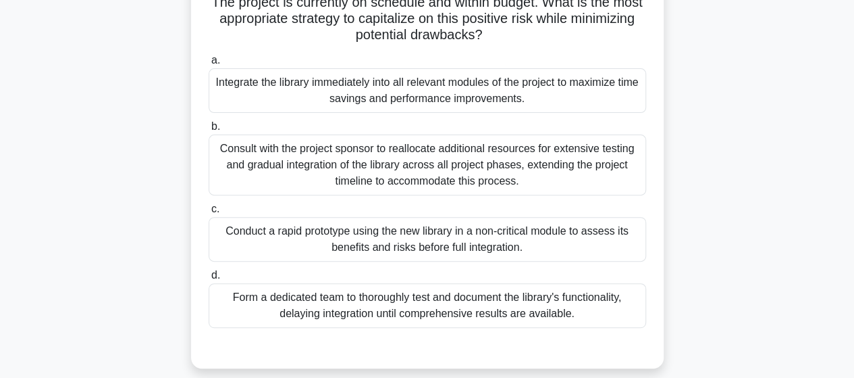
scroll to position [203, 0]
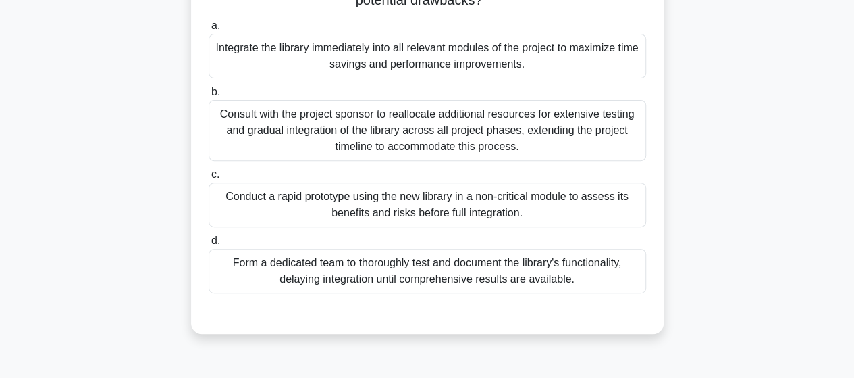
click at [327, 204] on div "Conduct a rapid prototype using the new library in a non-critical module to ass…" at bounding box center [428, 204] width 438 height 45
click at [209, 179] on input "c. Conduct a rapid prototype using the new library in a non-critical module to …" at bounding box center [209, 174] width 0 height 9
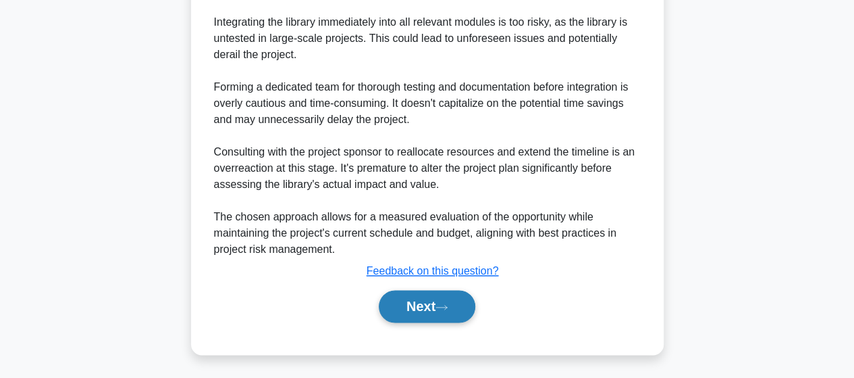
click at [423, 316] on button "Next" at bounding box center [427, 306] width 97 height 32
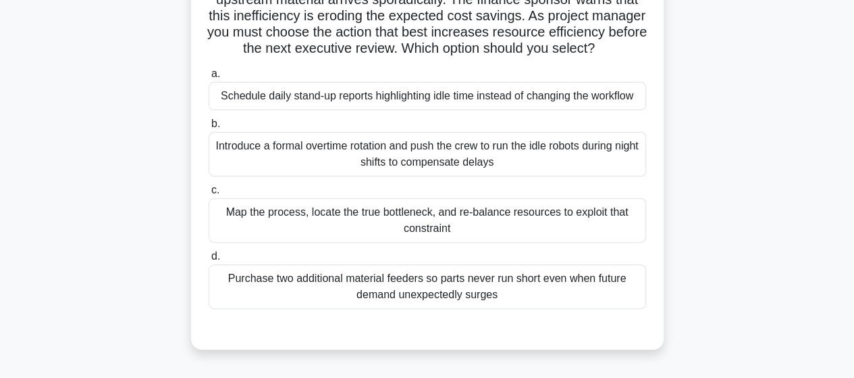
scroll to position [149, 0]
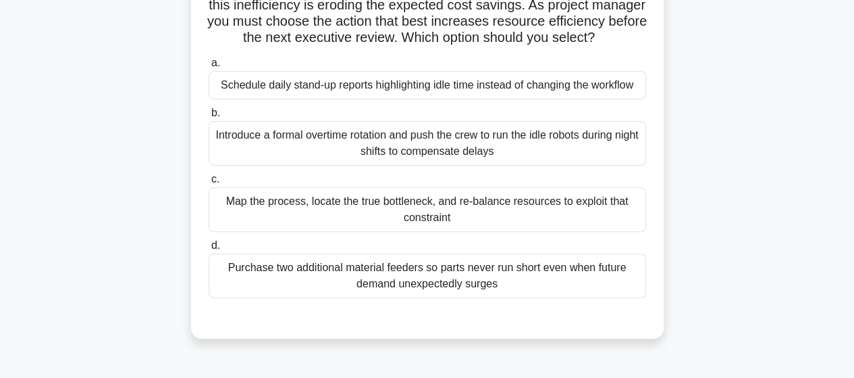
click at [365, 226] on div "Map the process, locate the true bottleneck, and re-balance resources to exploi…" at bounding box center [428, 209] width 438 height 45
click at [209, 184] on input "c. Map the process, locate the true bottleneck, and re-balance resources to exp…" at bounding box center [209, 179] width 0 height 9
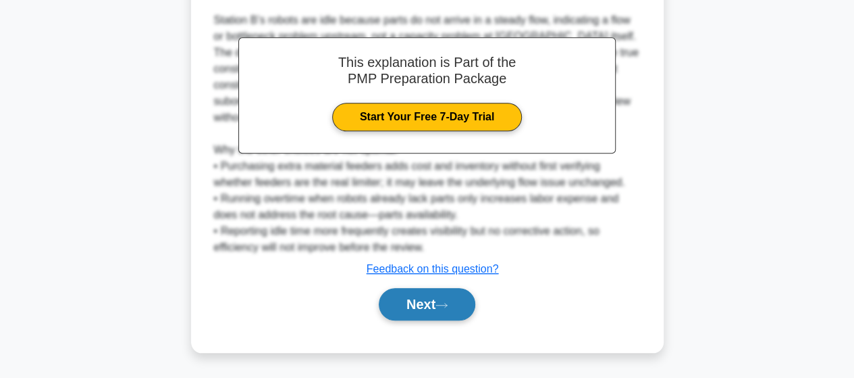
click at [423, 304] on button "Next" at bounding box center [427, 304] width 97 height 32
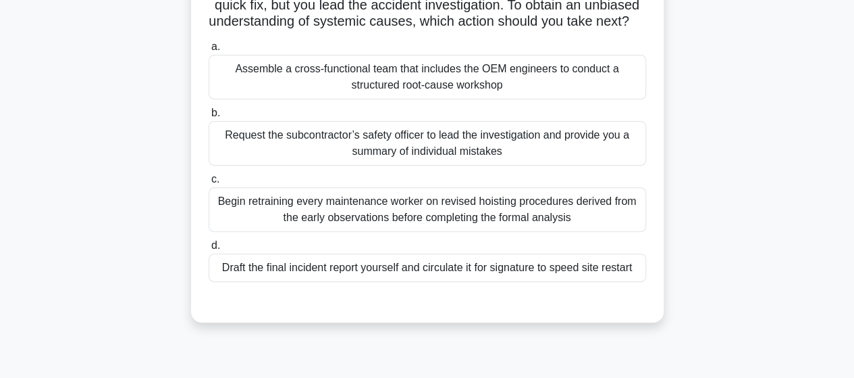
click at [255, 157] on div "Request the subcontractor’s safety officer to lead the investigation and provid…" at bounding box center [428, 143] width 438 height 45
click at [209, 118] on input "b. Request the subcontractor’s safety officer to lead the investigation and pro…" at bounding box center [209, 113] width 0 height 9
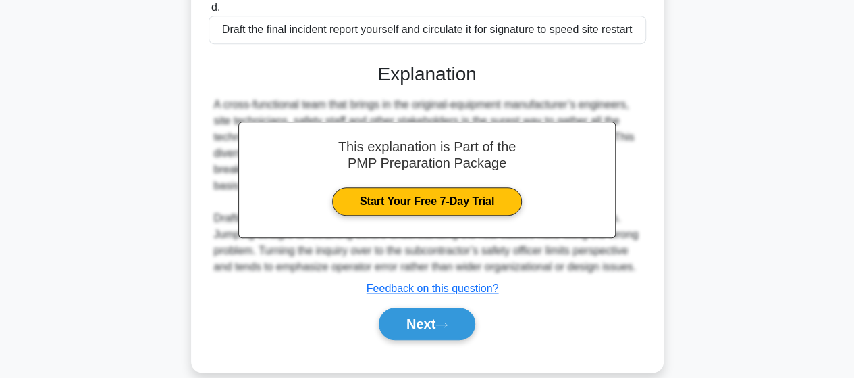
scroll to position [423, 0]
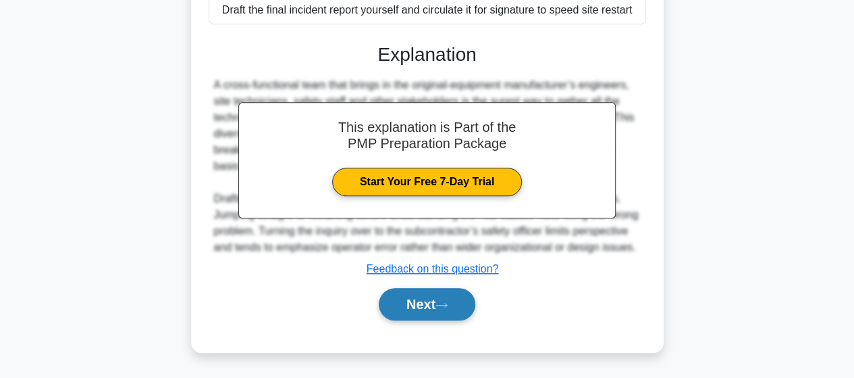
click at [421, 302] on button "Next" at bounding box center [427, 304] width 97 height 32
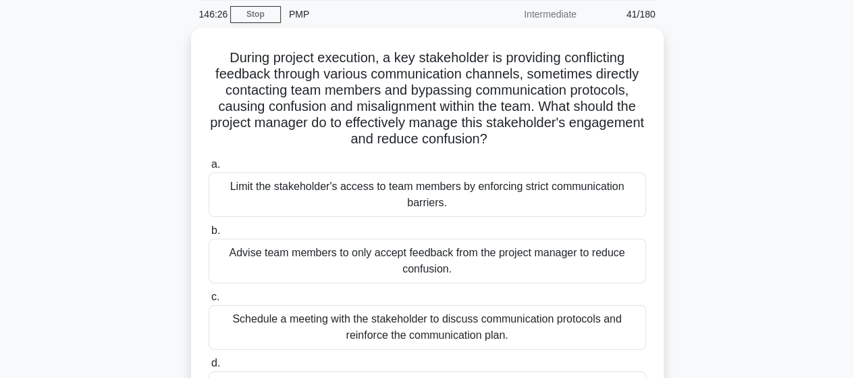
scroll to position [82, 0]
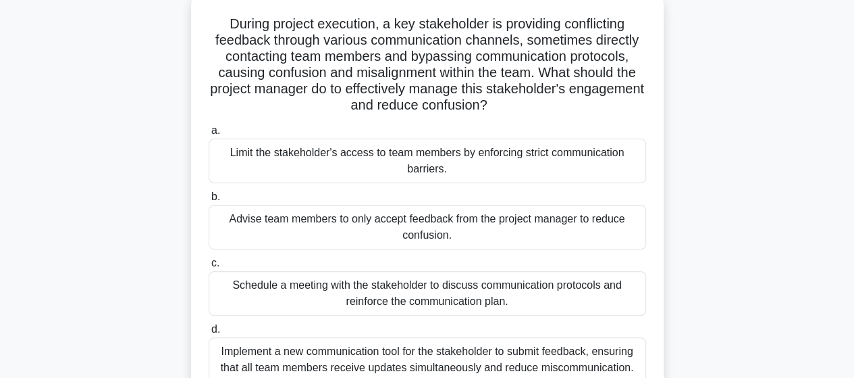
click at [563, 294] on div "Schedule a meeting with the stakeholder to discuss communication protocols and …" at bounding box center [428, 293] width 438 height 45
click at [209, 267] on input "c. Schedule a meeting with the stakeholder to discuss communication protocols a…" at bounding box center [209, 263] width 0 height 9
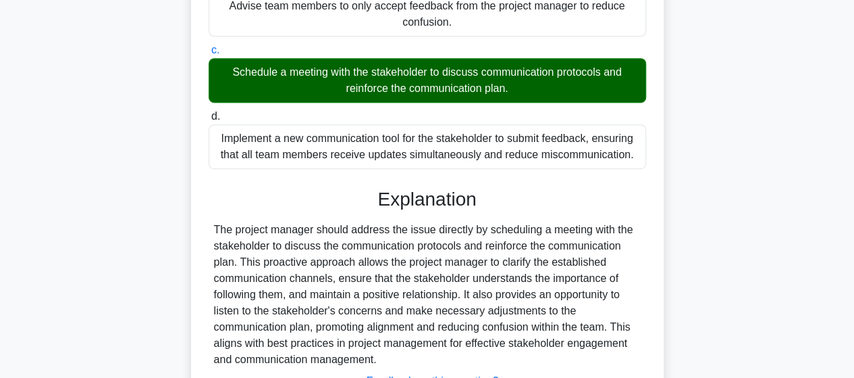
scroll to position [405, 0]
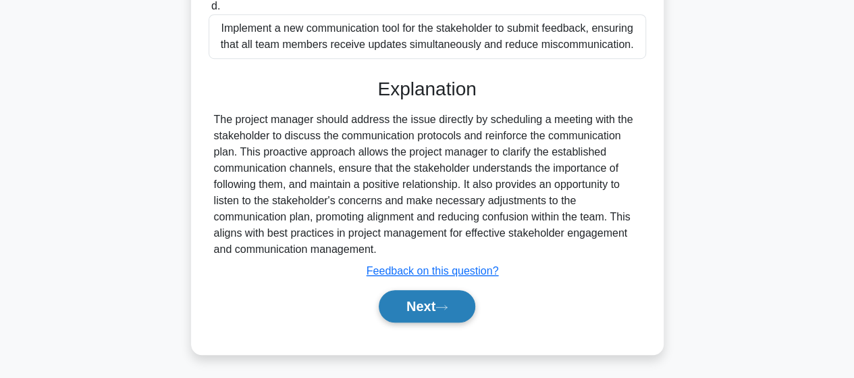
click at [379, 301] on button "Next" at bounding box center [427, 306] width 97 height 32
click at [382, 302] on button "Next" at bounding box center [427, 306] width 97 height 32
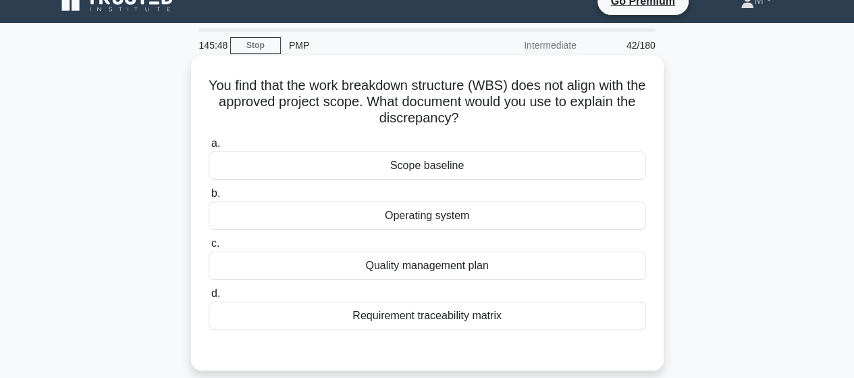
scroll to position [0, 0]
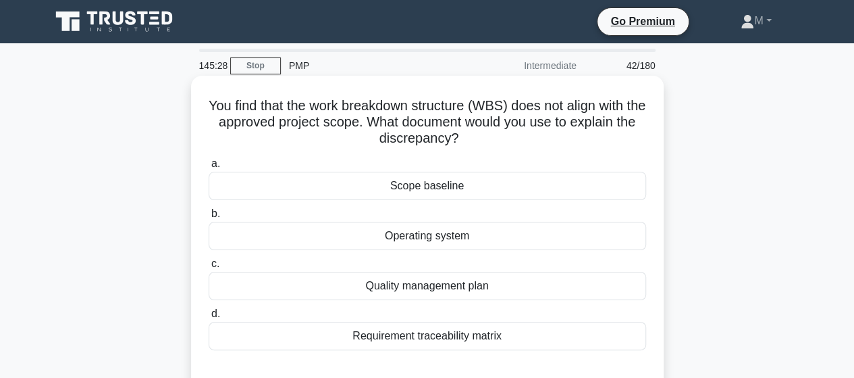
click at [402, 237] on div "Operating system" at bounding box center [428, 236] width 438 height 28
click at [209, 218] on input "b. Operating system" at bounding box center [209, 213] width 0 height 9
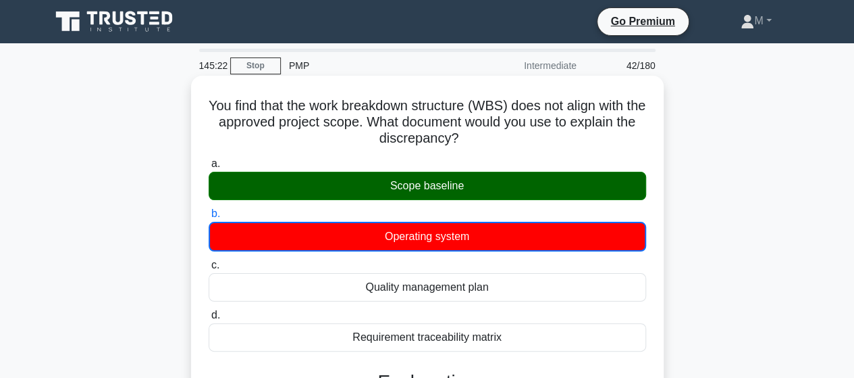
drag, startPoint x: 219, startPoint y: 109, endPoint x: 492, endPoint y: 296, distance: 330.2
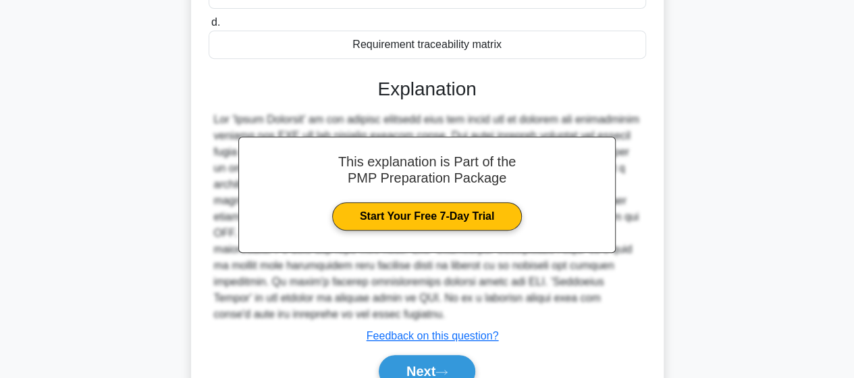
scroll to position [358, 0]
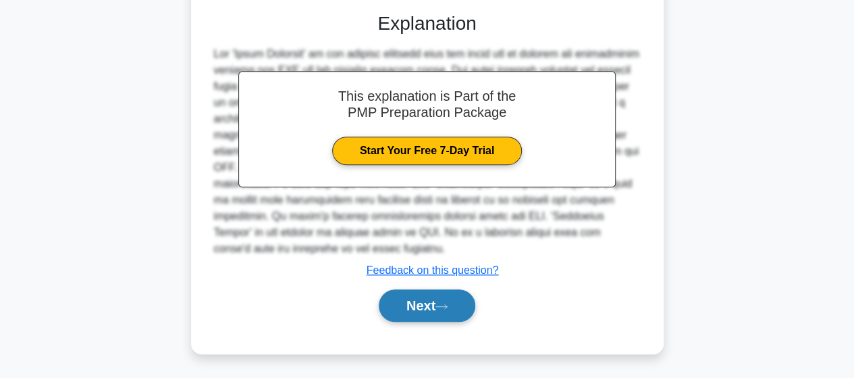
click at [437, 305] on button "Next" at bounding box center [427, 305] width 97 height 32
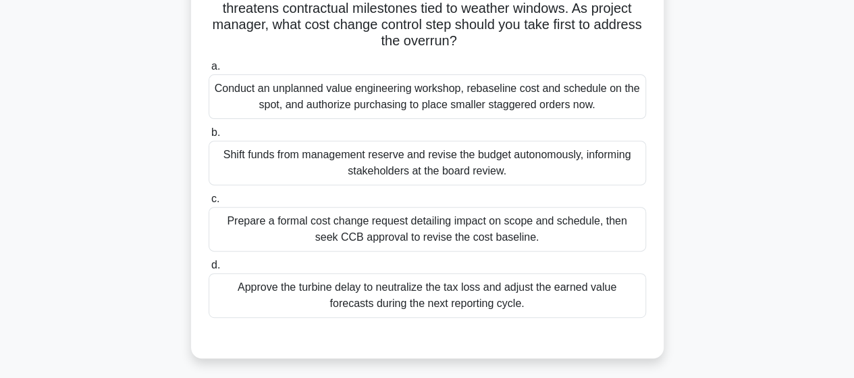
scroll to position [203, 0]
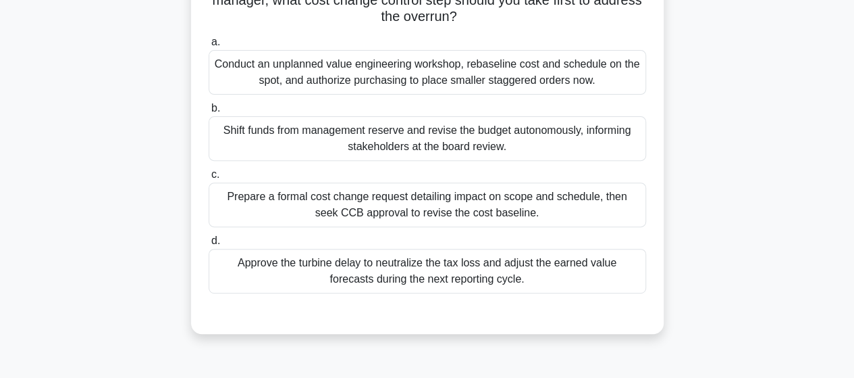
click at [324, 197] on div "Prepare a formal cost change request detailing impact on scope and schedule, th…" at bounding box center [428, 204] width 438 height 45
click at [209, 179] on input "c. Prepare a formal cost change request detailing impact on scope and schedule,…" at bounding box center [209, 174] width 0 height 9
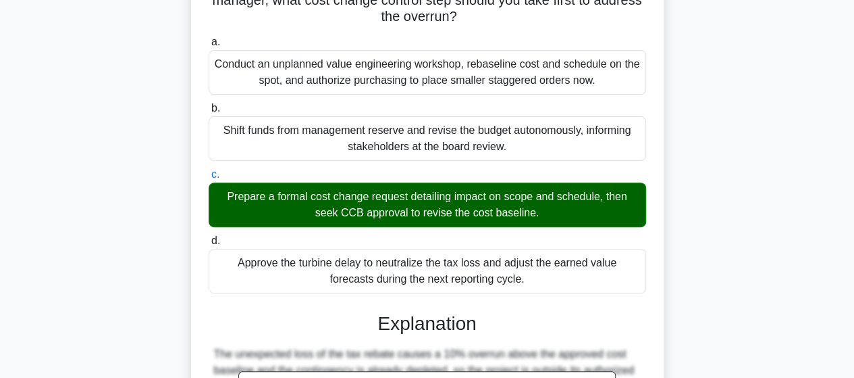
scroll to position [518, 0]
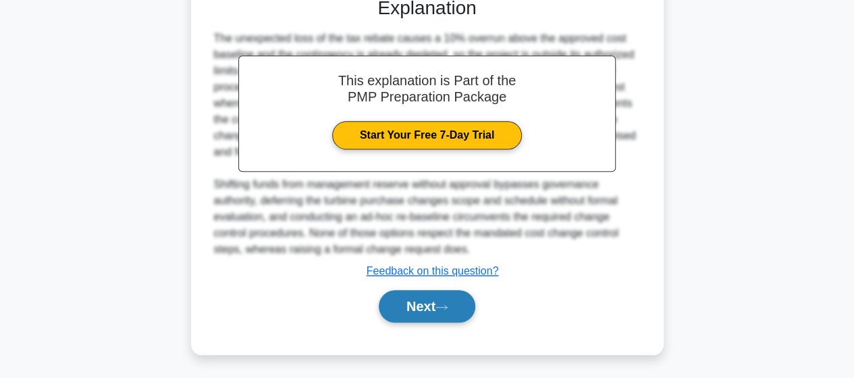
click at [400, 307] on button "Next" at bounding box center [427, 306] width 97 height 32
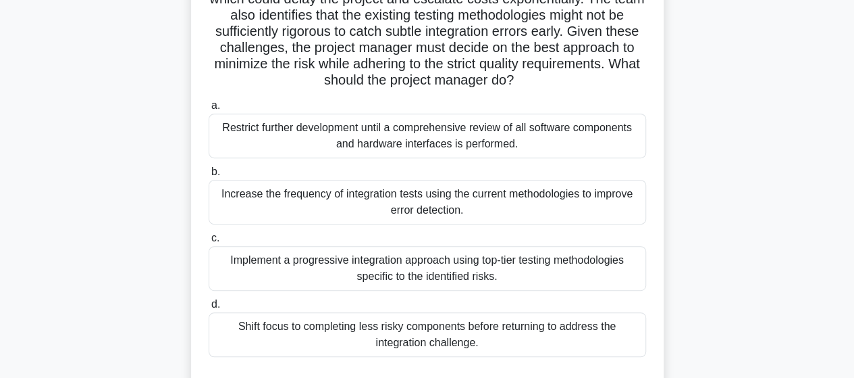
scroll to position [270, 0]
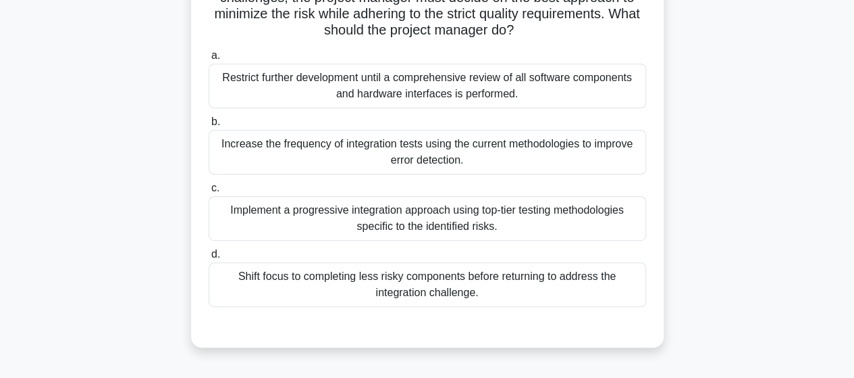
click at [289, 239] on div "Implement a progressive integration approach using top-tier testing methodologi…" at bounding box center [428, 218] width 438 height 45
click at [209, 192] on input "c. Implement a progressive integration approach using top-tier testing methodol…" at bounding box center [209, 188] width 0 height 9
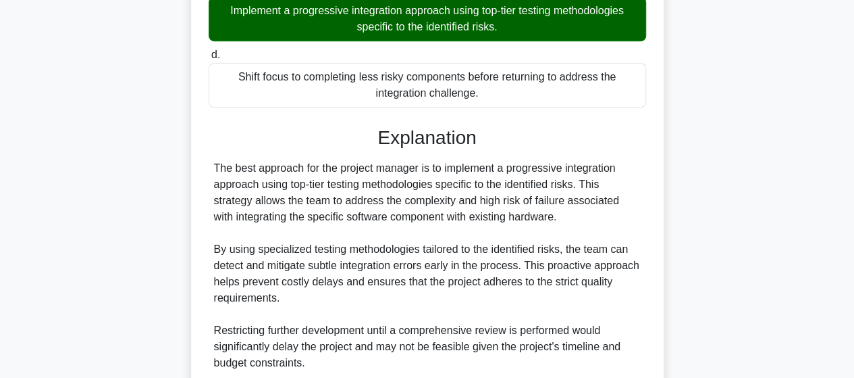
scroll to position [729, 0]
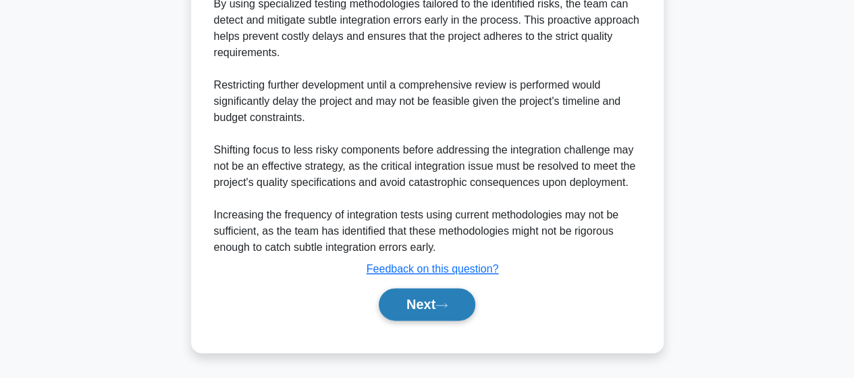
click at [411, 298] on button "Next" at bounding box center [427, 304] width 97 height 32
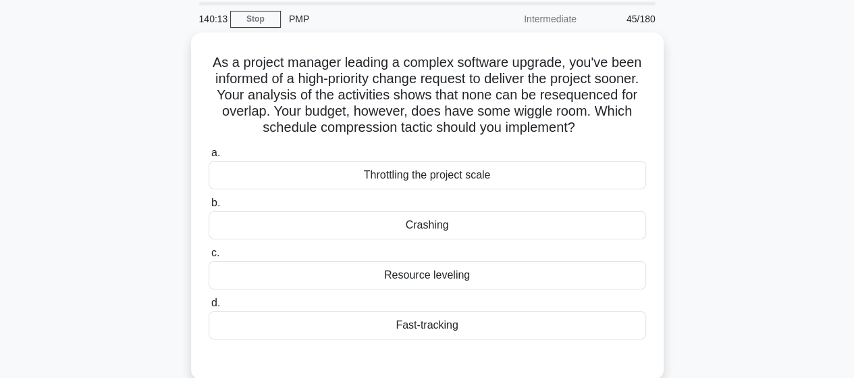
scroll to position [68, 0]
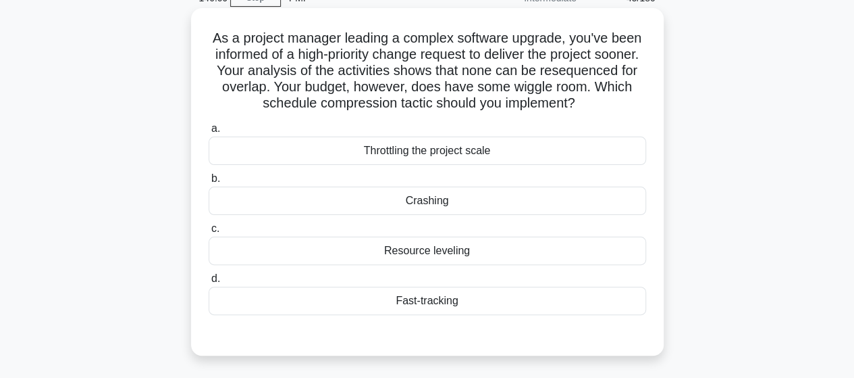
click at [403, 206] on div "Crashing" at bounding box center [428, 200] width 438 height 28
click at [209, 183] on input "b. Crashing" at bounding box center [209, 178] width 0 height 9
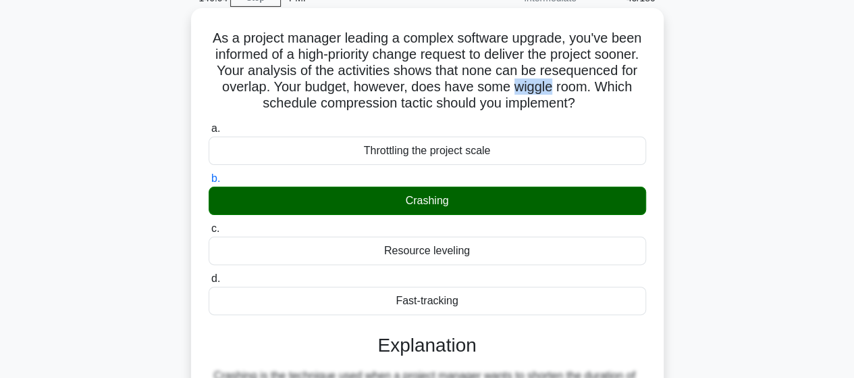
drag, startPoint x: 608, startPoint y: 87, endPoint x: 644, endPoint y: 89, distance: 36.5
click at [644, 89] on h5 "As a project manager leading a complex software upgrade, you've been informed o…" at bounding box center [427, 71] width 440 height 82
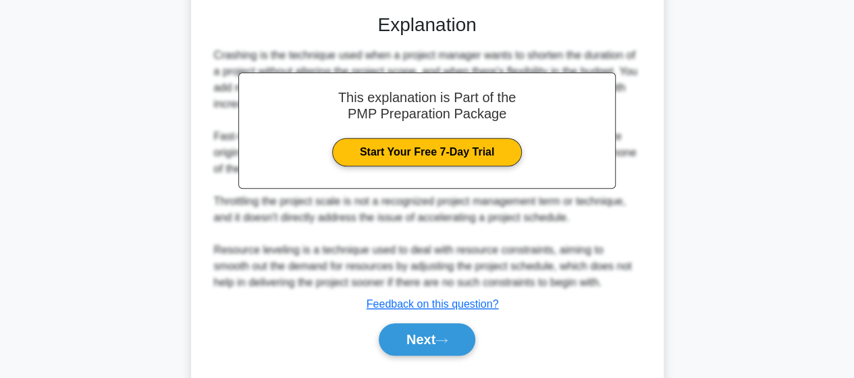
scroll to position [421, 0]
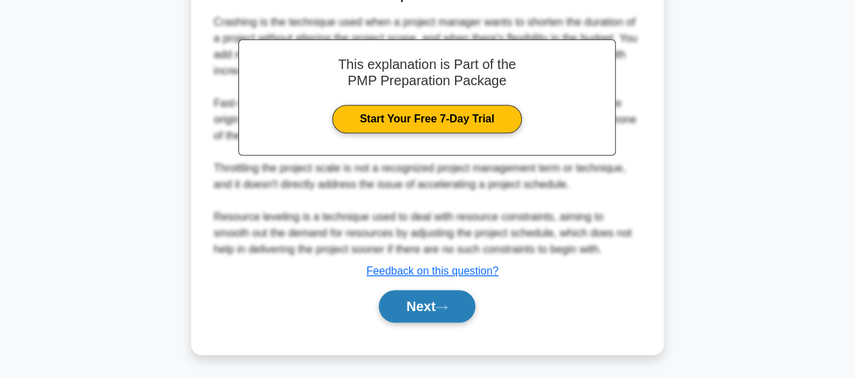
click at [423, 312] on button "Next" at bounding box center [427, 306] width 97 height 32
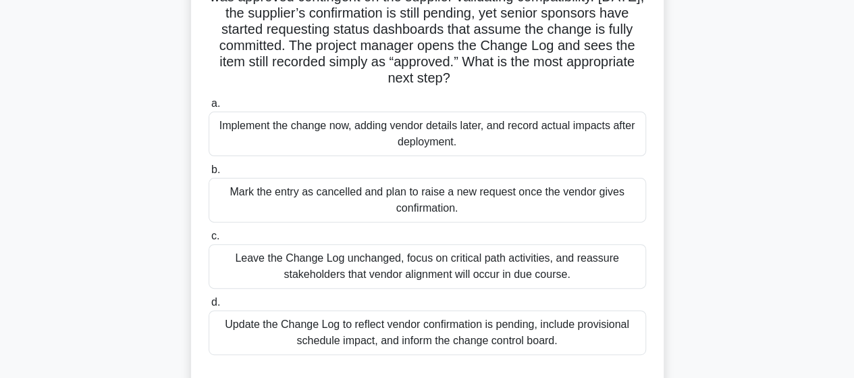
scroll to position [149, 0]
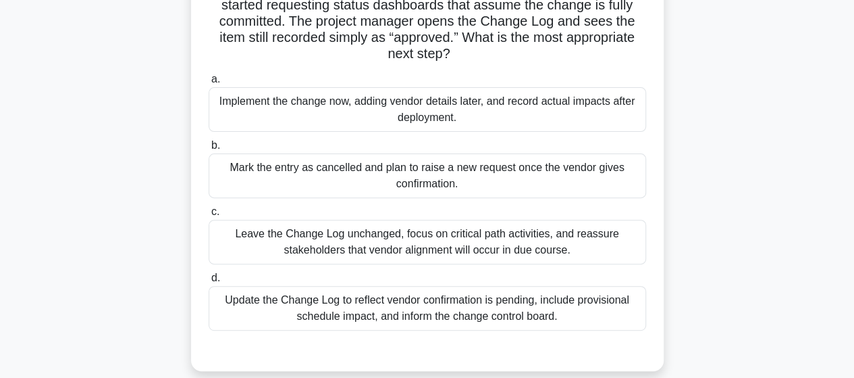
click at [317, 311] on div "Update the Change Log to reflect vendor confirmation is pending, include provis…" at bounding box center [428, 308] width 438 height 45
click at [209, 282] on input "d. Update the Change Log to reflect vendor confirmation is pending, include pro…" at bounding box center [209, 278] width 0 height 9
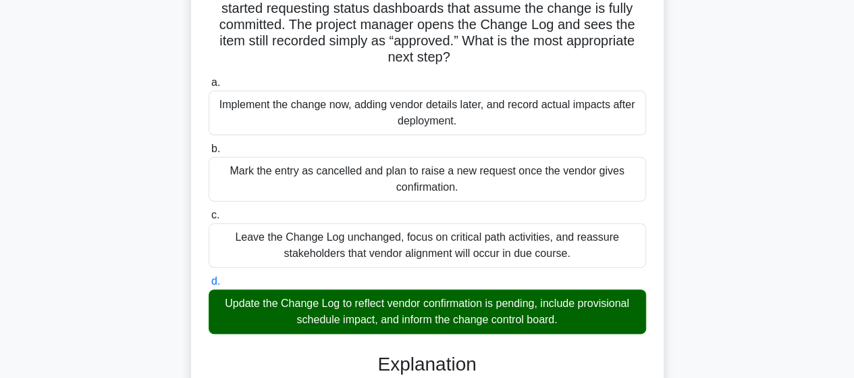
scroll to position [518, 0]
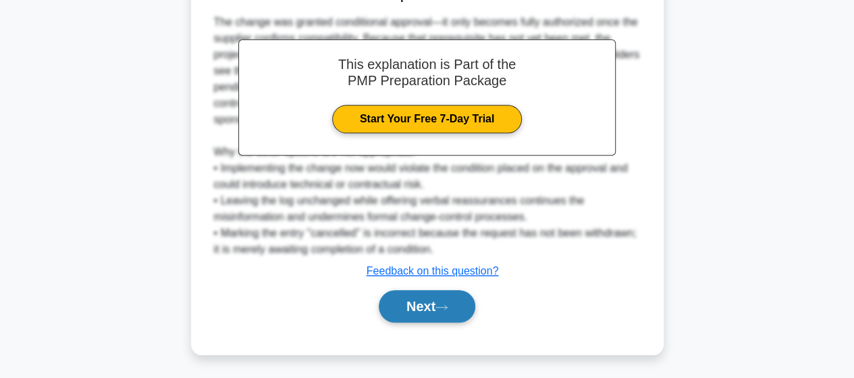
click at [438, 299] on button "Next" at bounding box center [427, 306] width 97 height 32
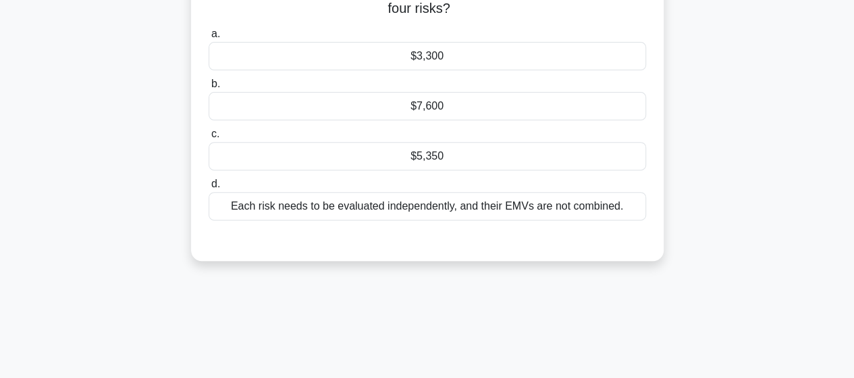
scroll to position [203, 0]
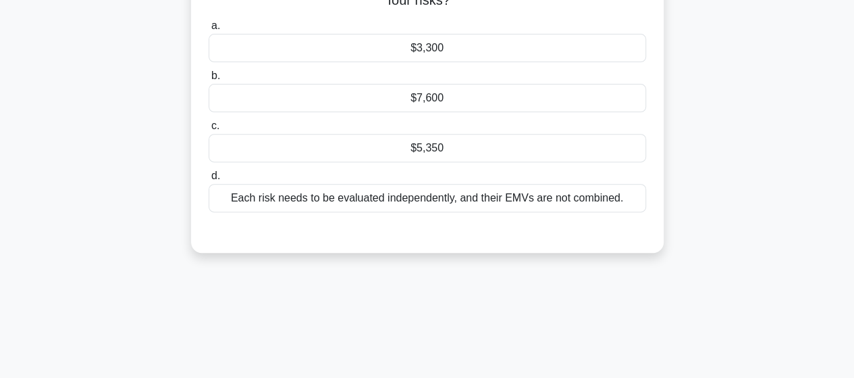
click at [438, 199] on div "Each risk needs to be evaluated independently, and their EMVs are not combined." at bounding box center [428, 198] width 438 height 28
click at [209, 180] on input "d. Each risk needs to be evaluated independently, and their EMVs are not combin…" at bounding box center [209, 176] width 0 height 9
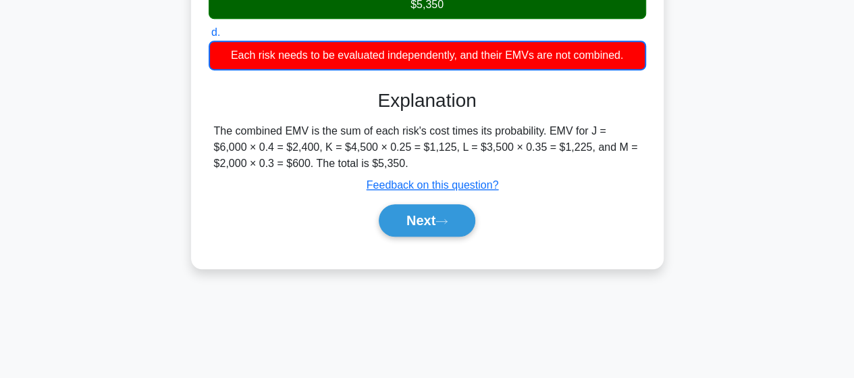
scroll to position [352, 0]
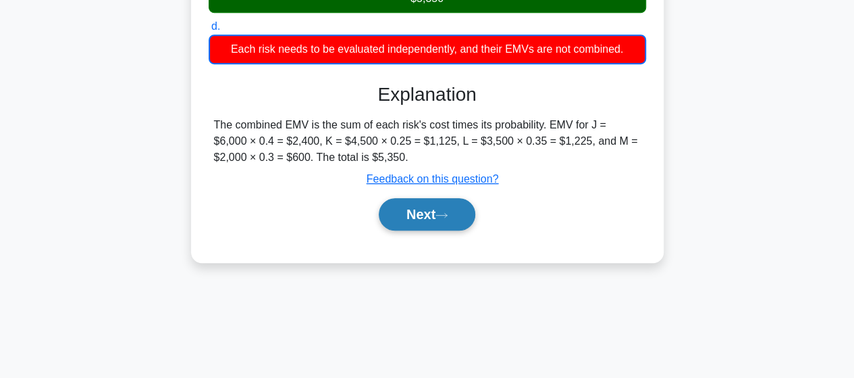
click at [441, 209] on button "Next" at bounding box center [427, 214] width 97 height 32
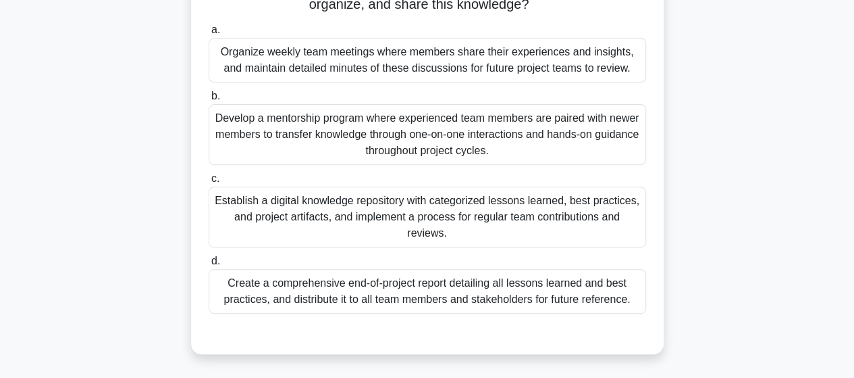
scroll to position [217, 0]
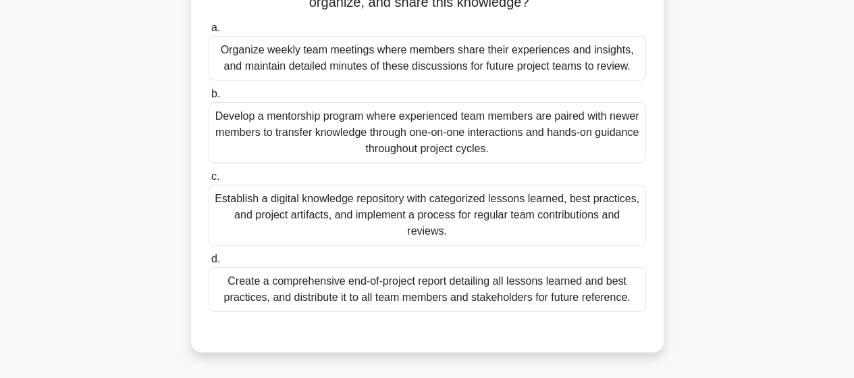
click at [415, 190] on div "Establish a digital knowledge repository with categorized lessons learned, best…" at bounding box center [428, 214] width 438 height 61
click at [209, 181] on input "c. Establish a digital knowledge repository with categorized lessons learned, b…" at bounding box center [209, 176] width 0 height 9
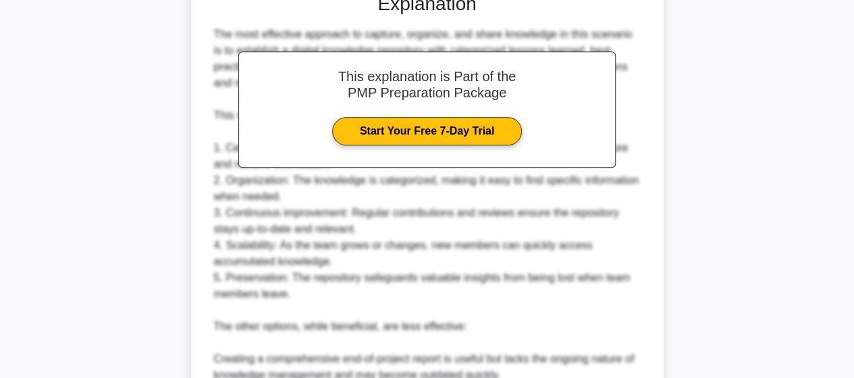
scroll to position [842, 0]
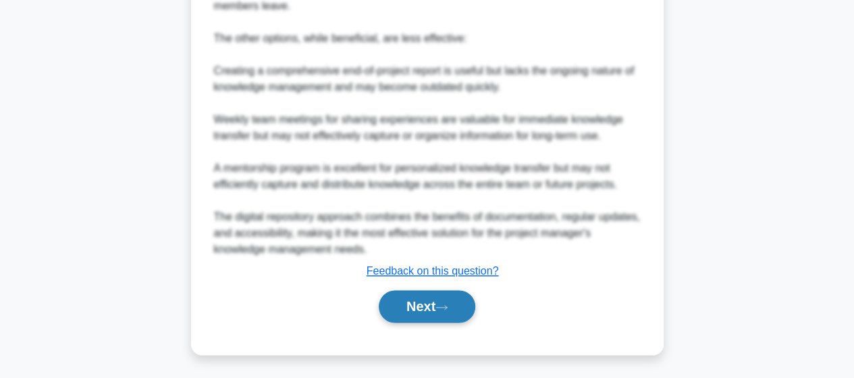
click at [448, 298] on button "Next" at bounding box center [427, 306] width 97 height 32
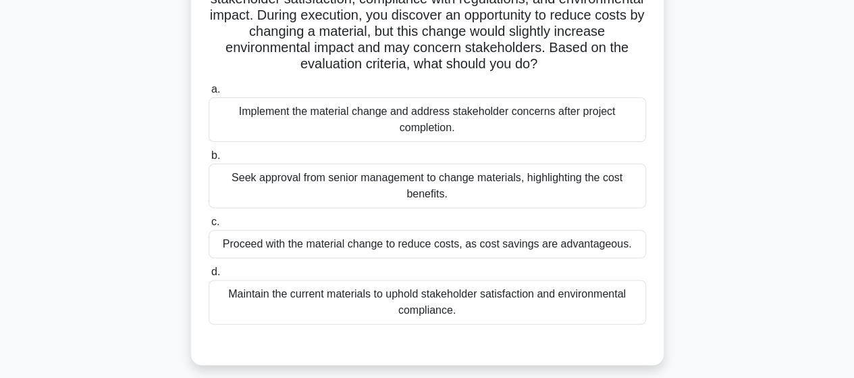
scroll to position [135, 0]
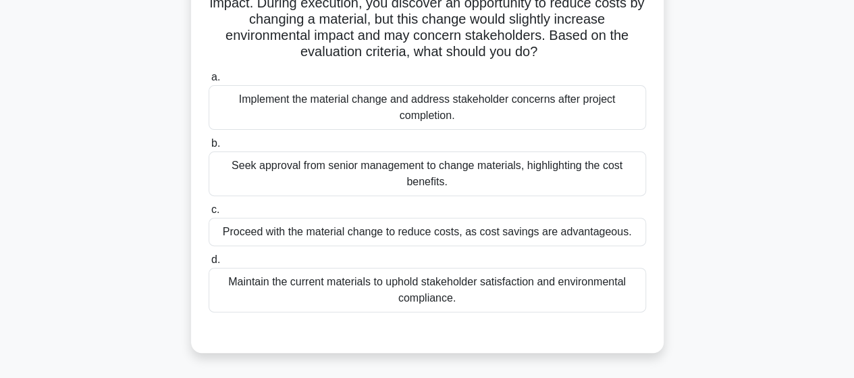
click at [375, 171] on div "Seek approval from senior management to change materials, highlighting the cost…" at bounding box center [428, 173] width 438 height 45
click at [209, 148] on input "b. Seek approval from senior management to change materials, highlighting the c…" at bounding box center [209, 143] width 0 height 9
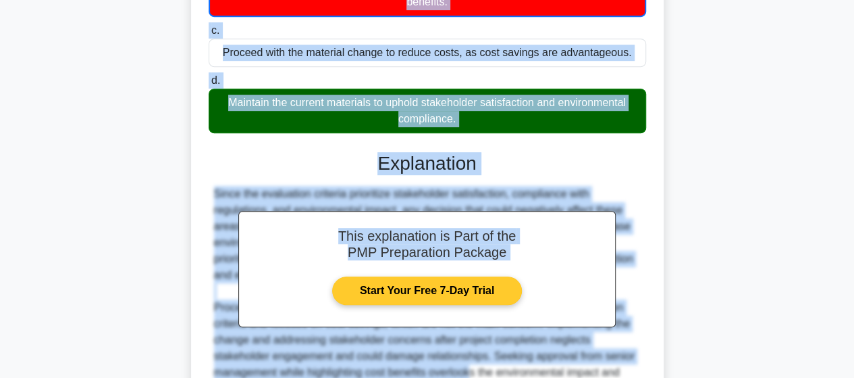
scroll to position [363, 0]
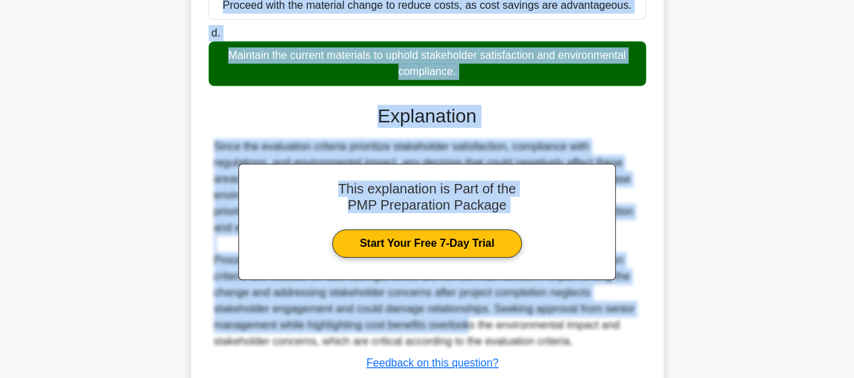
drag, startPoint x: 232, startPoint y: 37, endPoint x: 457, endPoint y: 78, distance: 227.8
click at [457, 78] on div "You are leading a project where the evaluation criteria prioritize stakeholder …" at bounding box center [428, 79] width 462 height 722
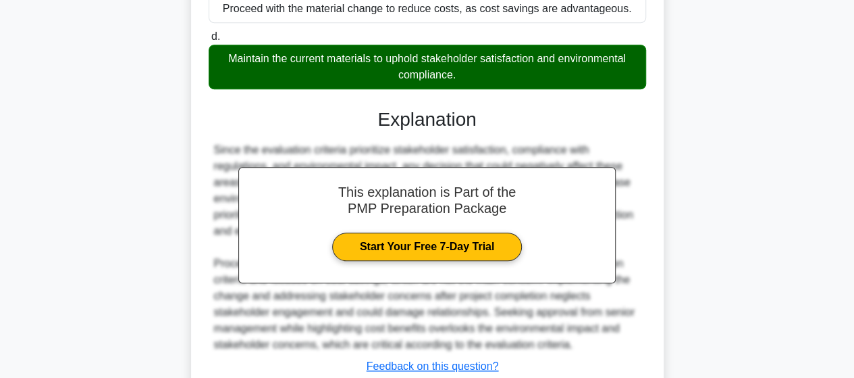
click at [71, 220] on div "You are leading a project where the evaluation criteria prioritize stakeholder …" at bounding box center [428, 90] width 770 height 749
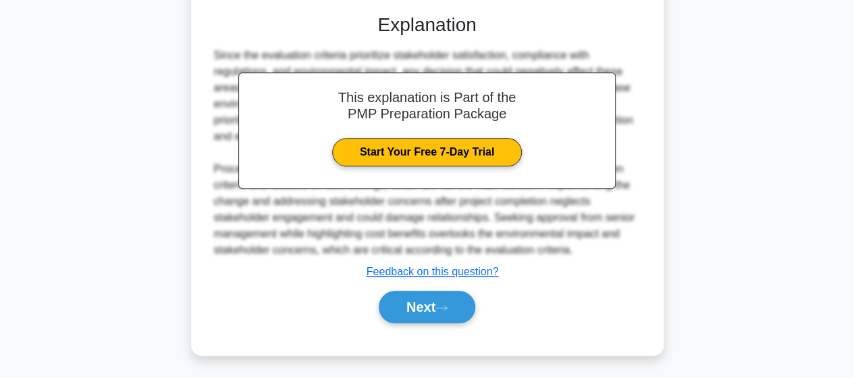
scroll to position [455, 0]
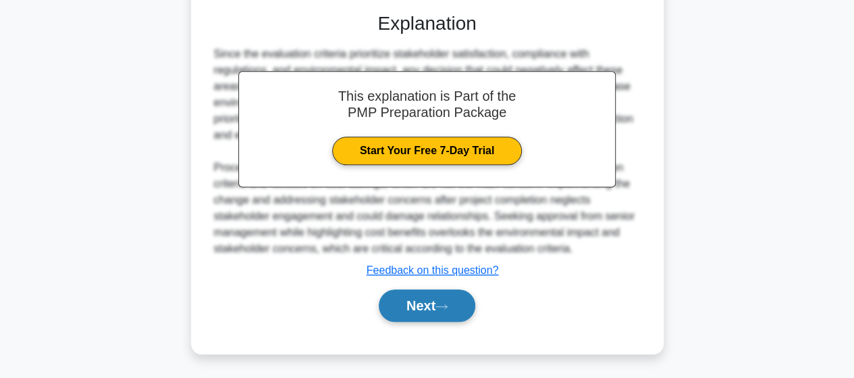
click at [420, 313] on button "Next" at bounding box center [427, 305] width 97 height 32
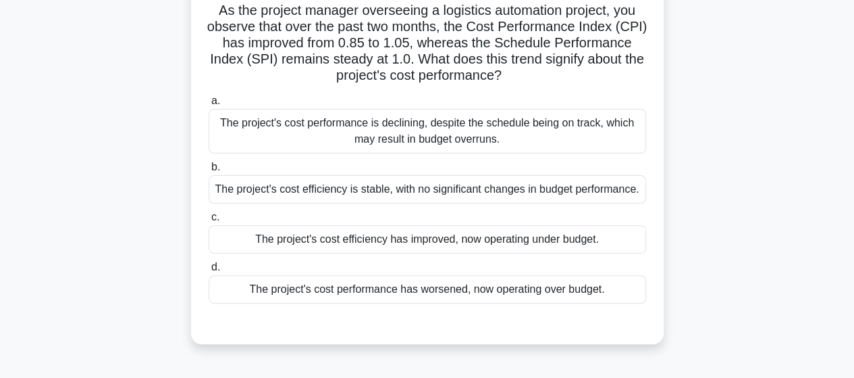
scroll to position [135, 0]
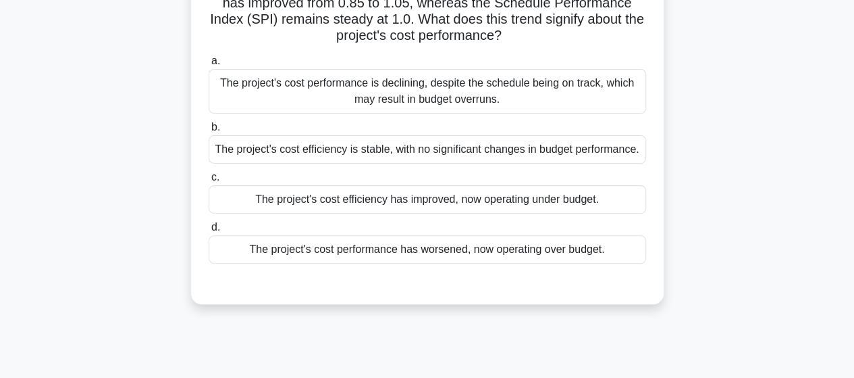
click at [481, 201] on div "The project's cost efficiency has improved, now operating under budget." at bounding box center [428, 199] width 438 height 28
click at [209, 182] on input "c. The project's cost efficiency has improved, now operating under budget." at bounding box center [209, 177] width 0 height 9
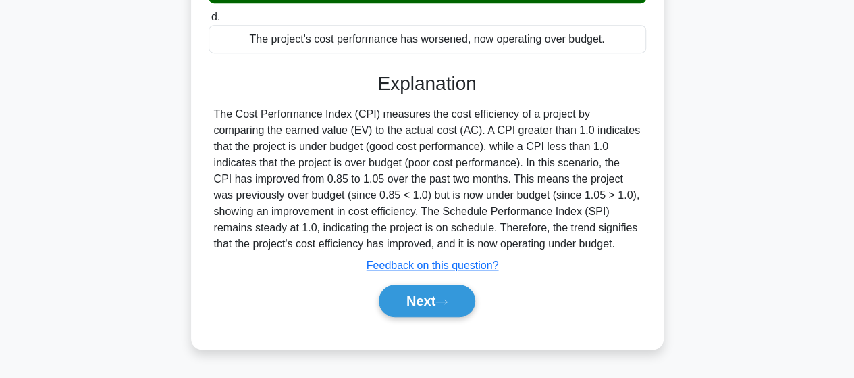
scroll to position [352, 0]
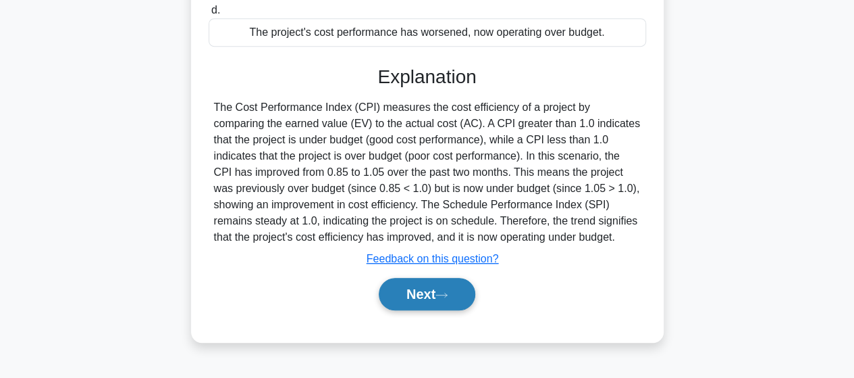
click at [417, 288] on button "Next" at bounding box center [427, 294] width 97 height 32
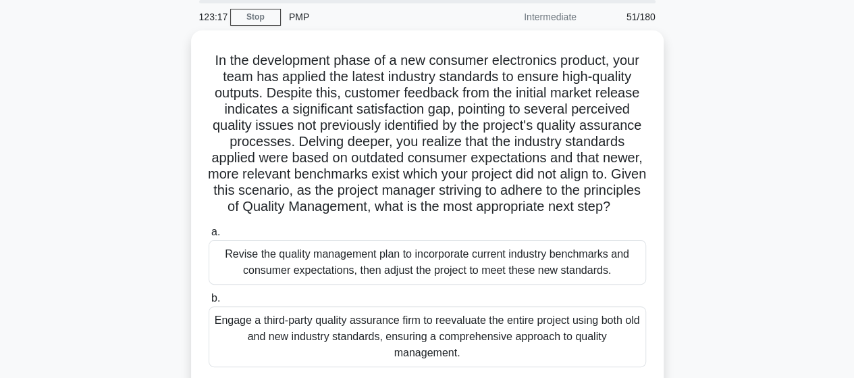
scroll to position [0, 0]
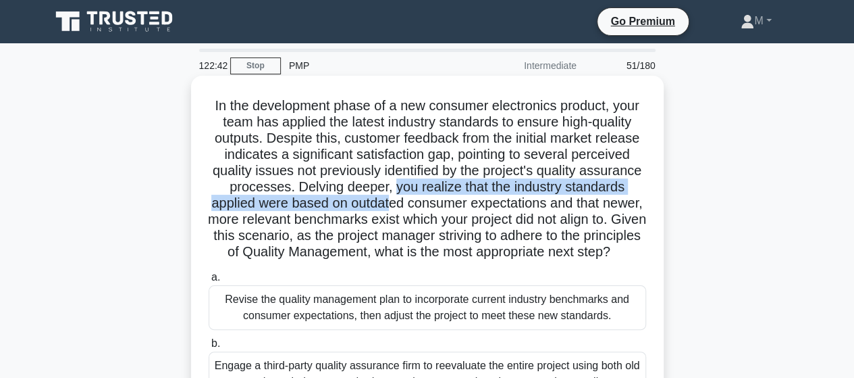
drag, startPoint x: 454, startPoint y: 190, endPoint x: 459, endPoint y: 199, distance: 9.7
click at [459, 199] on h5 "In the development phase of a new consumer electronics product, your team has a…" at bounding box center [427, 178] width 440 height 163
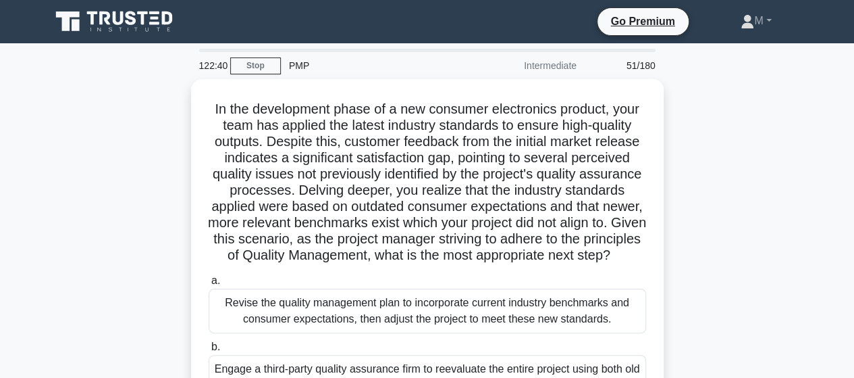
click at [188, 240] on div "In the development phase of a new consumer electronics product, your team has a…" at bounding box center [428, 341] width 770 height 525
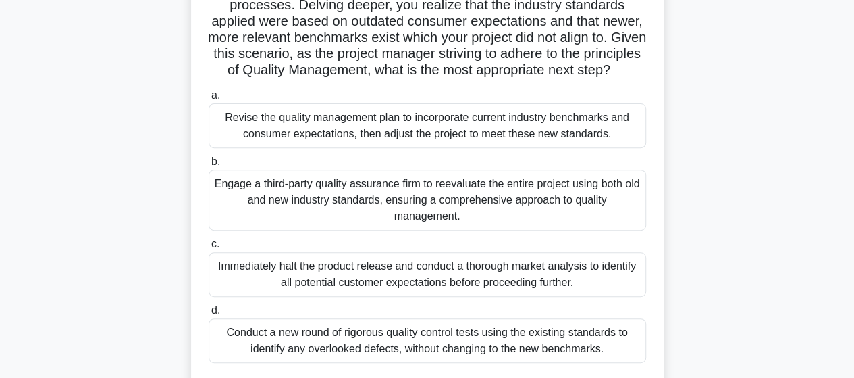
scroll to position [203, 0]
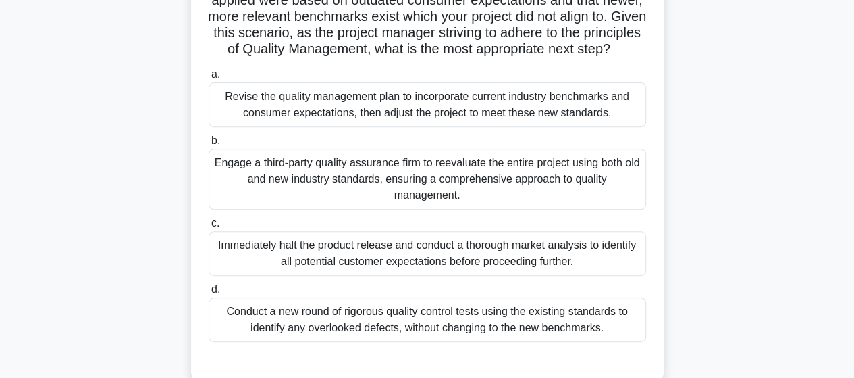
click at [336, 124] on div "Revise the quality management plan to incorporate current industry benchmarks a…" at bounding box center [428, 104] width 438 height 45
click at [209, 79] on input "a. Revise the quality management plan to incorporate current industry benchmark…" at bounding box center [209, 74] width 0 height 9
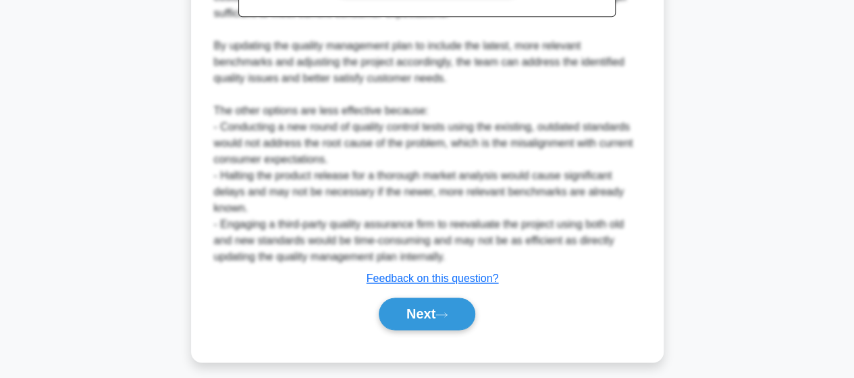
scroll to position [745, 0]
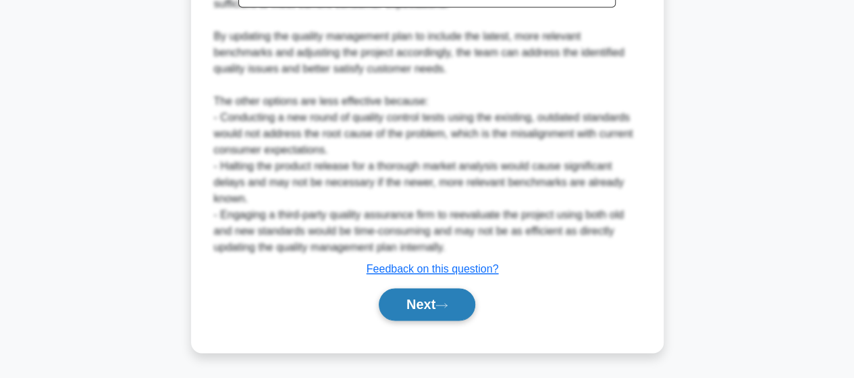
click at [428, 300] on button "Next" at bounding box center [427, 304] width 97 height 32
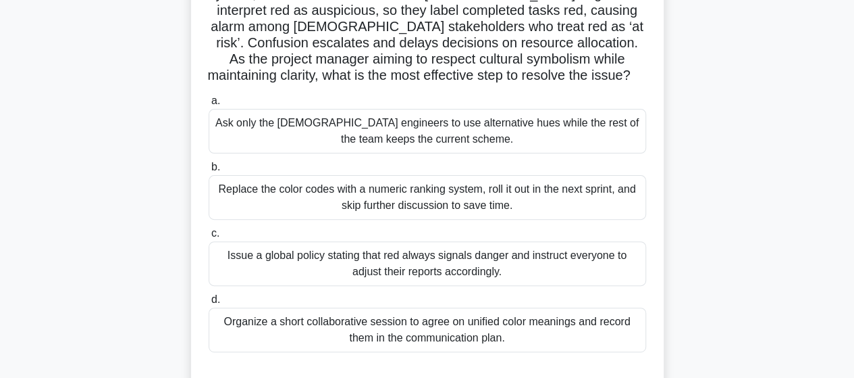
scroll to position [135, 0]
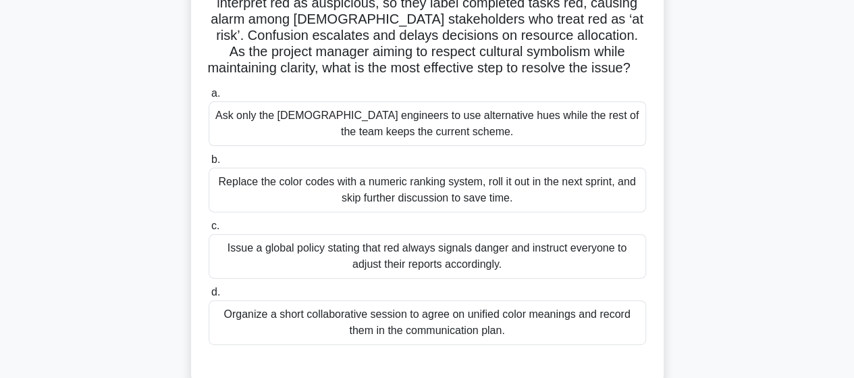
click at [477, 321] on div "Organize a short collaborative session to agree on unified color meanings and r…" at bounding box center [428, 322] width 438 height 45
click at [209, 296] on input "d. Organize a short collaborative session to agree on unified color meanings an…" at bounding box center [209, 292] width 0 height 9
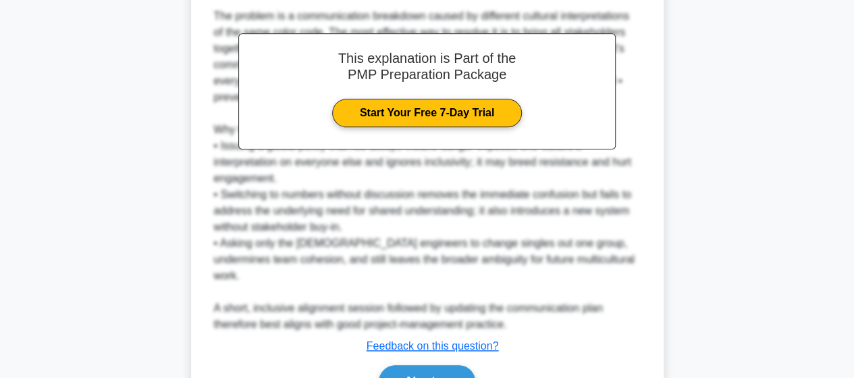
scroll to position [583, 0]
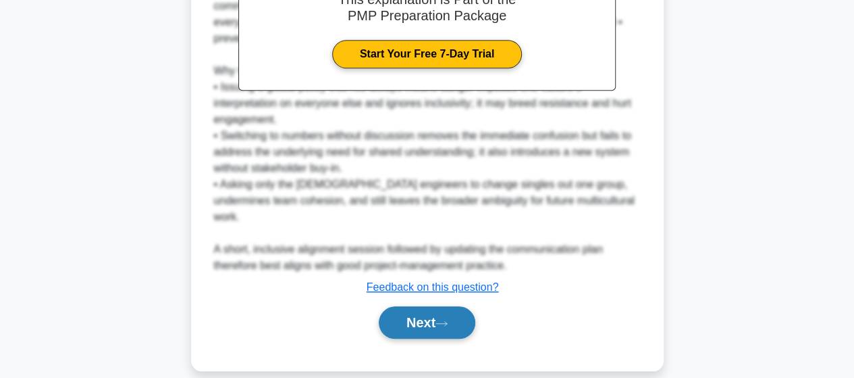
click at [428, 307] on button "Next" at bounding box center [427, 322] width 97 height 32
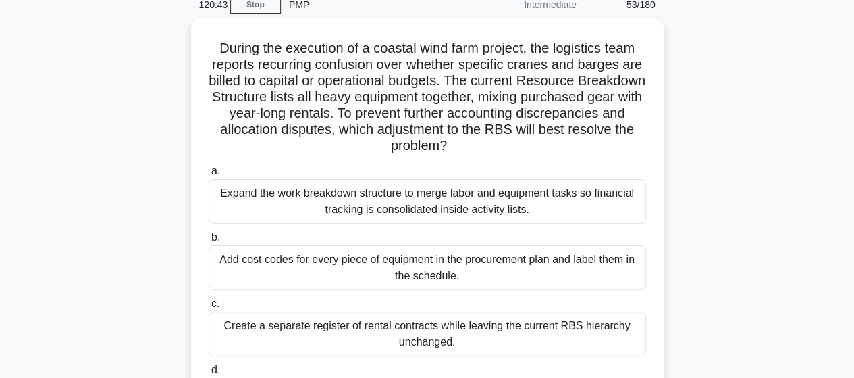
scroll to position [0, 0]
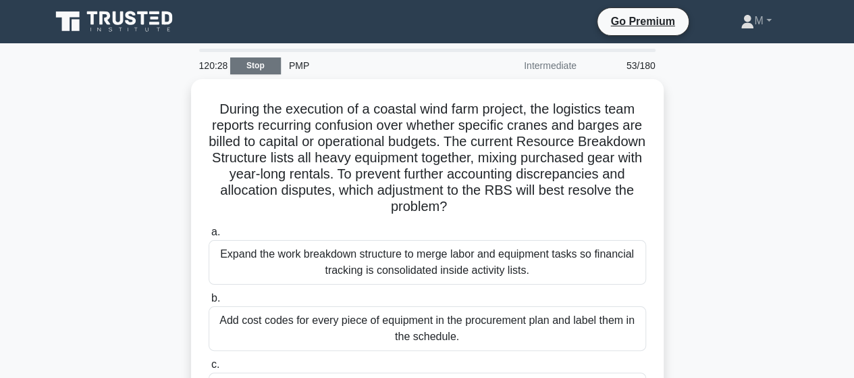
click at [259, 67] on link "Stop" at bounding box center [255, 65] width 51 height 17
click at [261, 68] on link "Stop" at bounding box center [255, 65] width 51 height 17
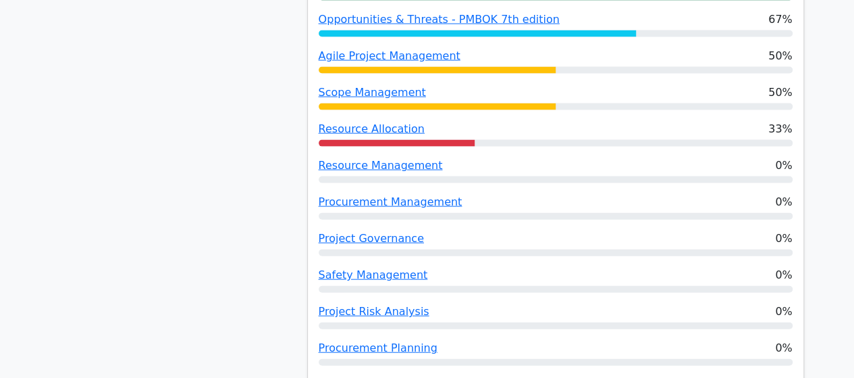
scroll to position [1351, 0]
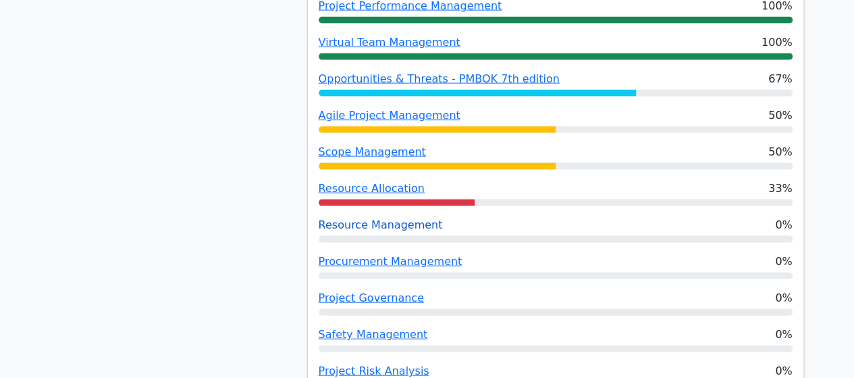
click at [365, 218] on link "Resource Management" at bounding box center [381, 224] width 124 height 13
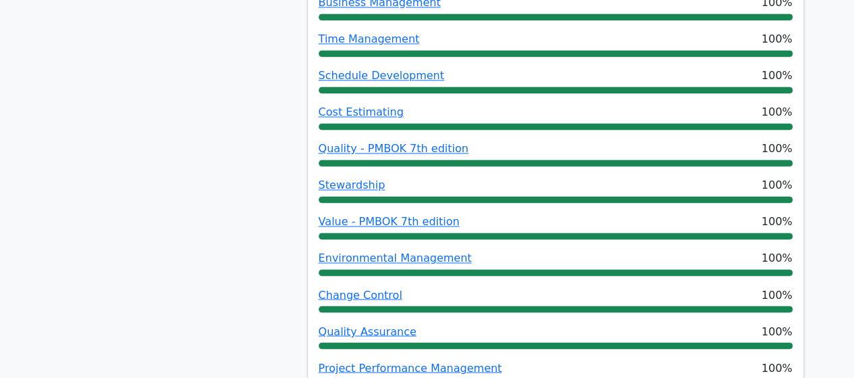
scroll to position [1148, 0]
